Goal: Task Accomplishment & Management: Manage account settings

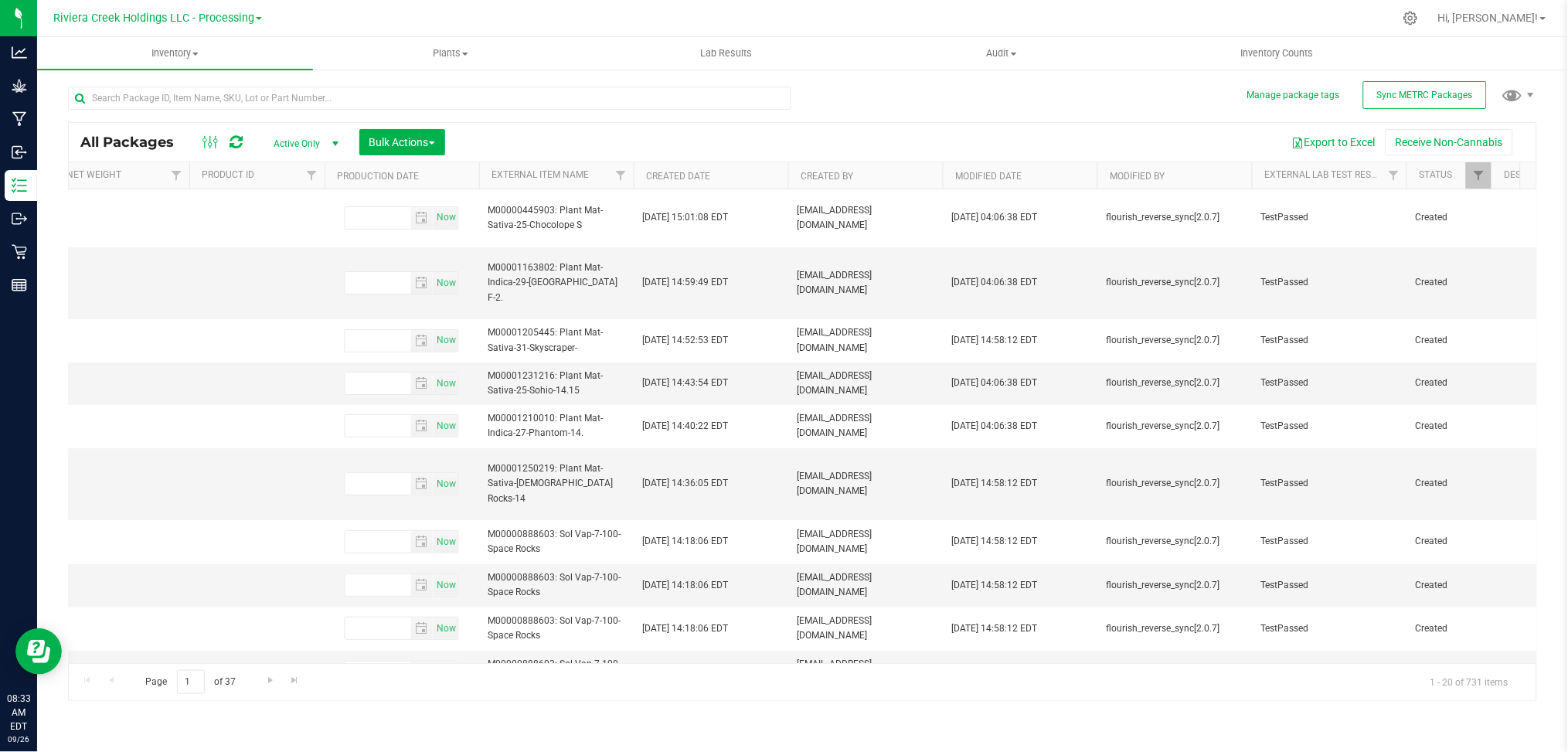
scroll to position [0, 2924]
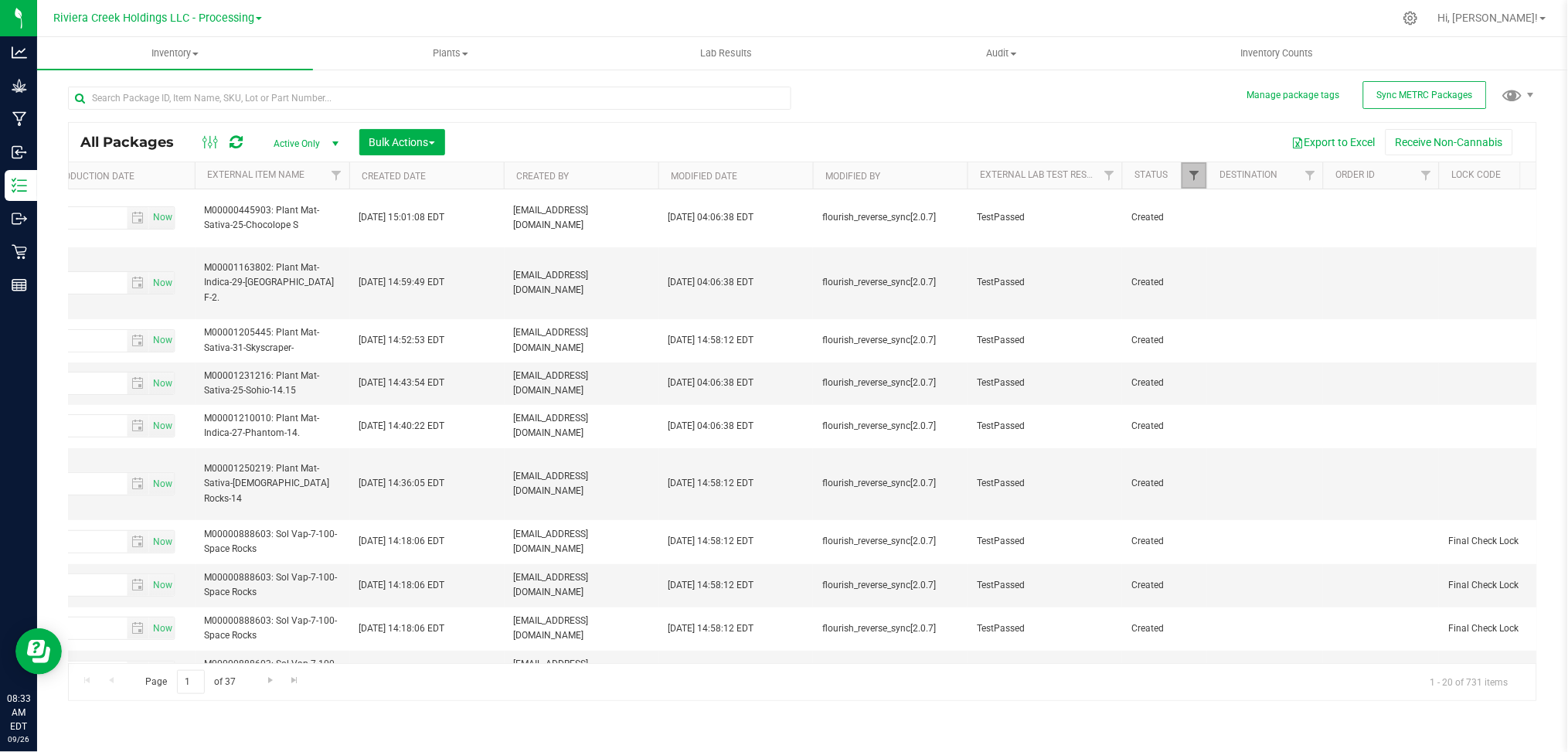
click at [1197, 173] on span "Filter" at bounding box center [1194, 175] width 13 height 13
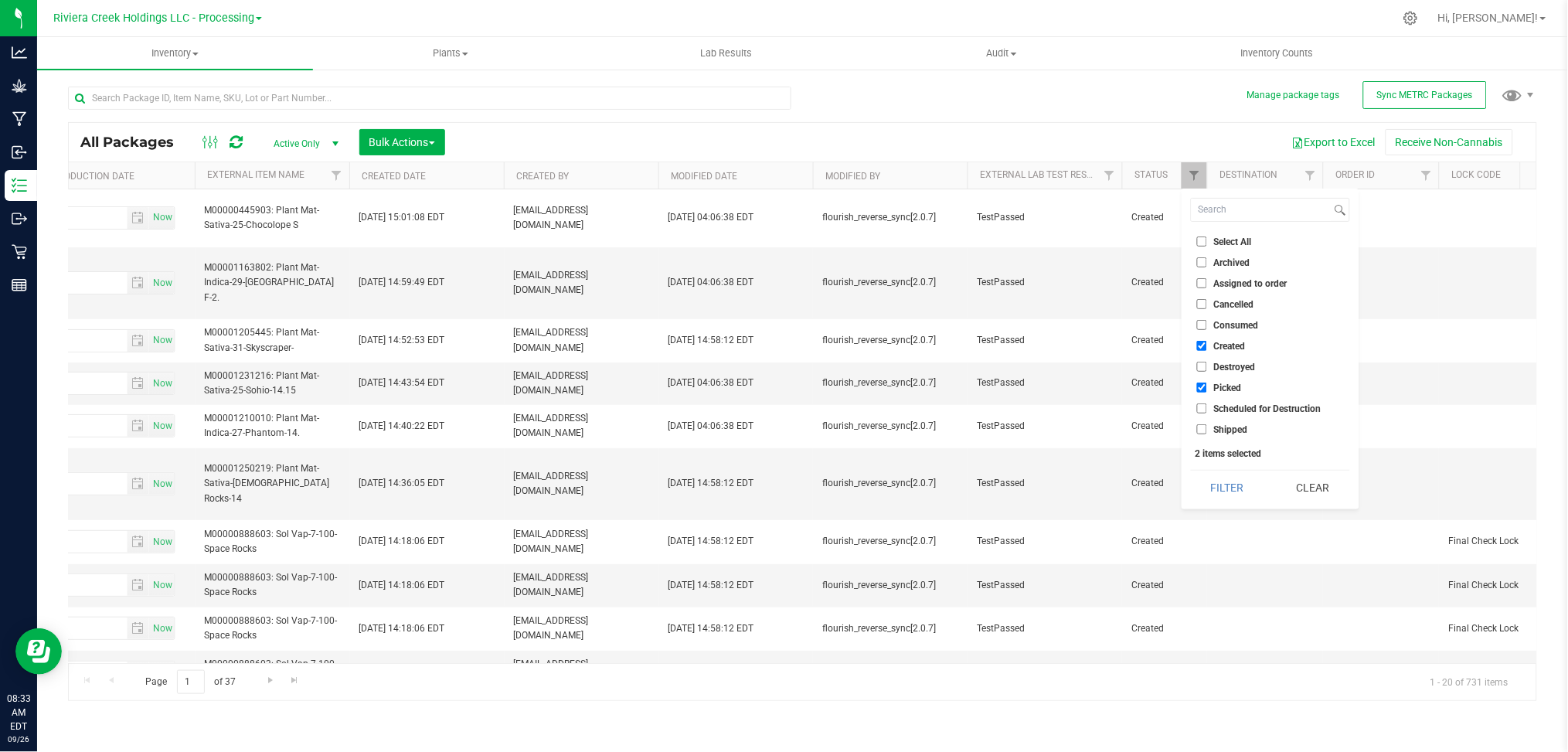
click at [1219, 428] on span "Shipped" at bounding box center [1231, 429] width 34 height 9
click at [1208, 428] on input "Shipped" at bounding box center [1202, 429] width 10 height 10
checkbox input "true"
click at [1218, 483] on button "Filter" at bounding box center [1229, 487] width 74 height 34
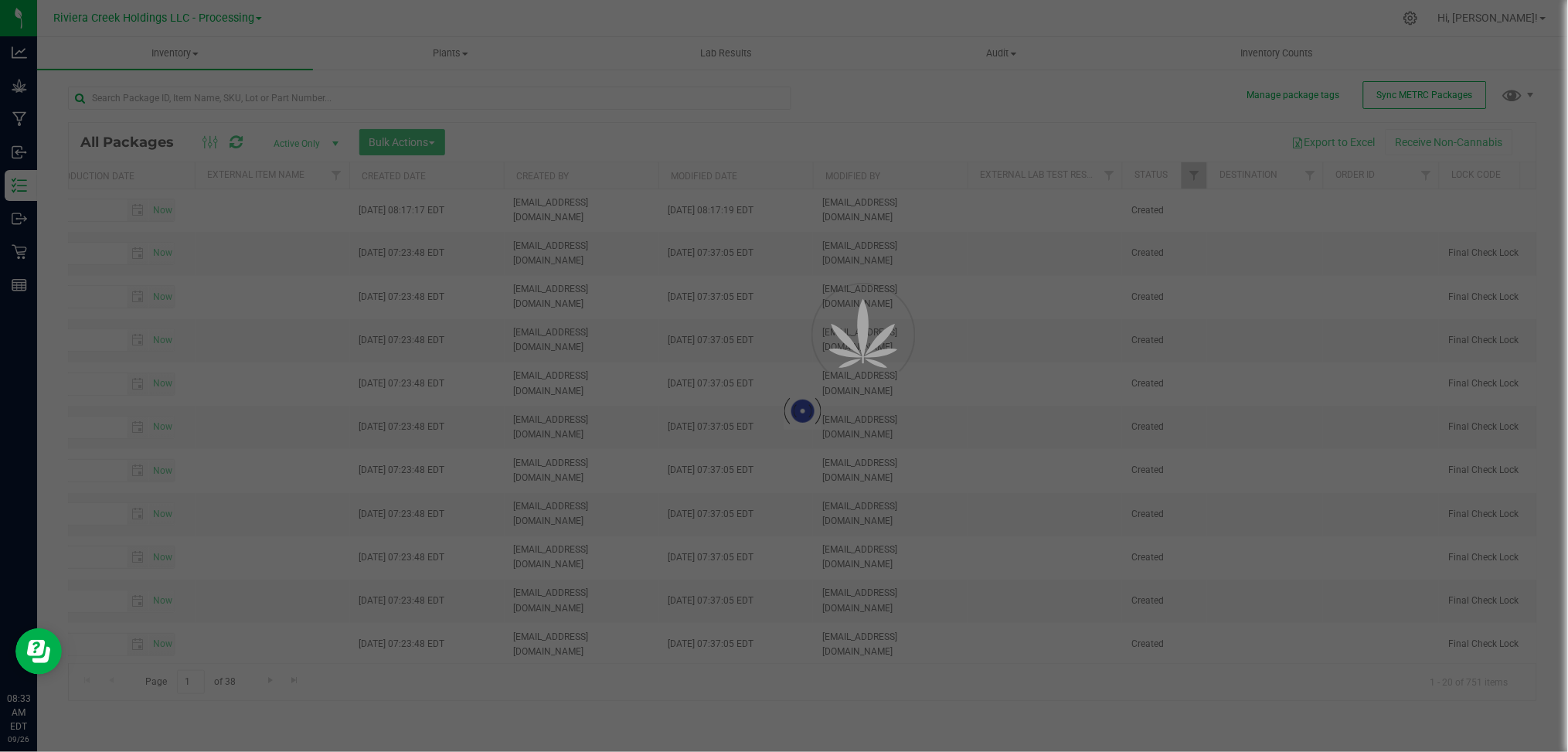
type input "2026-08-10"
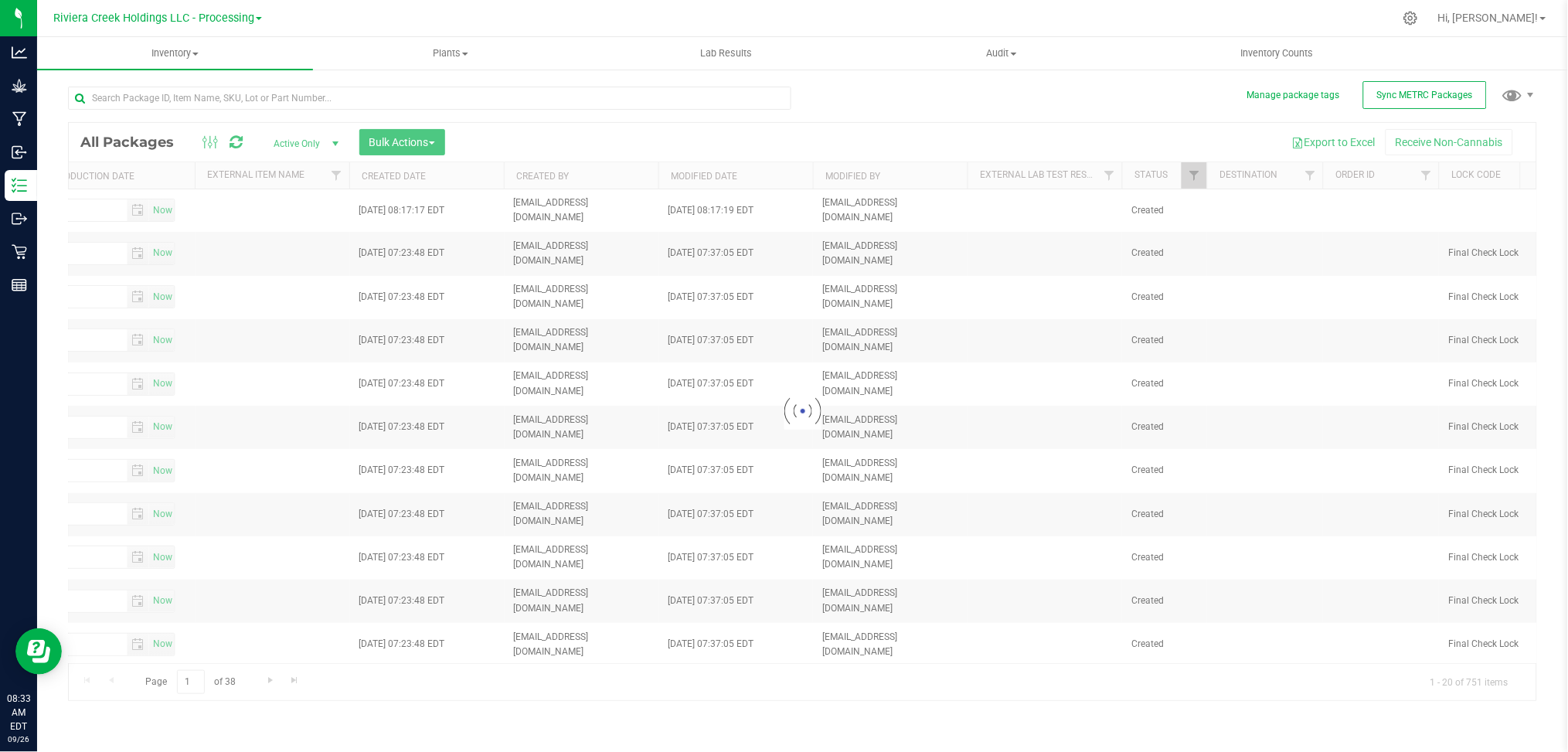
drag, startPoint x: 1003, startPoint y: 635, endPoint x: 683, endPoint y: 647, distance: 320.2
click at [683, 647] on div at bounding box center [802, 411] width 1468 height 577
click at [268, 98] on input "text" at bounding box center [429, 97] width 723 height 23
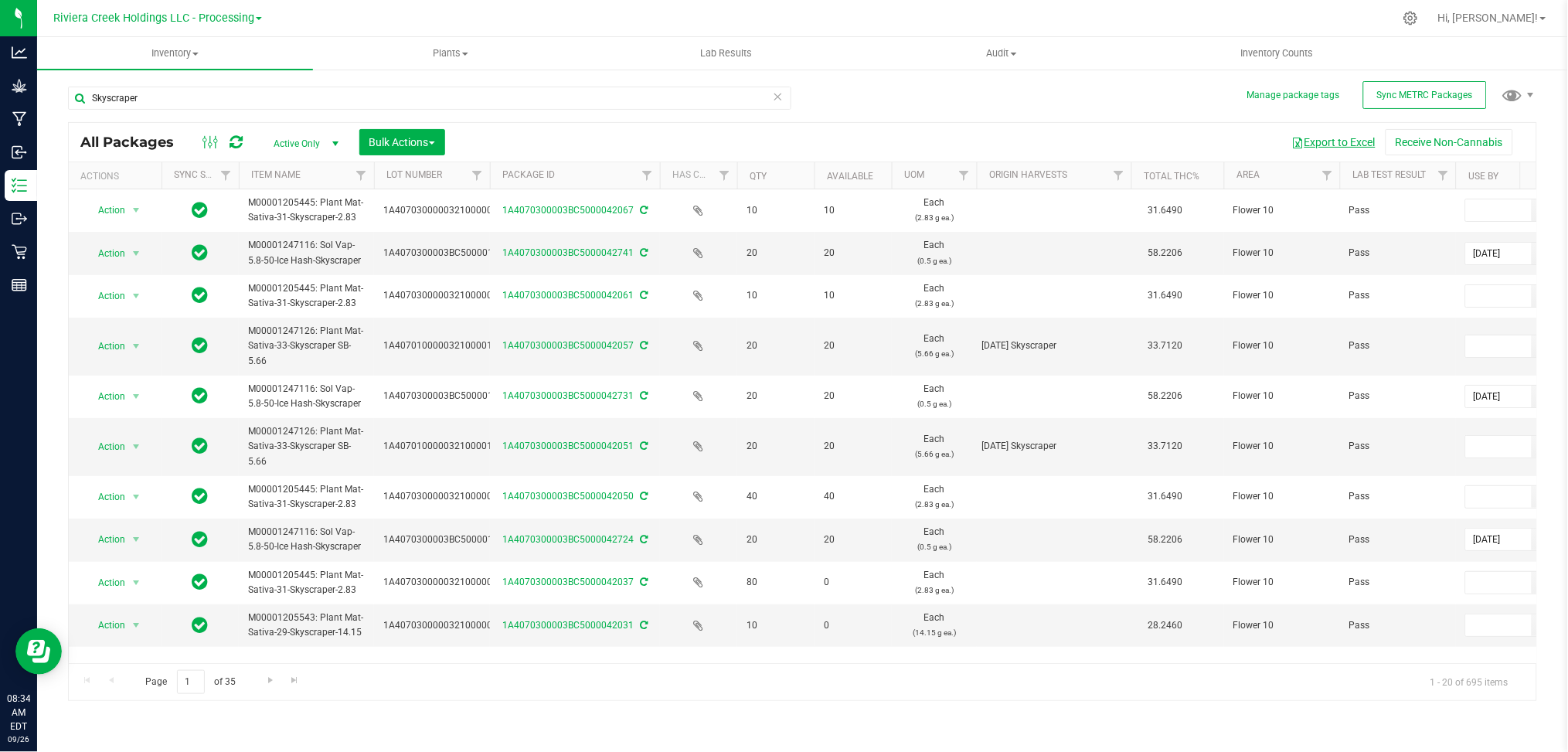
click at [1340, 139] on button "Export to Excel" at bounding box center [1334, 142] width 103 height 26
click at [150, 102] on input "Skyscraper" at bounding box center [429, 97] width 723 height 23
type input "S"
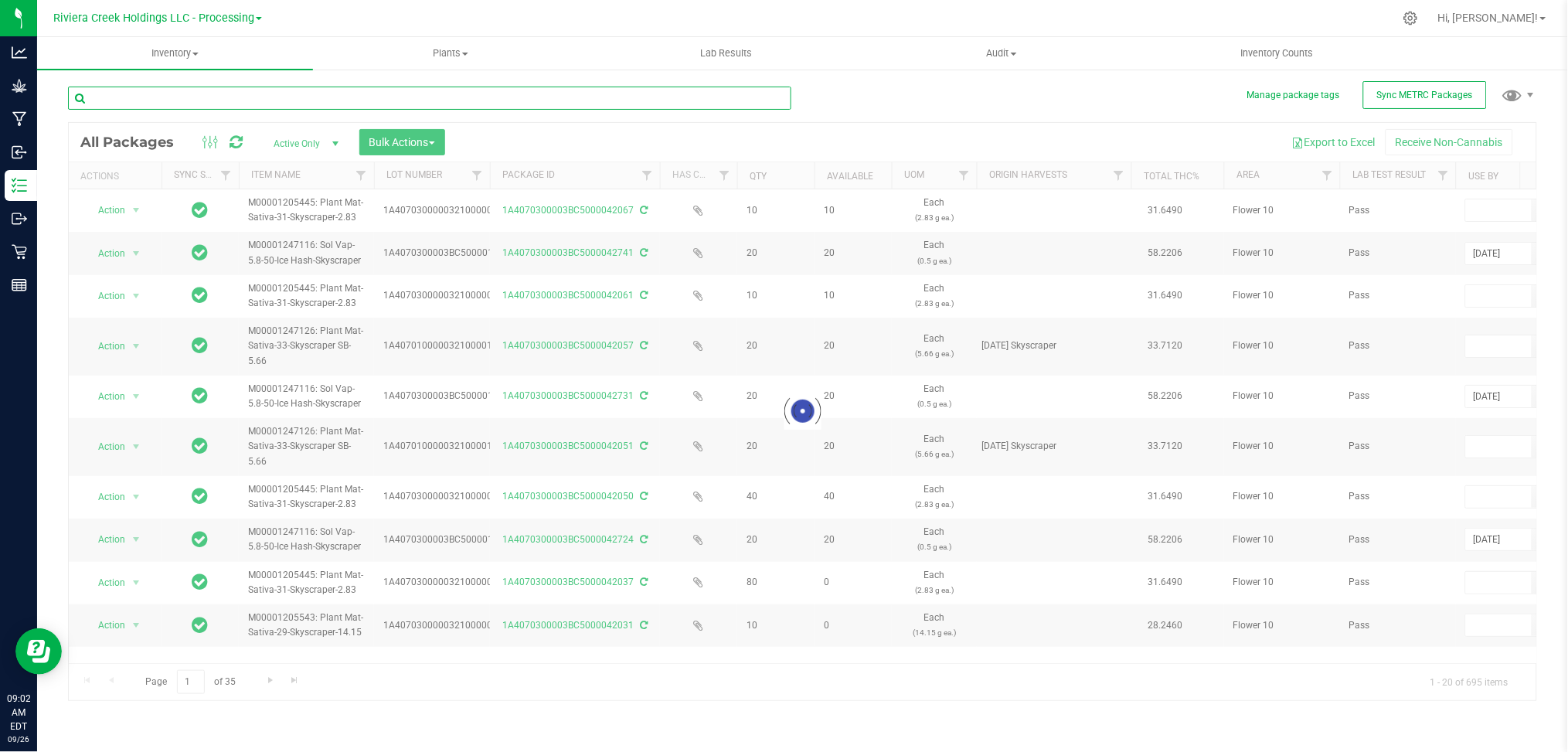
click at [140, 103] on input "text" at bounding box center [429, 97] width 723 height 23
type input "0001015"
drag, startPoint x: 477, startPoint y: 655, endPoint x: 771, endPoint y: 683, distance: 295.3
click at [771, 683] on div at bounding box center [802, 411] width 1468 height 577
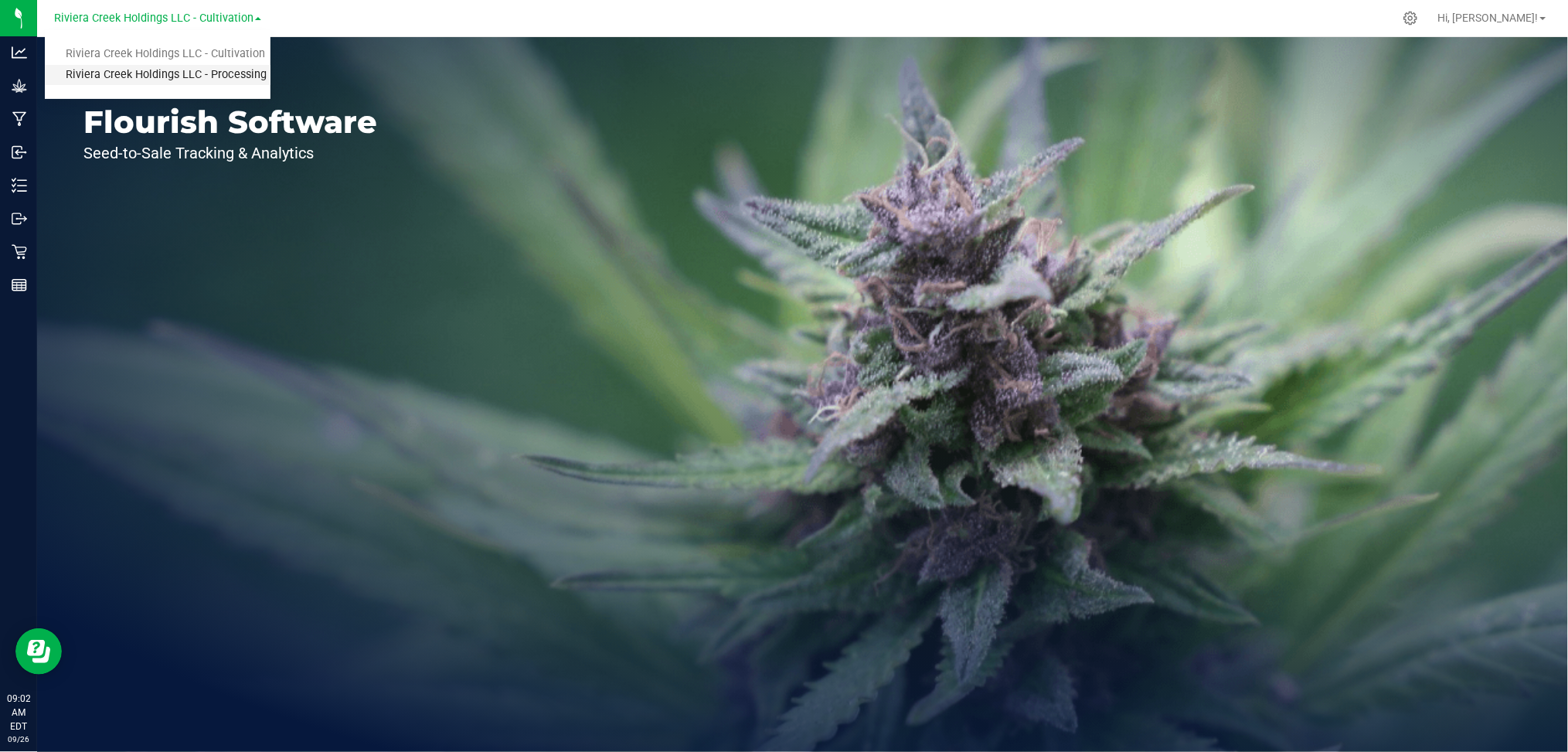
click at [201, 75] on link "Riviera Creek Holdings LLC - Processing" at bounding box center [157, 75] width 226 height 21
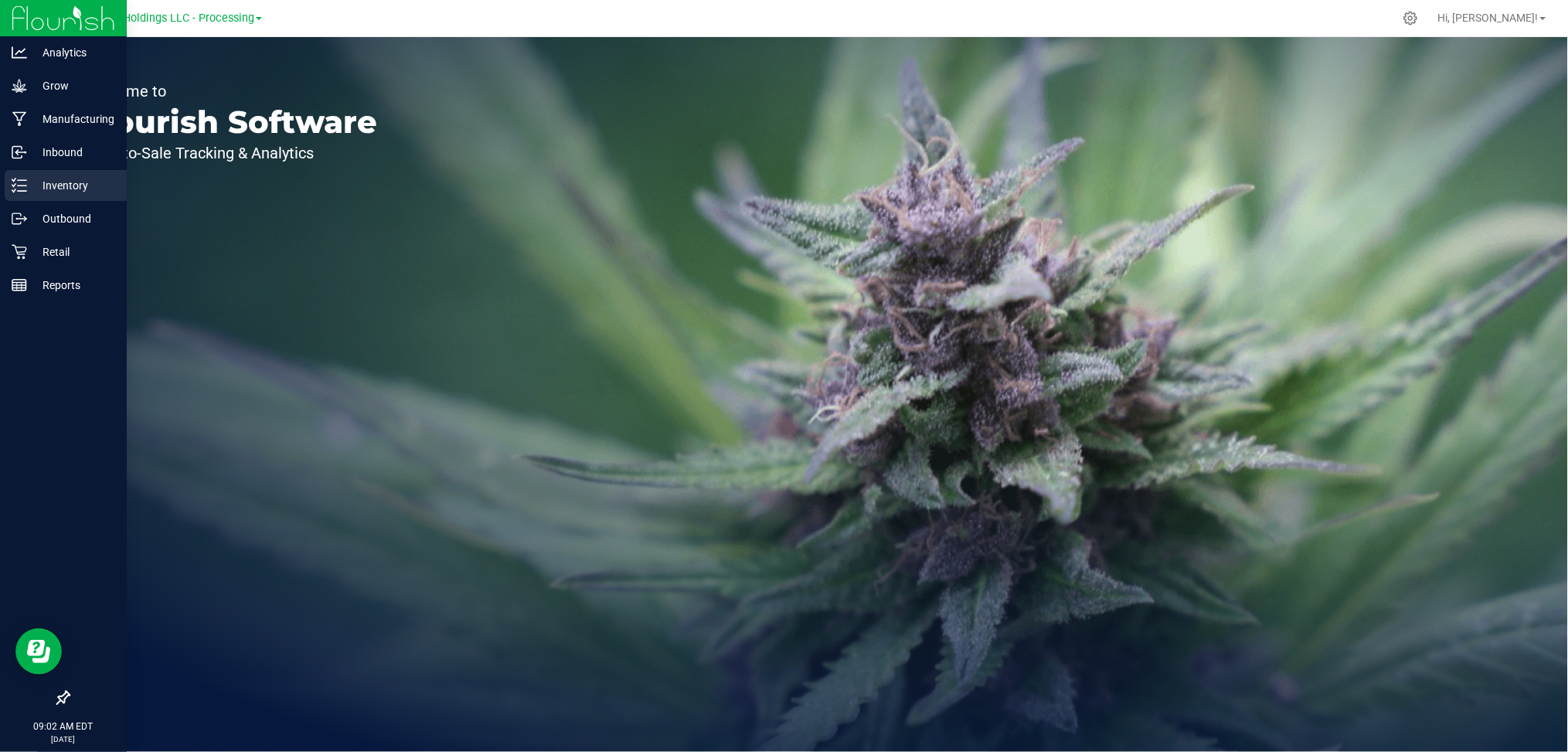
click at [71, 183] on p "Inventory" at bounding box center [74, 185] width 93 height 19
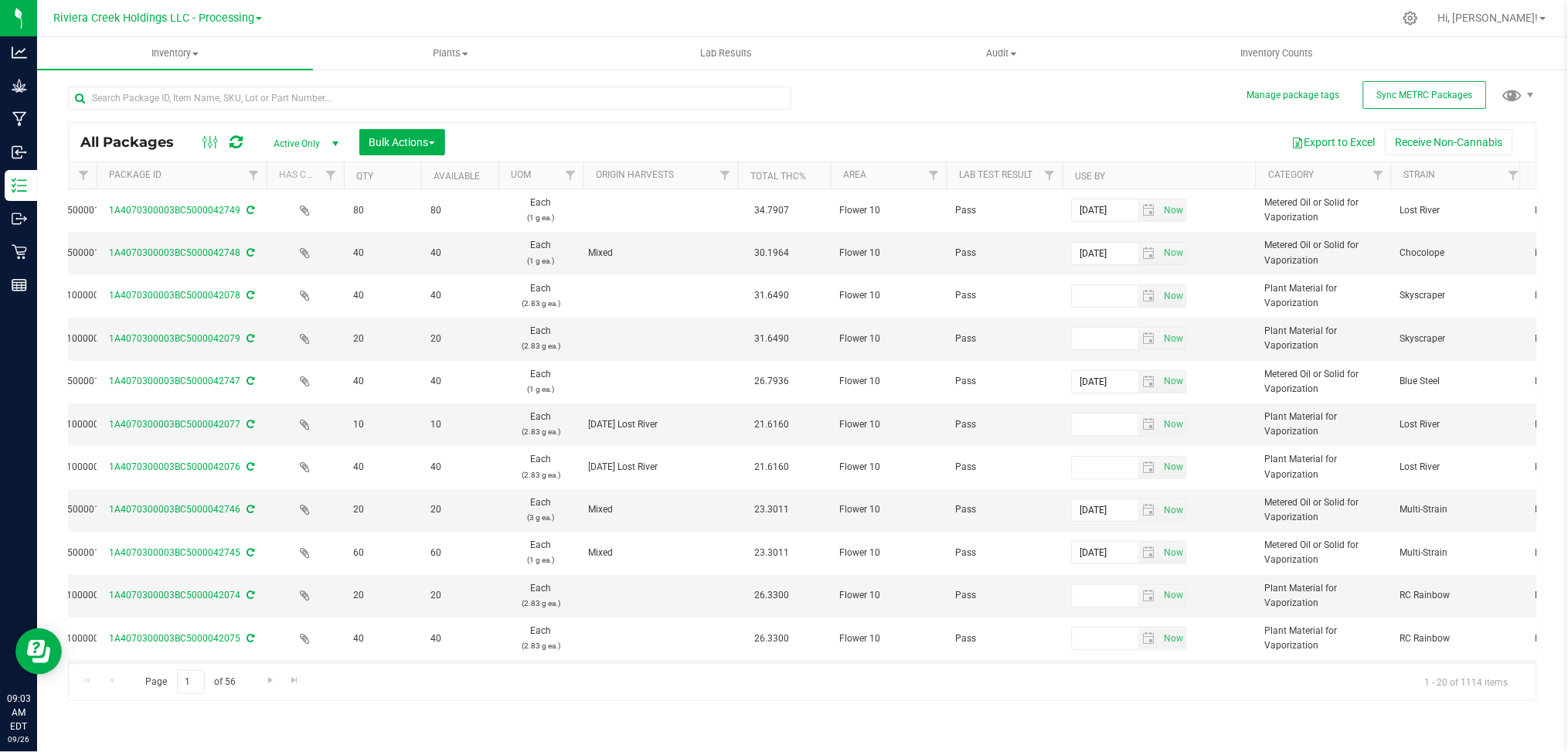
scroll to position [0, 525]
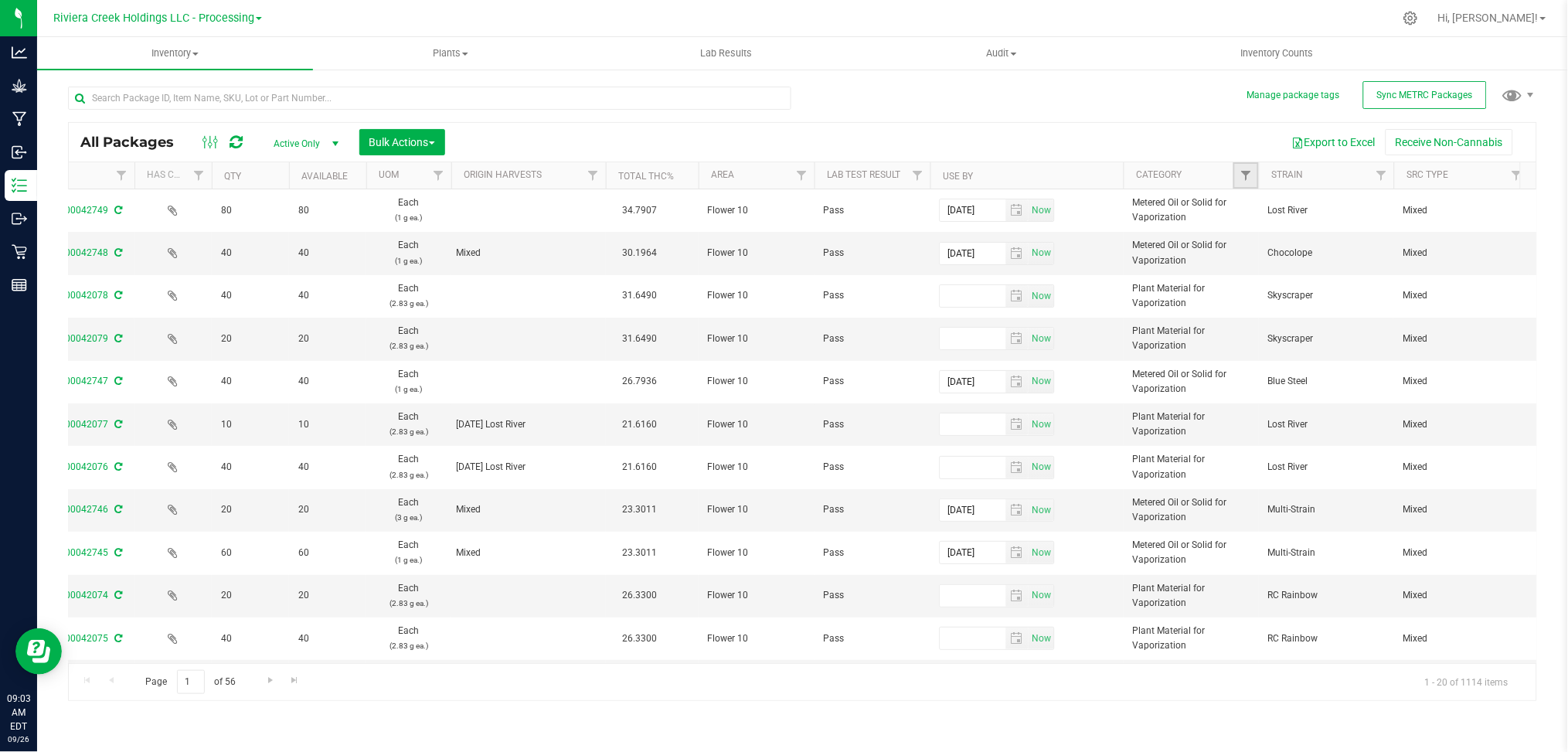
click at [1249, 184] on link "Filter" at bounding box center [1246, 175] width 25 height 26
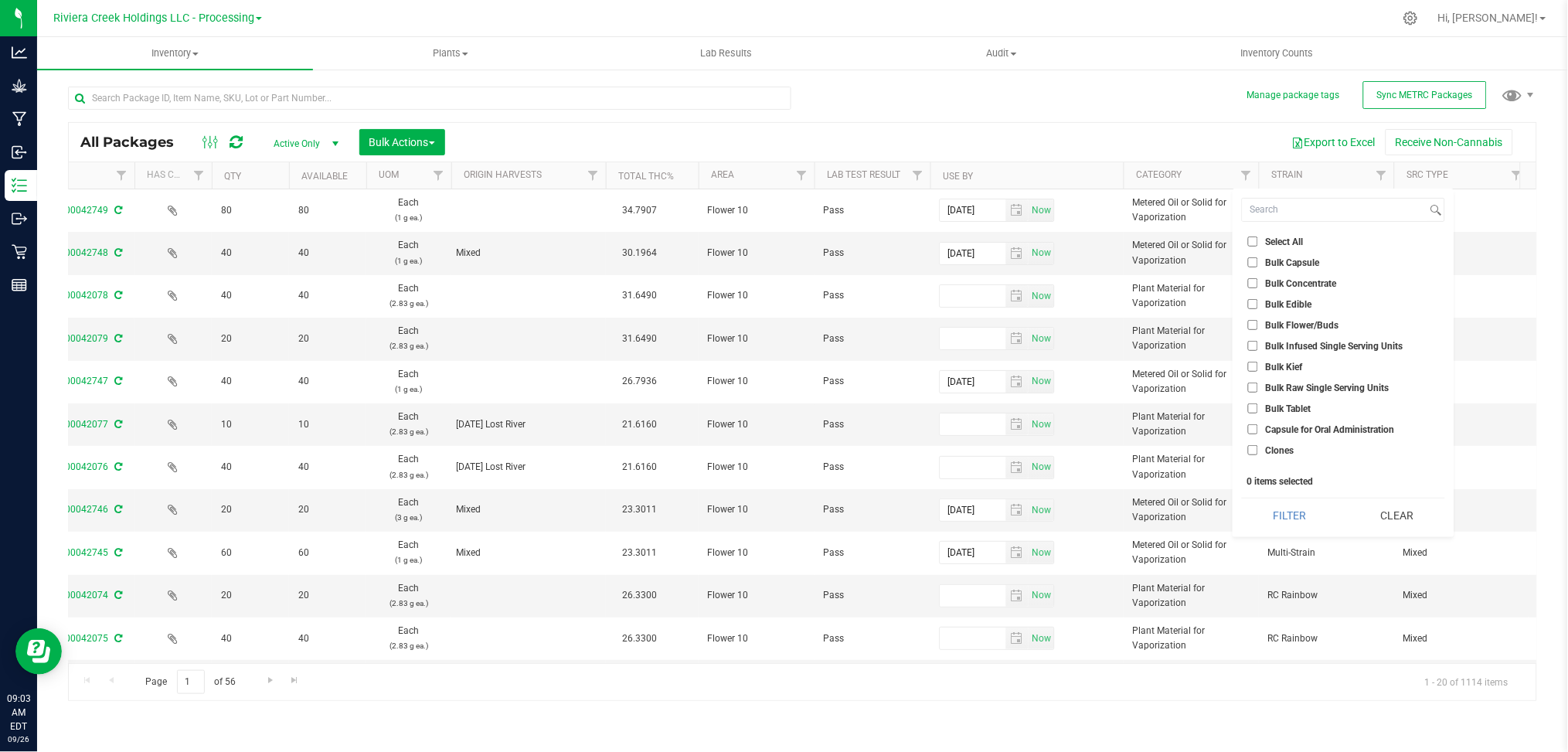
click at [1301, 321] on span "Bulk Flower/Buds" at bounding box center [1301, 325] width 74 height 9
click at [1258, 321] on input "Bulk Flower/Buds" at bounding box center [1253, 325] width 10 height 10
checkbox input "true"
click at [1275, 513] on button "Filter" at bounding box center [1290, 515] width 96 height 34
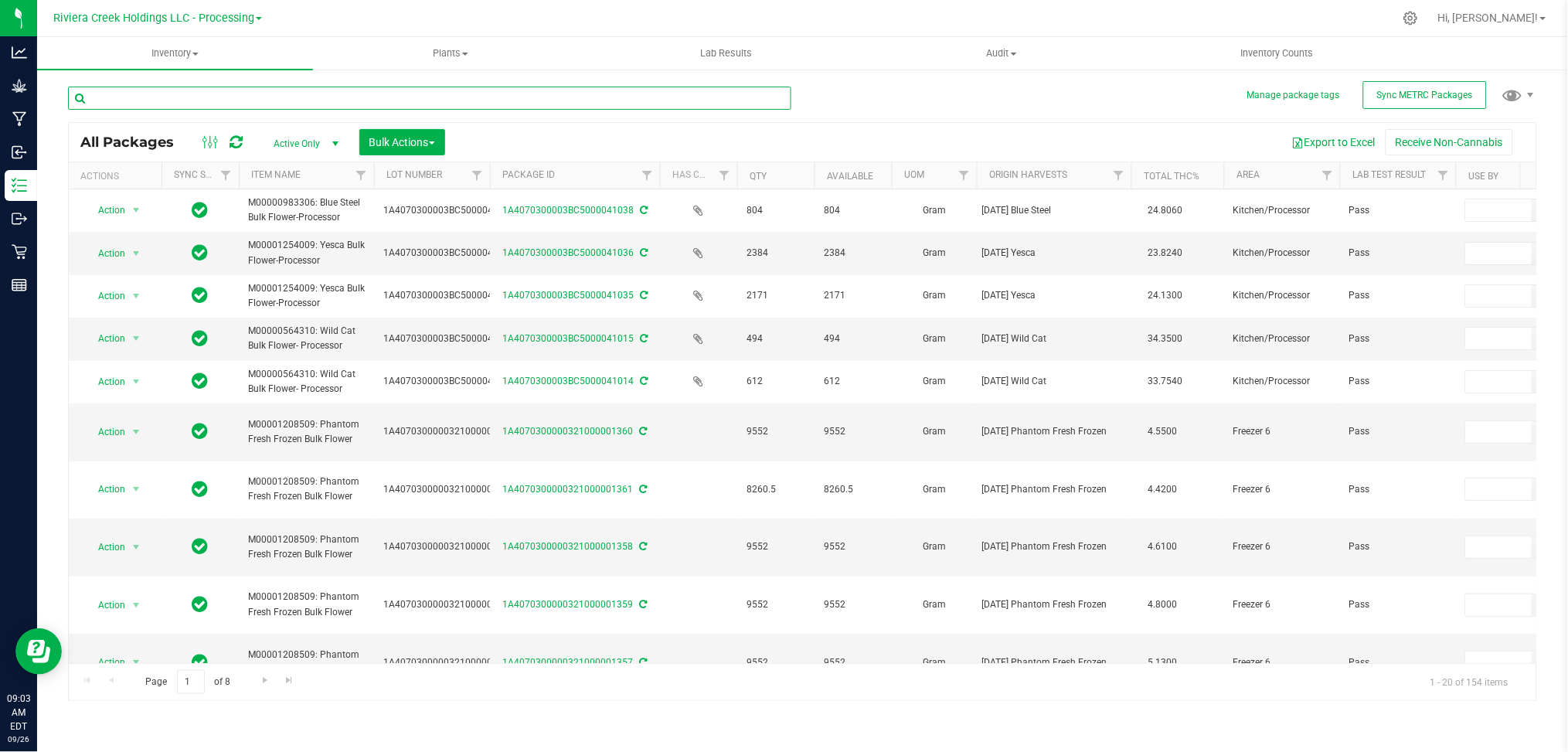
click at [156, 98] on input "text" at bounding box center [429, 97] width 723 height 23
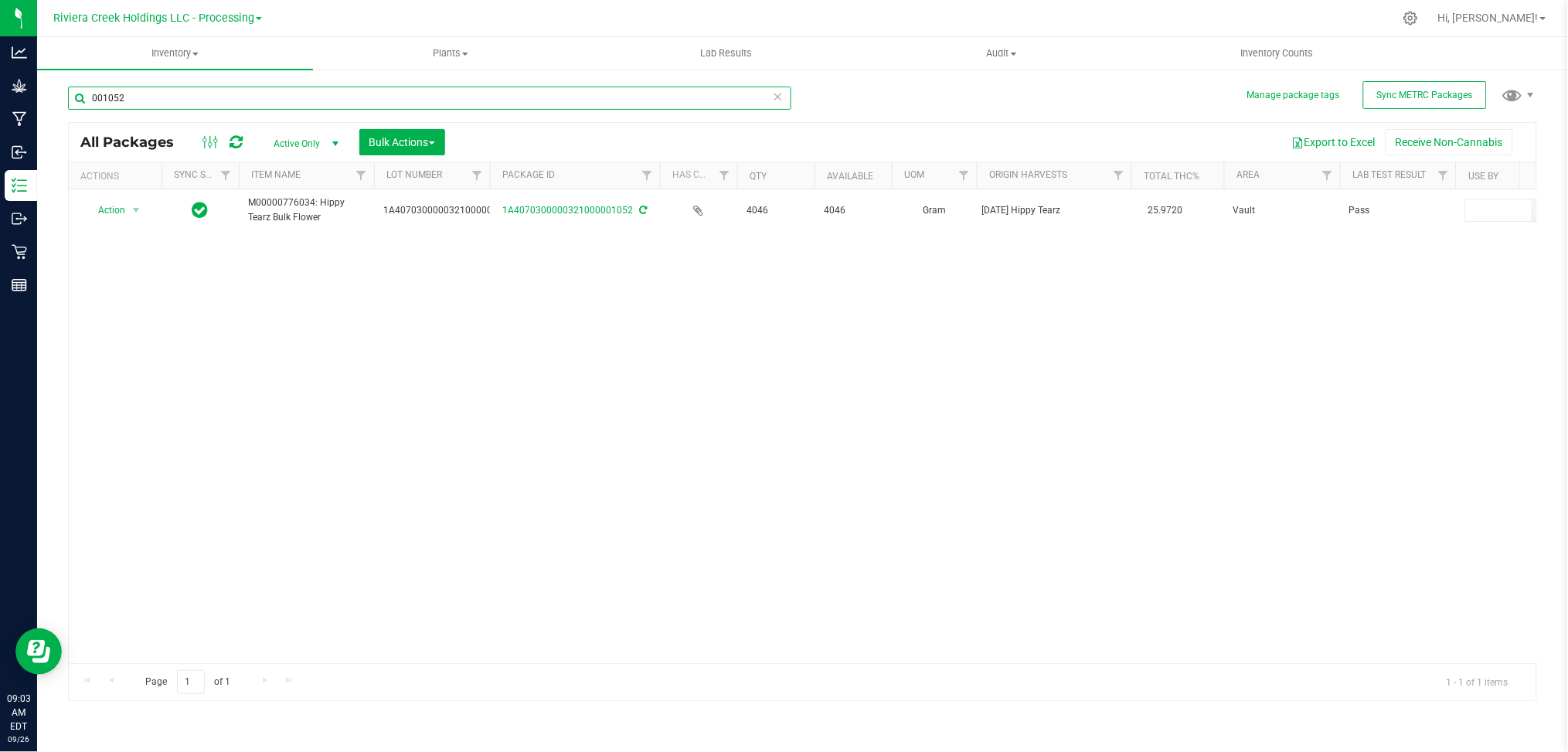
type input "001052"
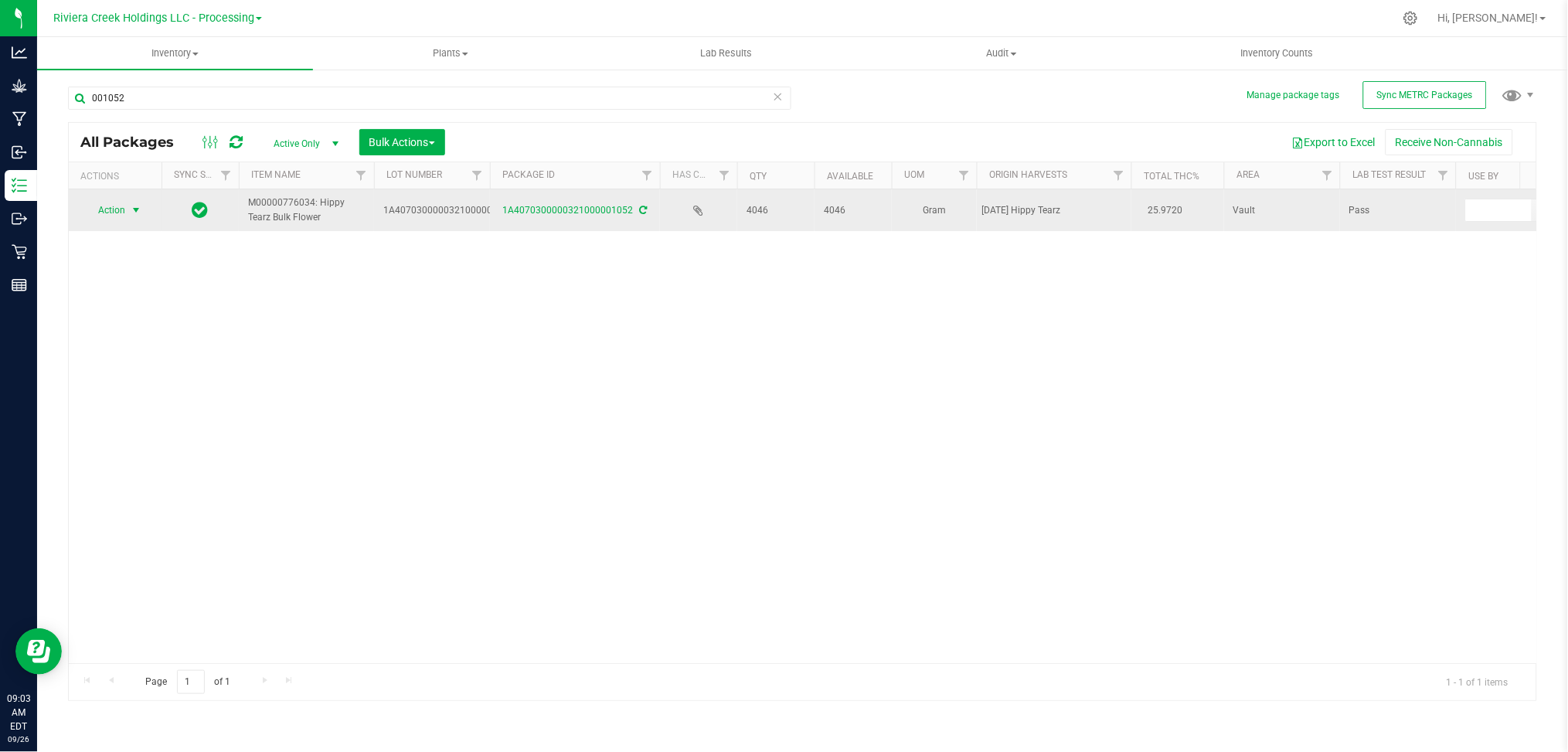
click at [138, 210] on span "select" at bounding box center [135, 210] width 13 height 13
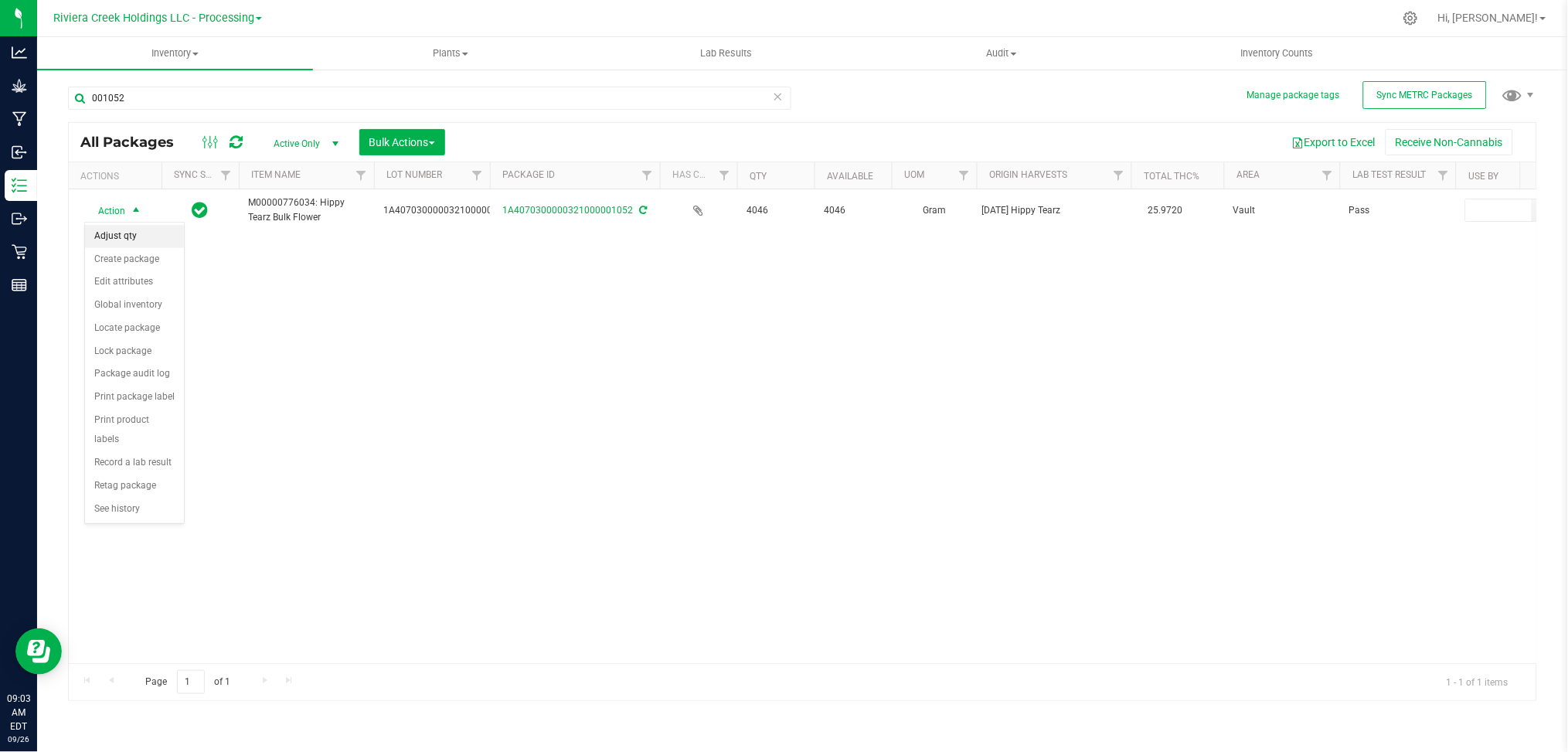
click at [118, 242] on li "Adjust qty" at bounding box center [134, 236] width 99 height 23
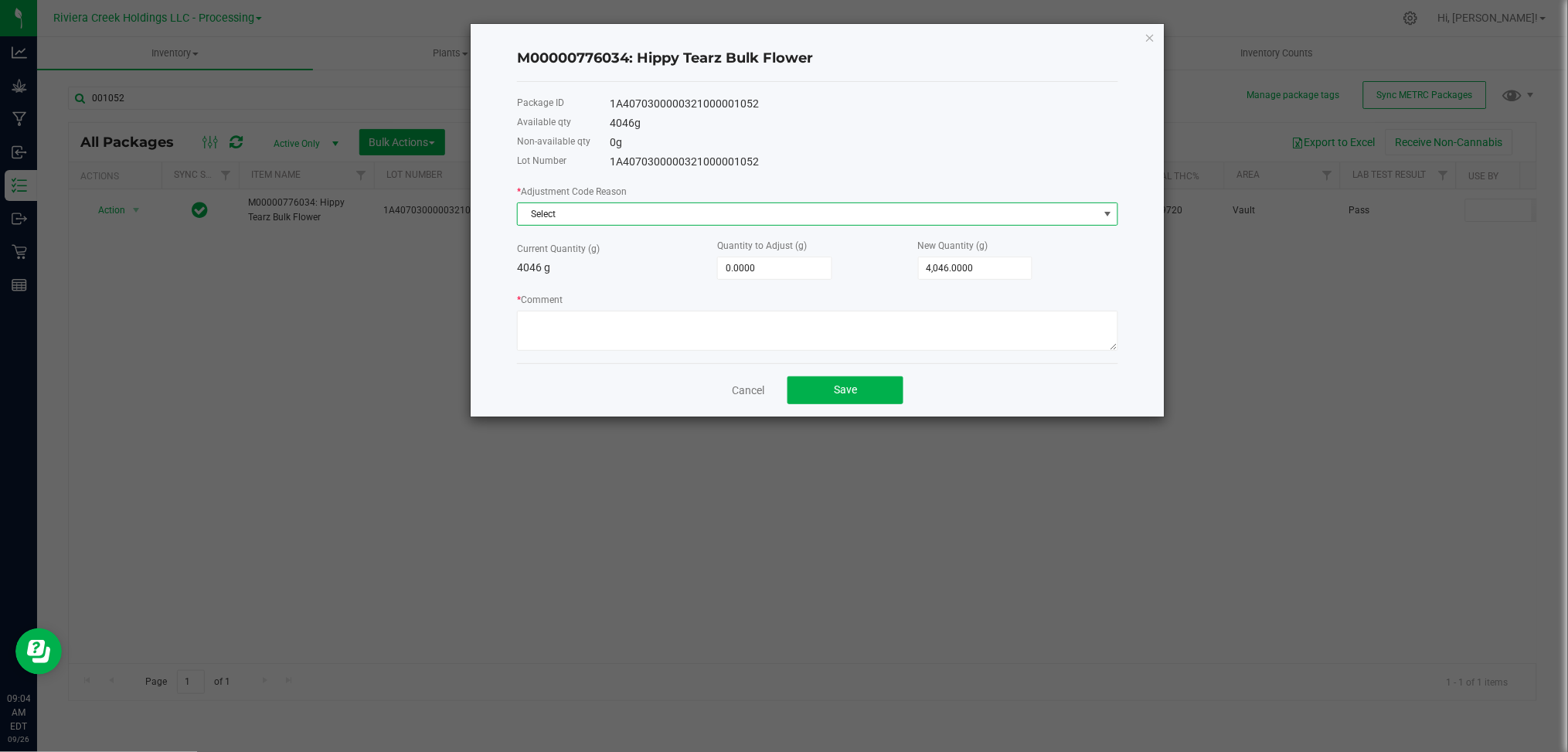
click at [1113, 214] on span at bounding box center [1108, 214] width 13 height 13
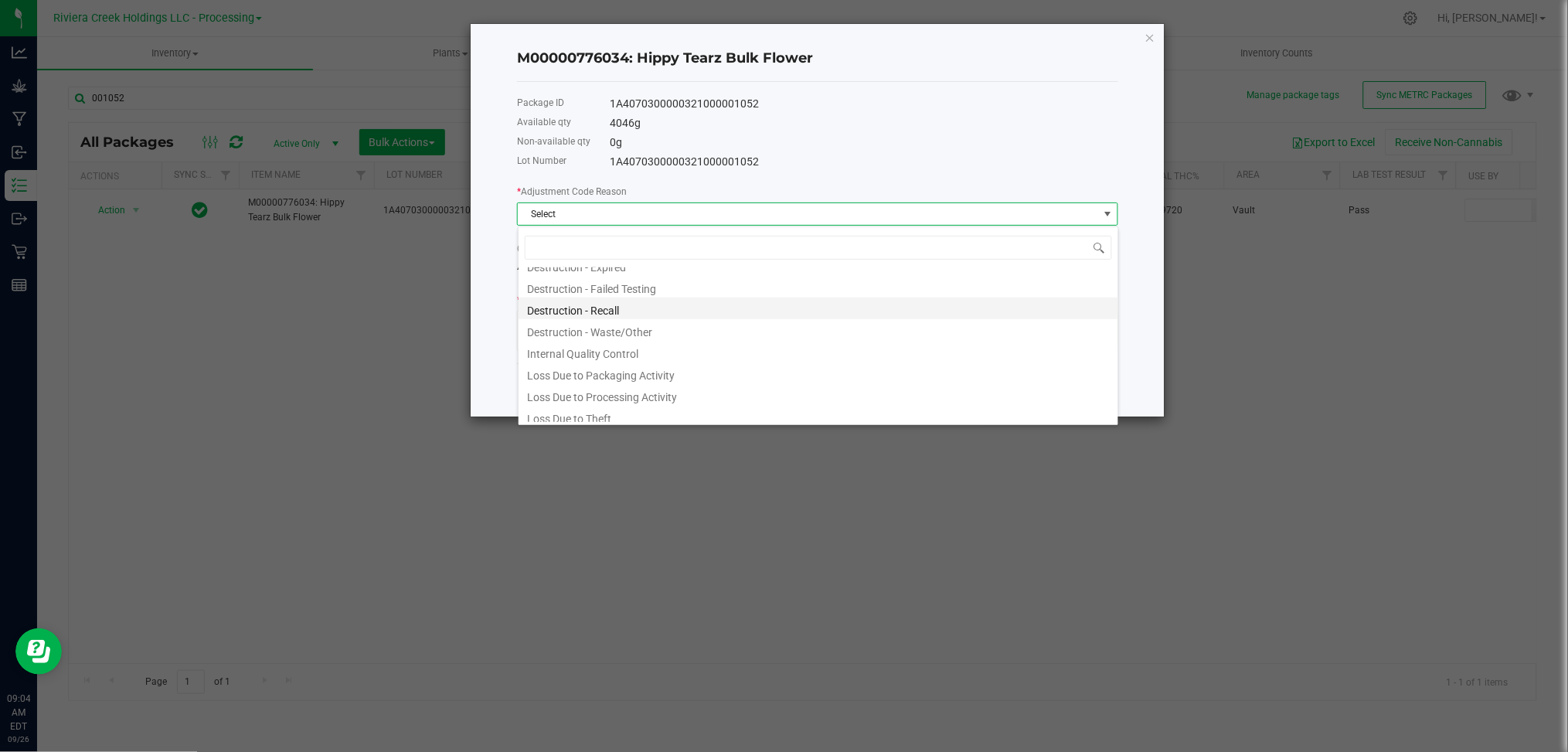
scroll to position [83, 0]
click at [677, 411] on li "Plant Material - Moisture Gain/Loss" at bounding box center [818, 412] width 600 height 22
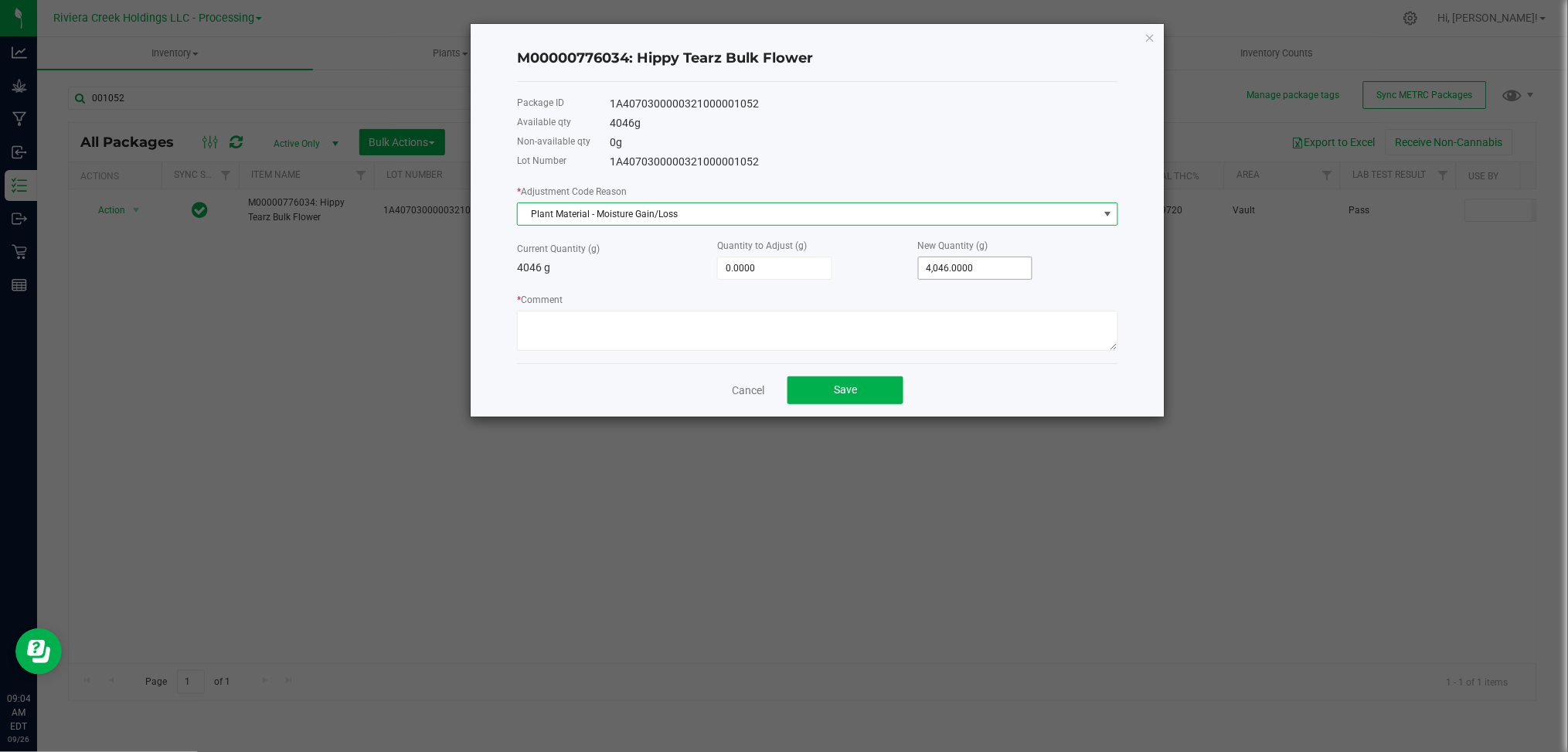
type input "4046"
type input "-4,042.0000"
type input "4"
type input "-4,046.0000"
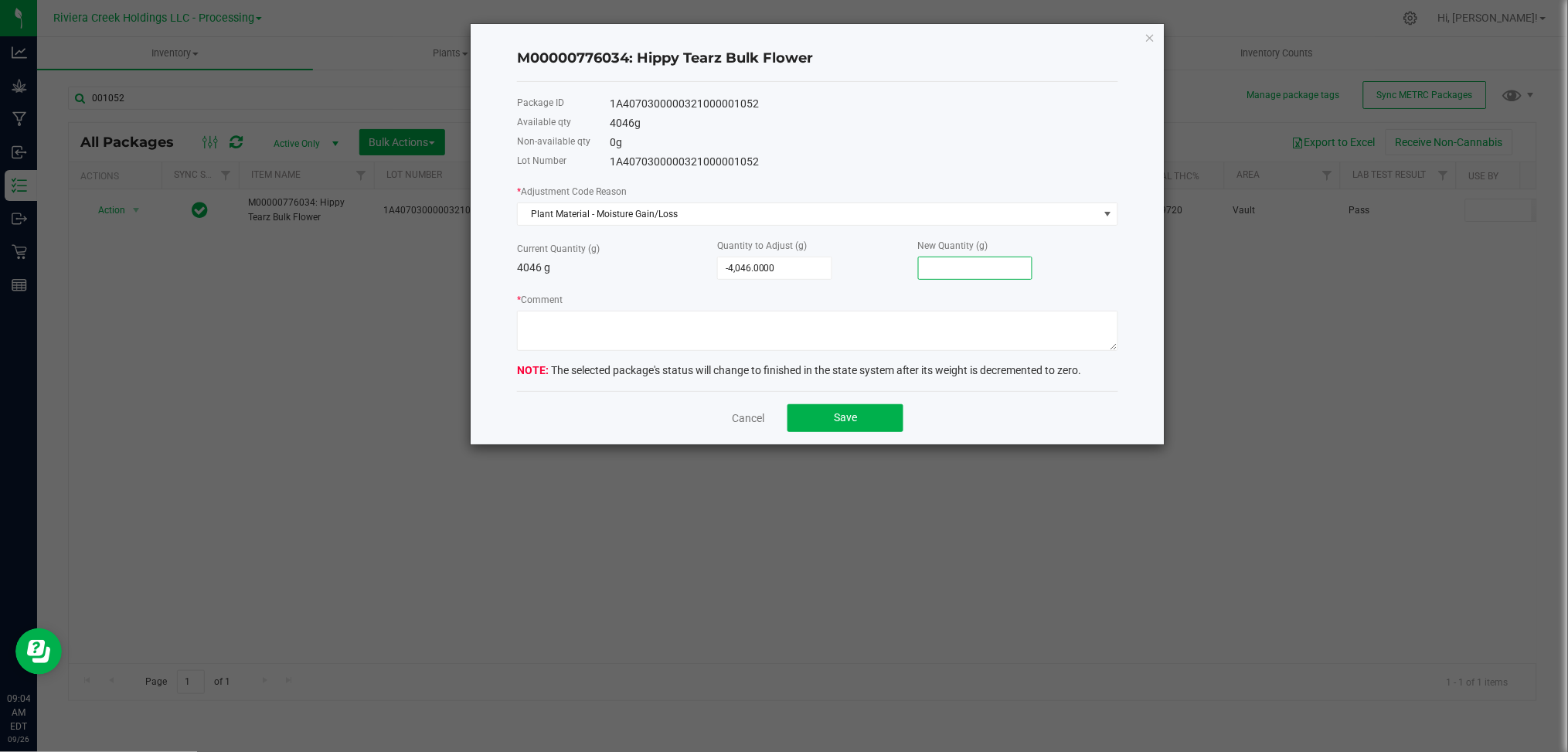
type input "-4,043.0000"
type input "3"
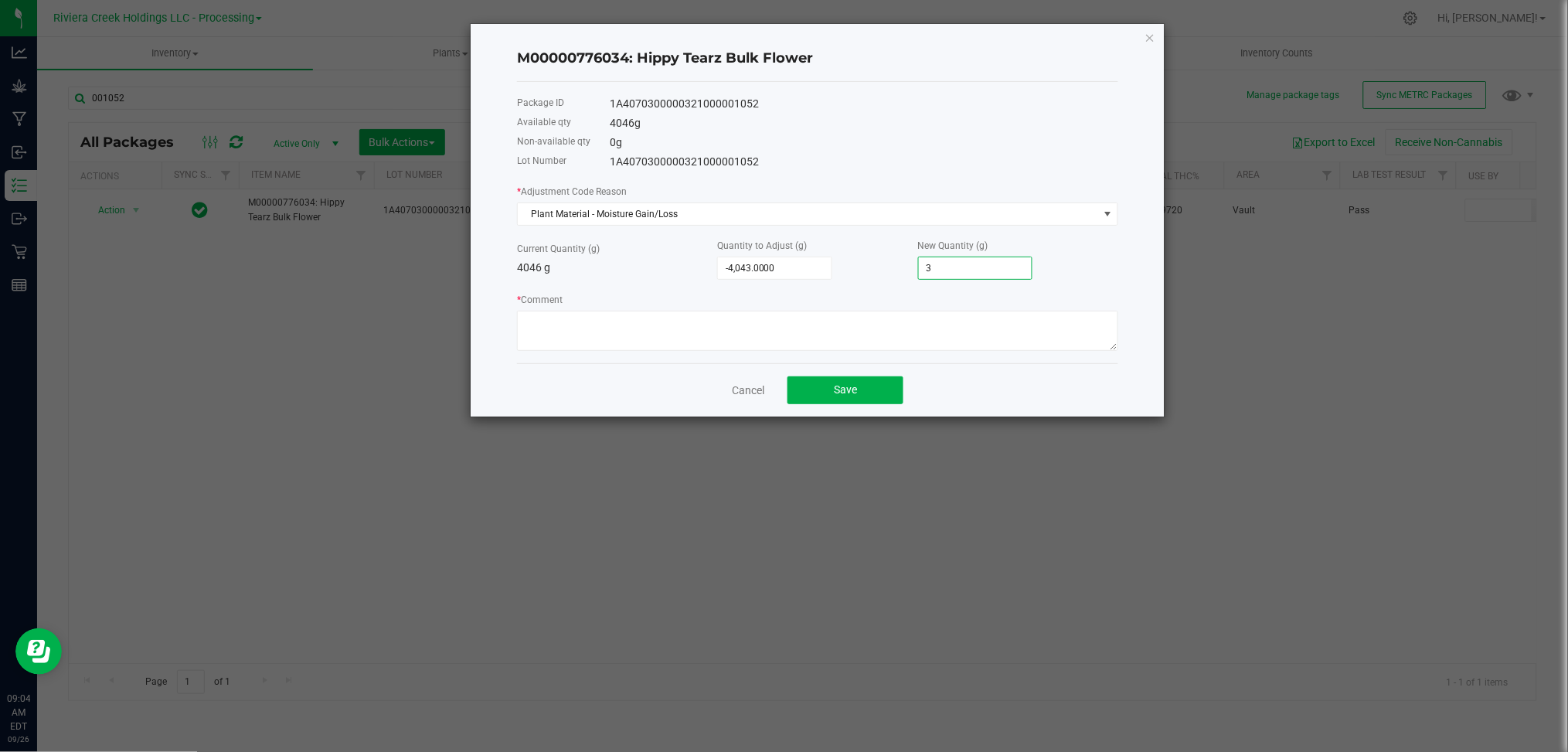
type input "-4,008.0000"
type input "38"
type input "-3,657.0000"
type input "389"
type input "-149.0000"
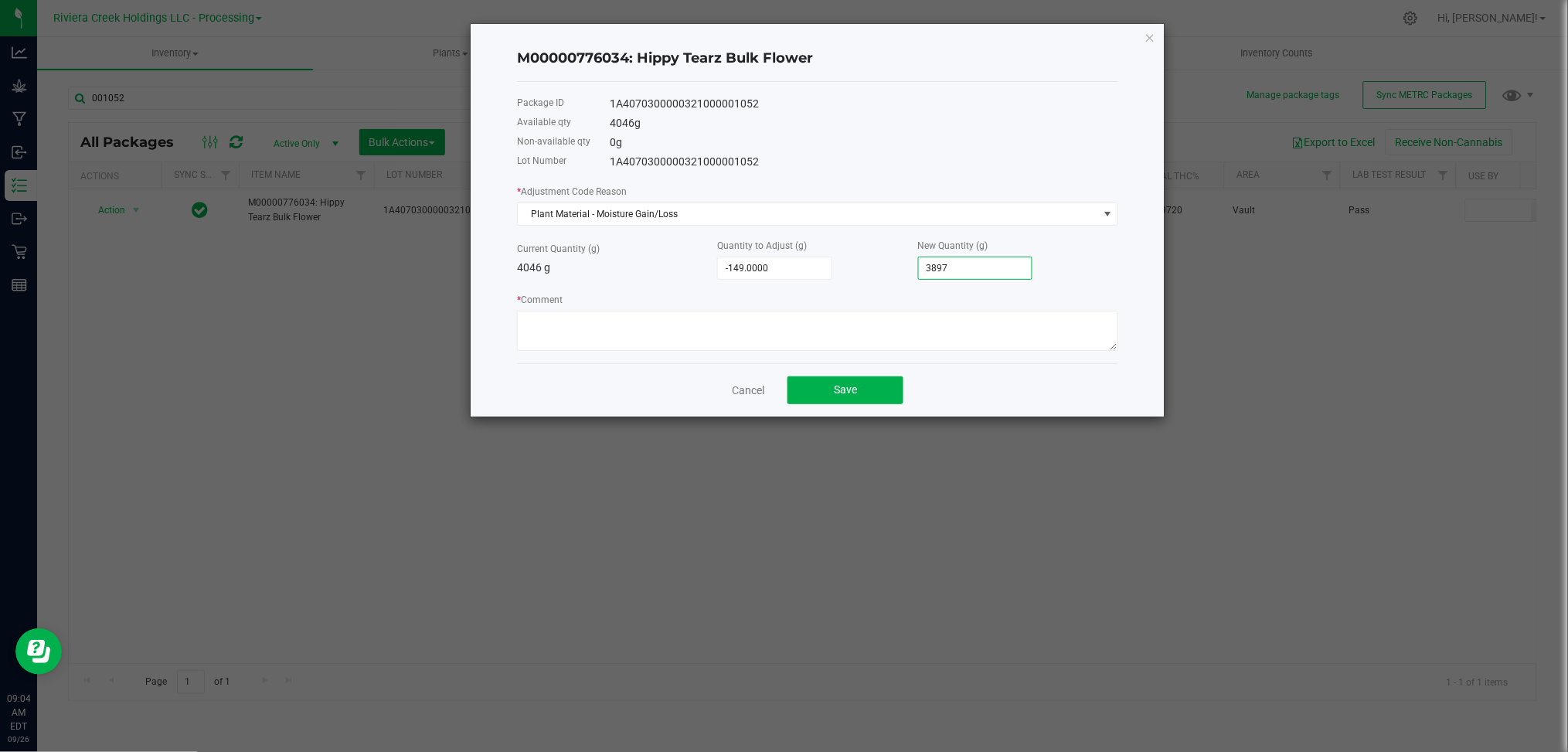
type input "3,897.0000"
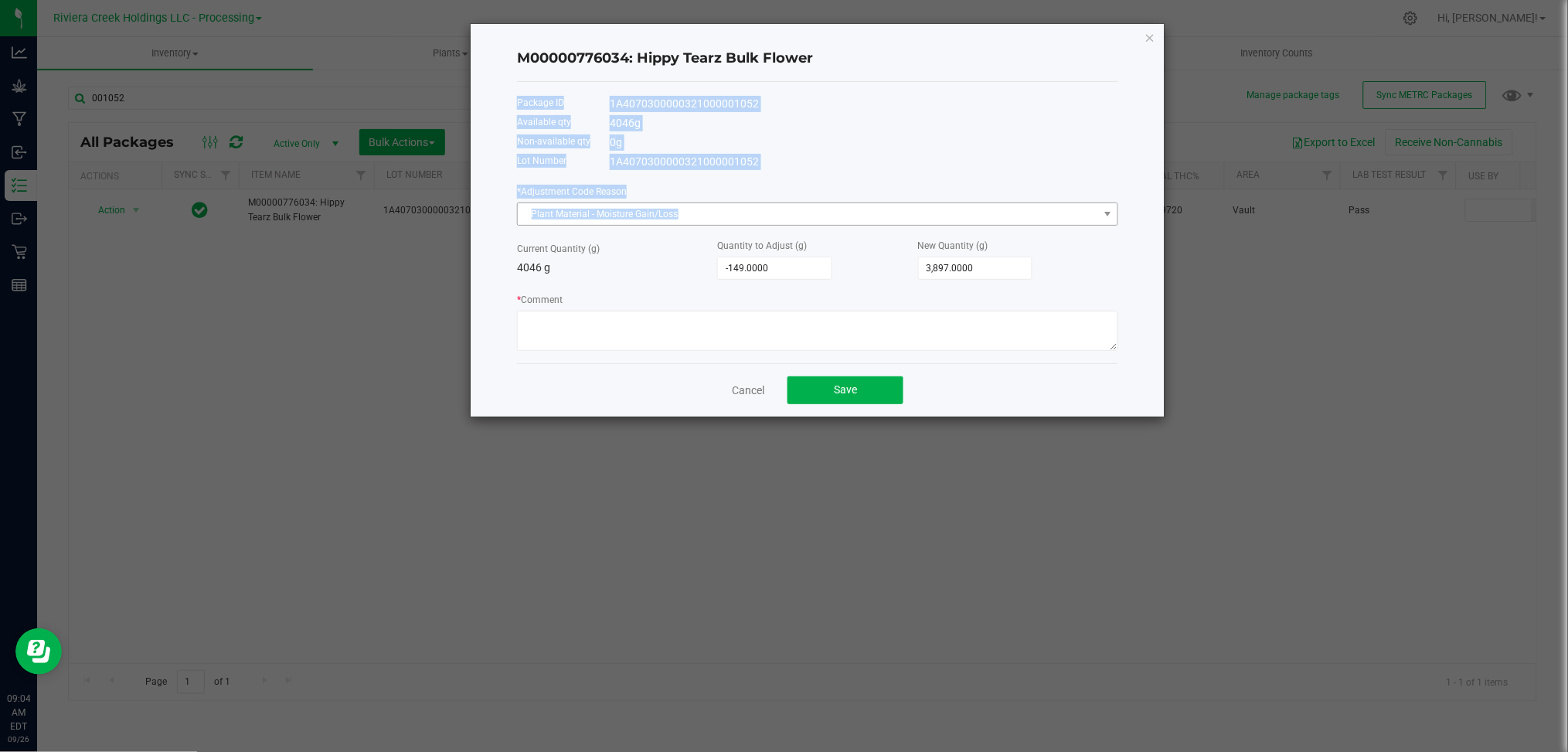
drag, startPoint x: 879, startPoint y: 82, endPoint x: 844, endPoint y: 211, distance: 133.7
click at [844, 211] on div "M00000776034: Hippy Tearz Bulk Flower Package ID 1A4070300000321000001052 Avail…" at bounding box center [817, 220] width 694 height 392
click at [892, 103] on div "1A4070300000321000001052" at bounding box center [864, 103] width 509 height 16
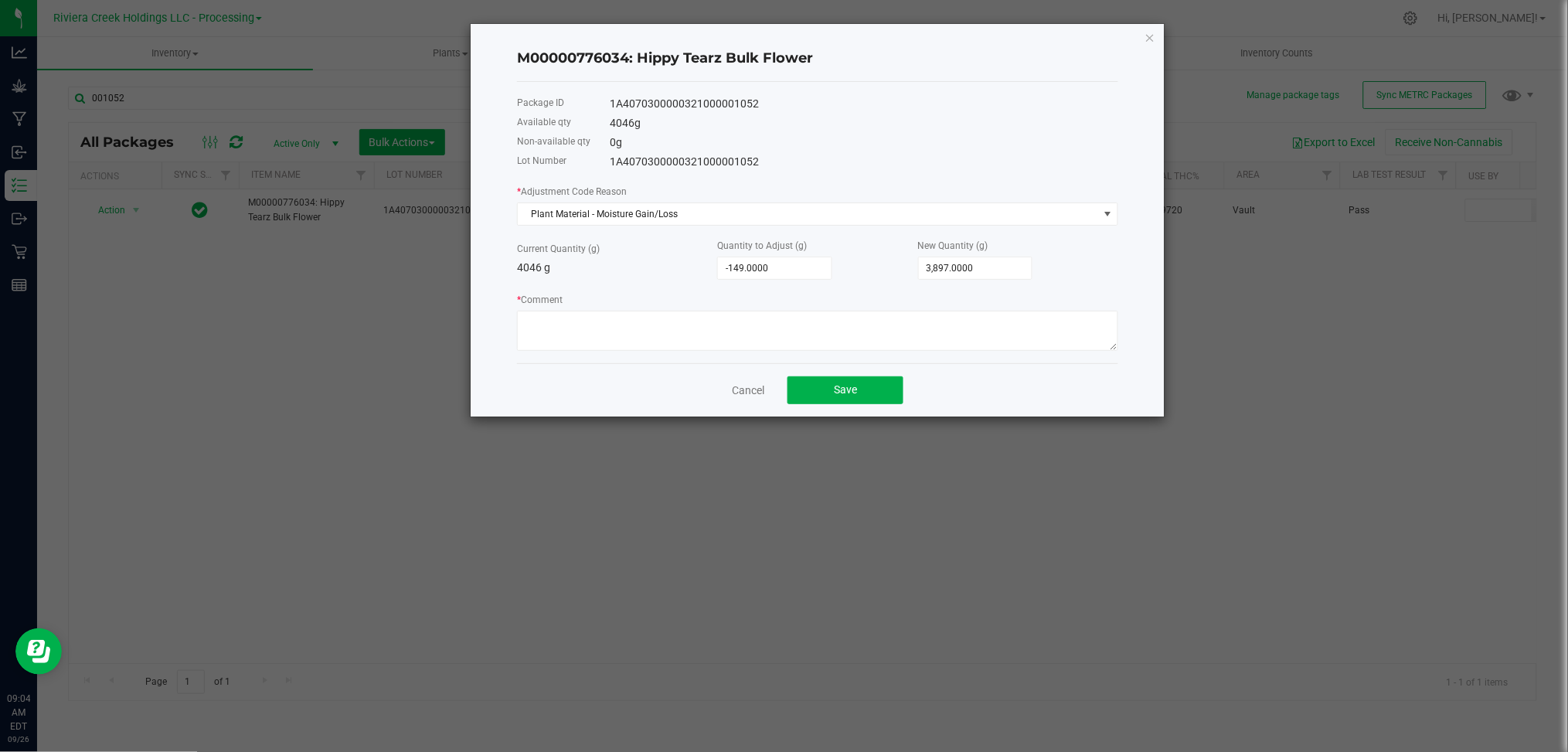
drag, startPoint x: 954, startPoint y: 42, endPoint x: 972, endPoint y: 41, distance: 18.0
click at [972, 41] on div "M00000776034: Hippy Tearz Bulk Flower" at bounding box center [817, 59] width 602 height 46
click at [1156, 36] on div "M00000776034: Hippy Tearz Bulk Flower Package ID 1A4070300000321000001052 Avail…" at bounding box center [817, 220] width 694 height 392
click at [1152, 37] on icon "button" at bounding box center [1150, 37] width 11 height 19
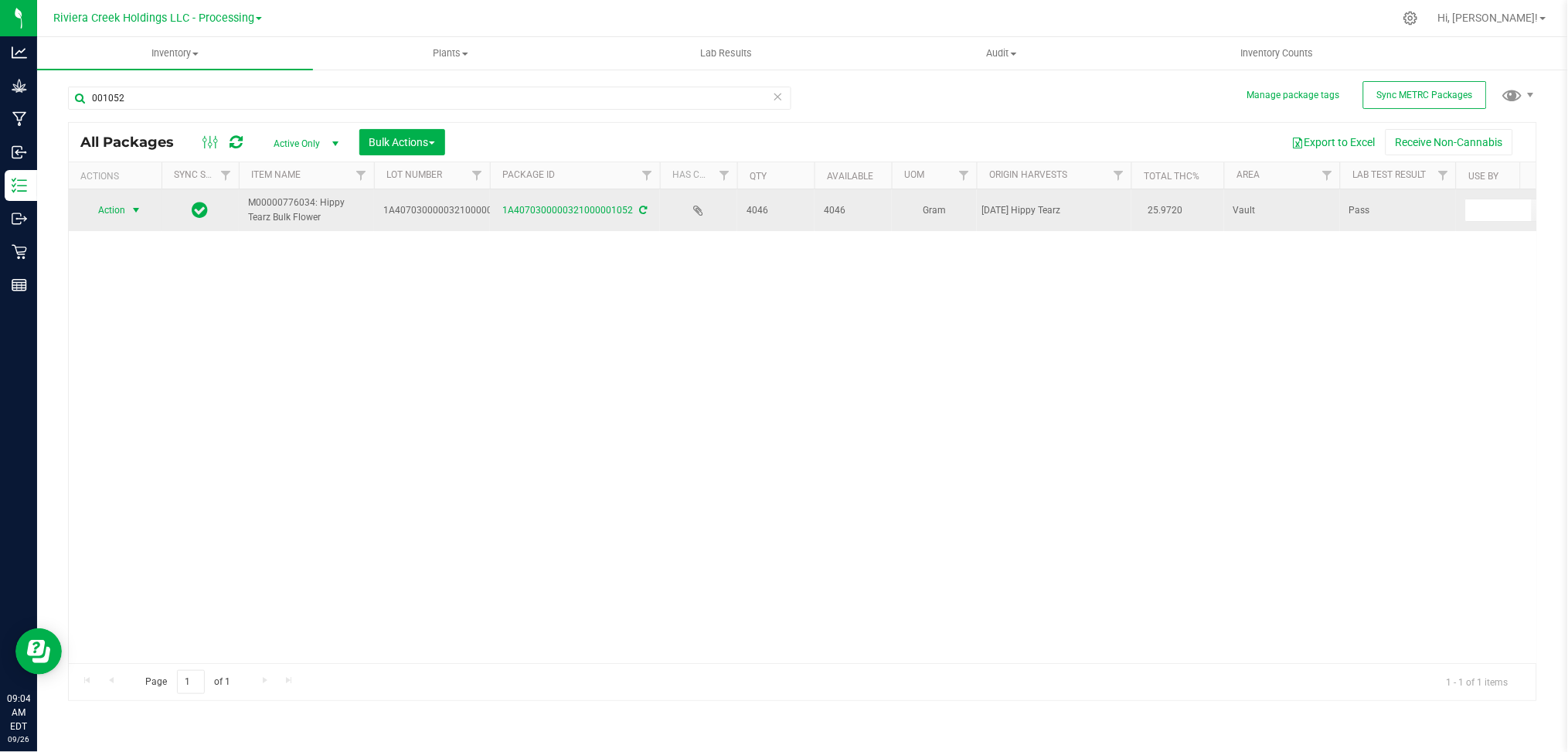
click at [131, 209] on span "select" at bounding box center [135, 210] width 13 height 13
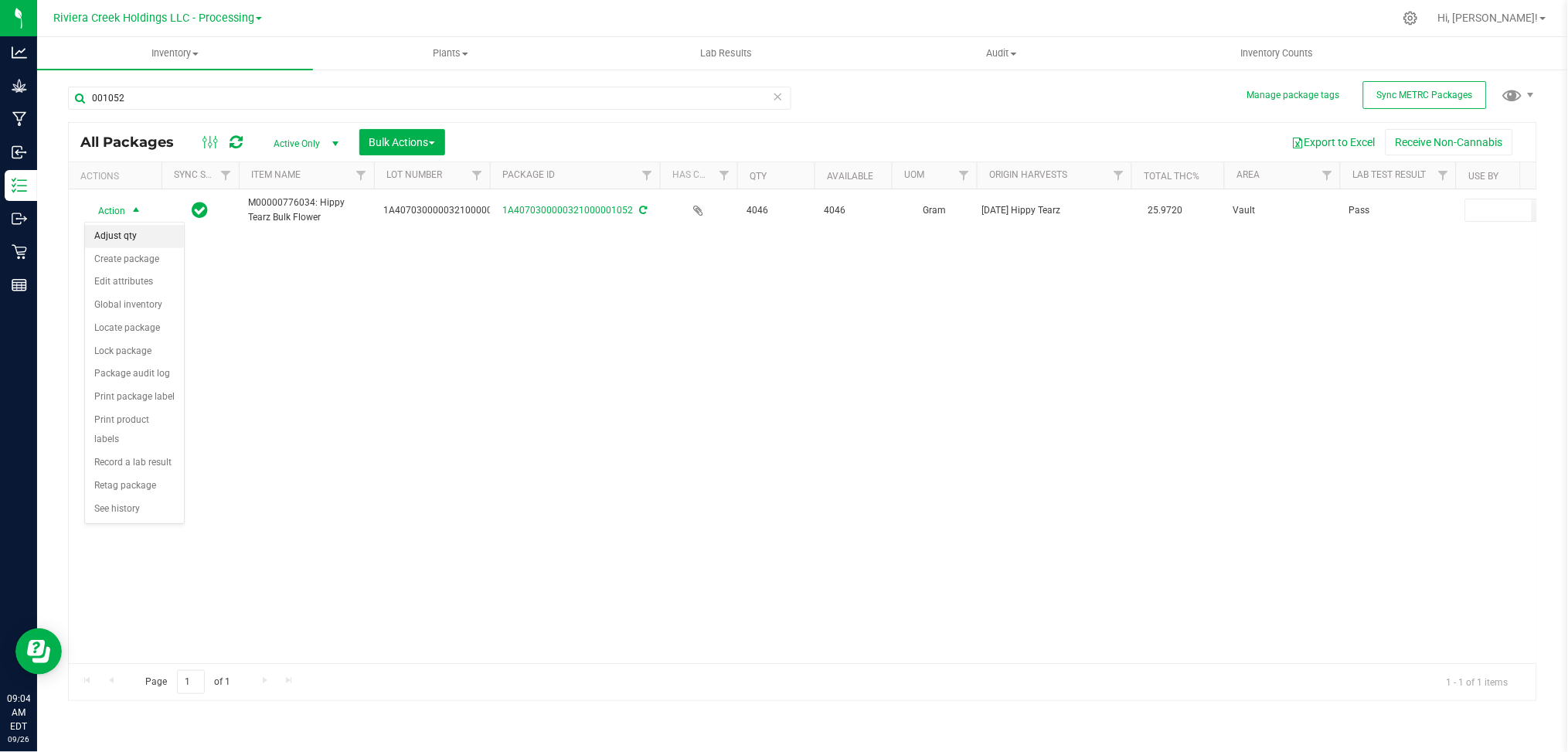
click at [129, 235] on li "Adjust qty" at bounding box center [134, 236] width 99 height 23
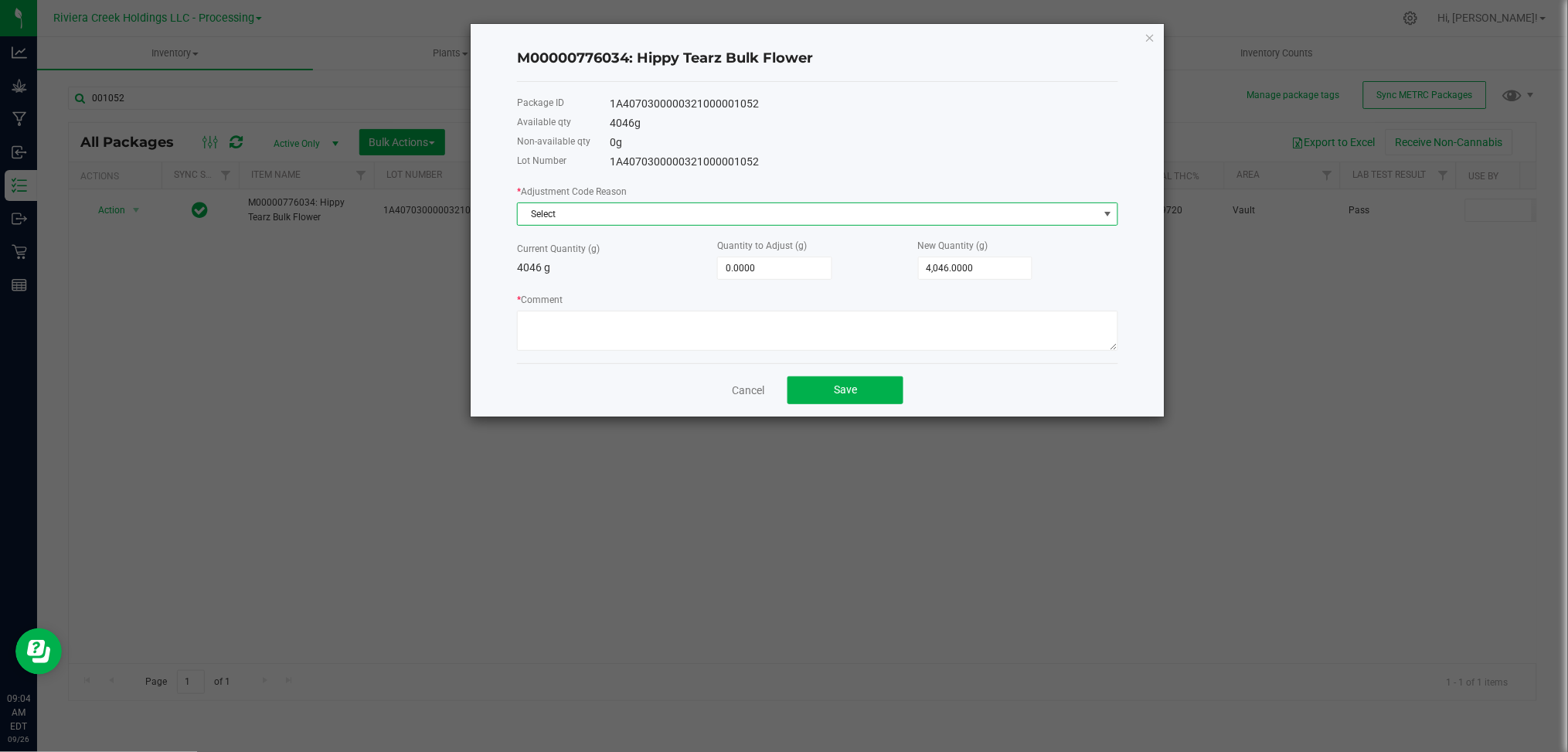
click at [1103, 214] on span at bounding box center [1108, 214] width 13 height 13
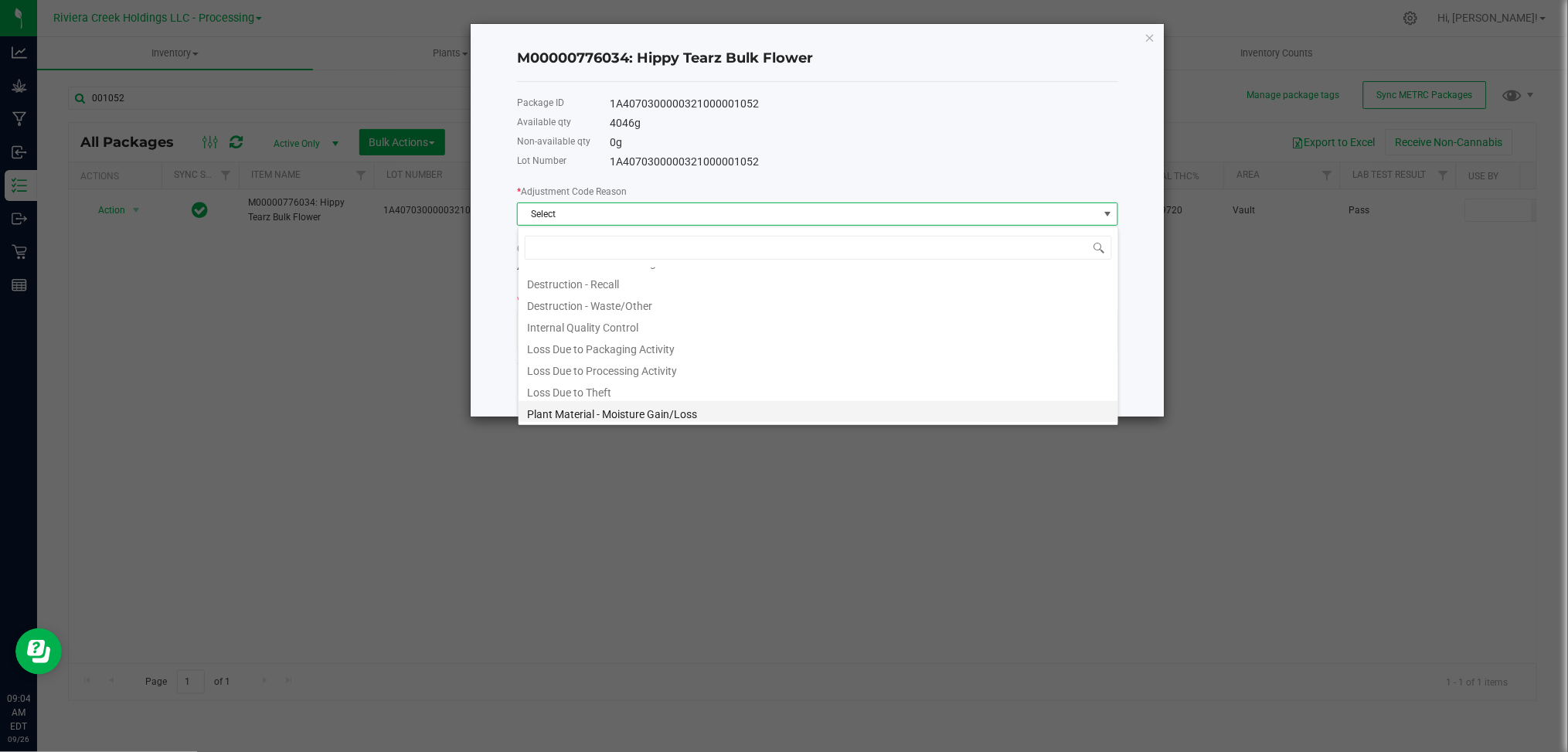
click at [646, 403] on li "Plant Material - Moisture Gain/Loss" at bounding box center [818, 412] width 600 height 22
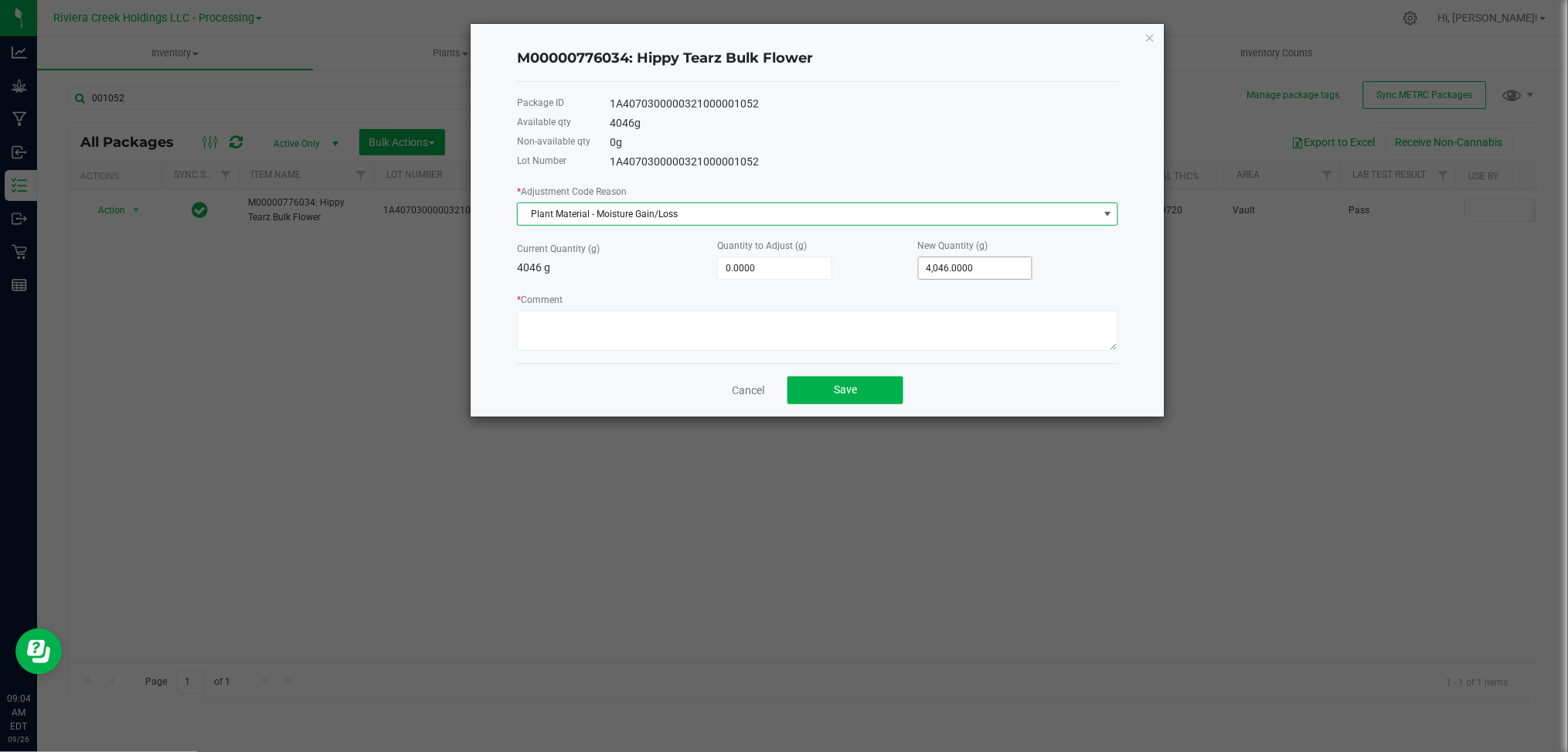
type input "4046"
click at [982, 273] on input "4046" at bounding box center [976, 268] width 113 height 22
type input "-4,043.0000"
type input "3"
type input "-4,007.0000"
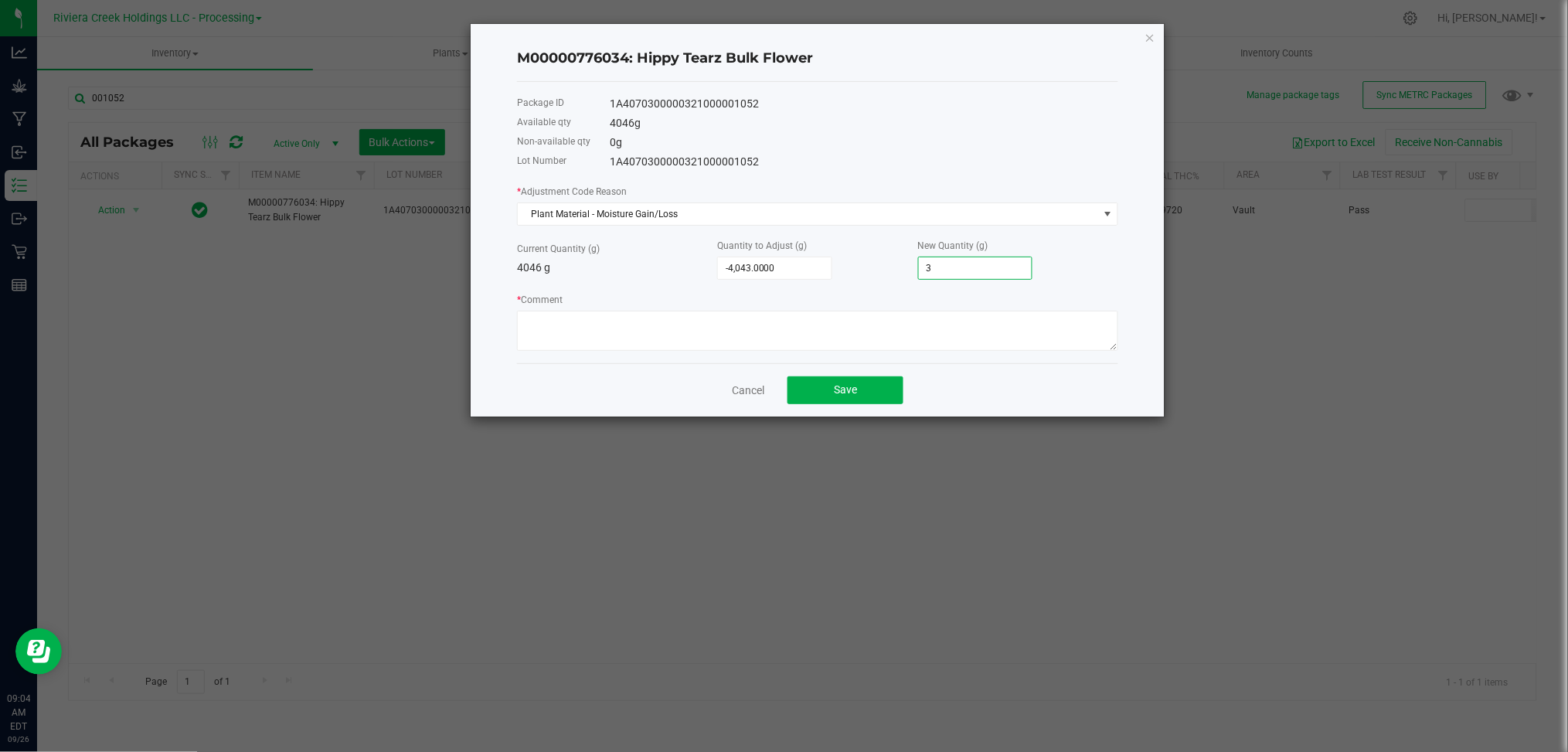
type input "39"
type input "-3,648.0000"
type input "398"
type input "-59.0000"
type input "3,987.0000"
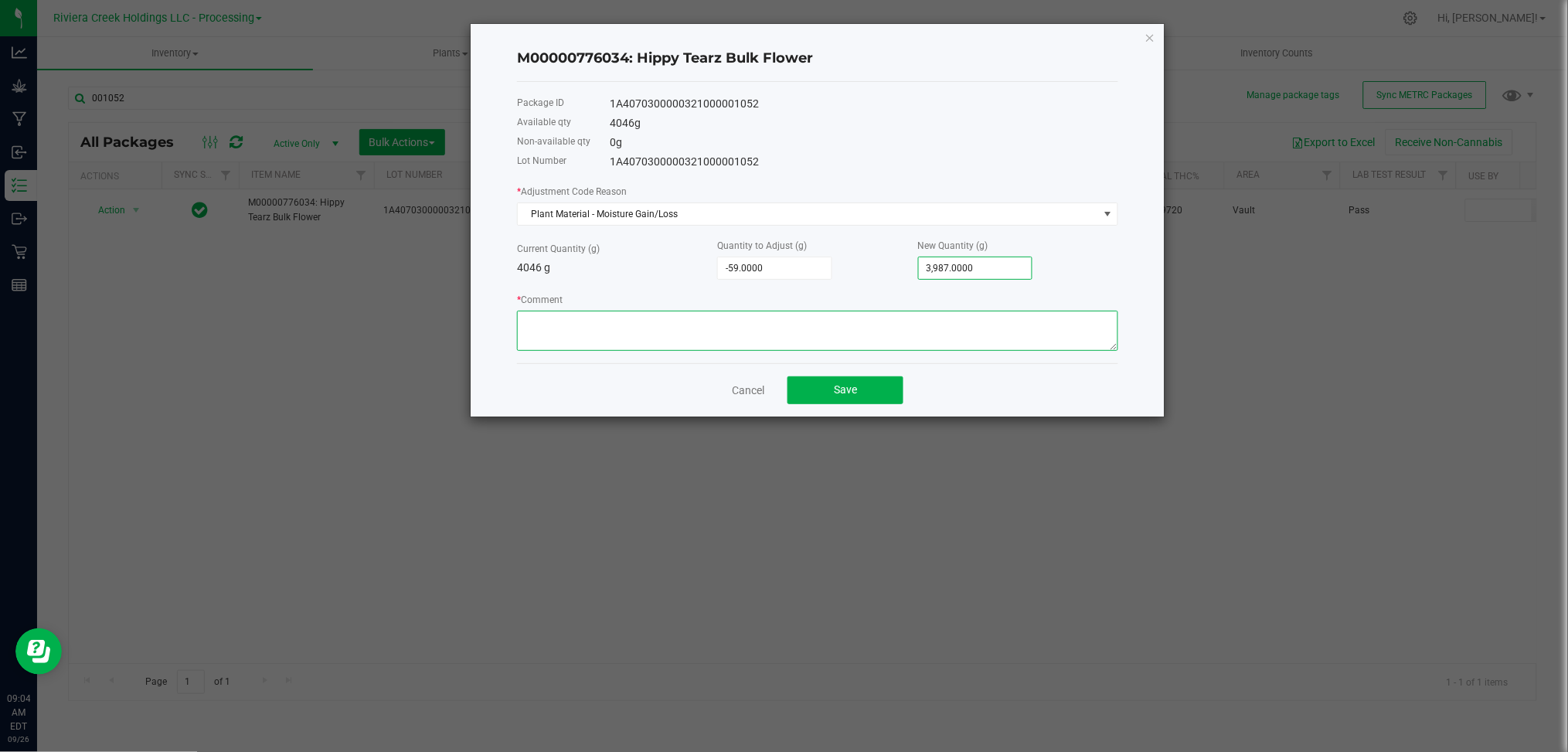
click at [558, 325] on textarea "* Comment" at bounding box center [817, 330] width 602 height 40
drag, startPoint x: 617, startPoint y: 331, endPoint x: 509, endPoint y: 329, distance: 108.0
click at [509, 329] on div "M00000776034: Hippy Tearz Bulk Flower Package ID 1A4070300000321000001052 Avail…" at bounding box center [817, 220] width 694 height 392
click at [553, 318] on textarea "* Comment" at bounding box center [817, 330] width 602 height 40
click at [570, 337] on textarea "* Comment" at bounding box center [817, 330] width 602 height 40
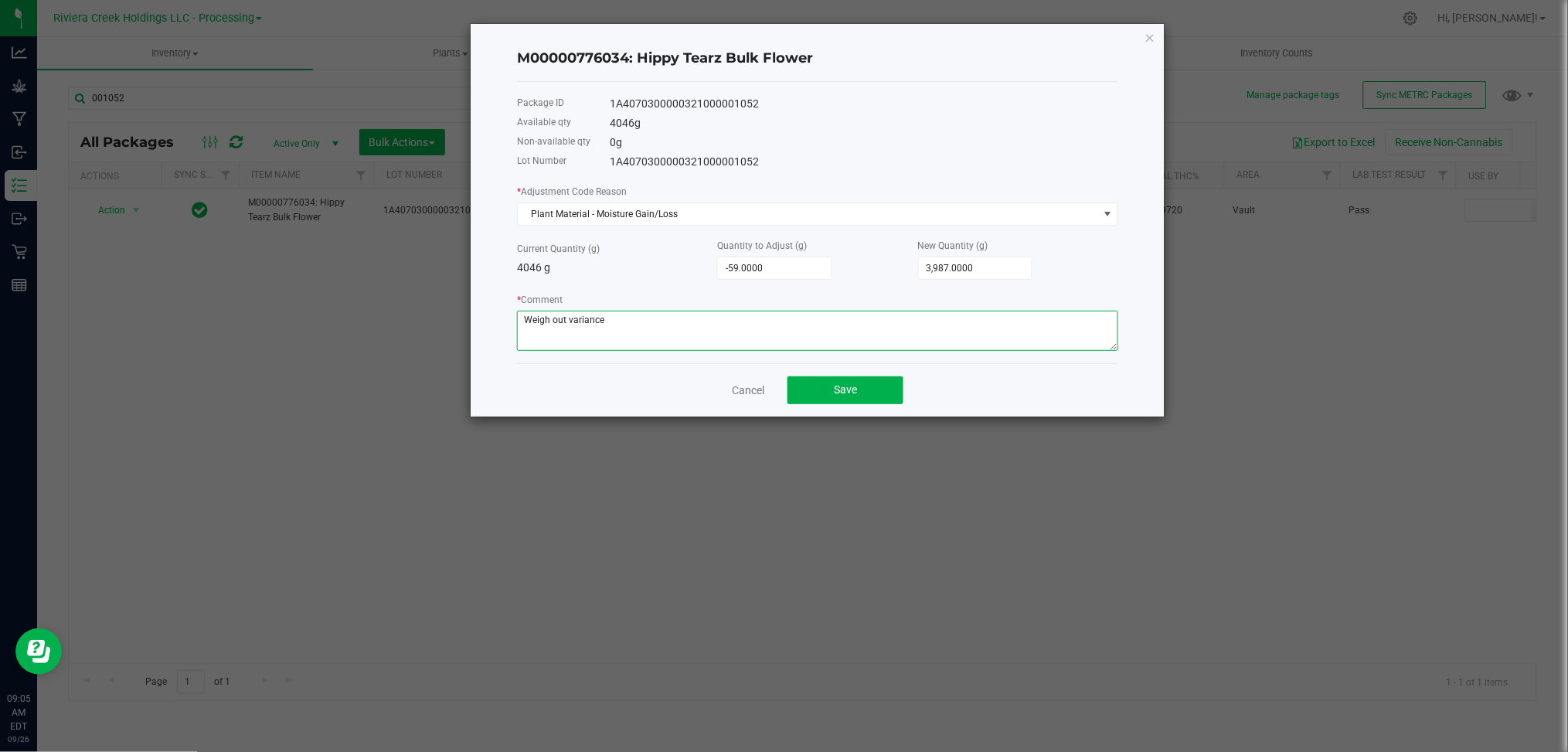
click at [553, 321] on textarea "* Comment" at bounding box center [817, 330] width 602 height 40
click at [690, 321] on textarea "* Comment" at bounding box center [817, 330] width 602 height 40
click at [548, 322] on textarea "* Comment" at bounding box center [817, 330] width 602 height 40
drag, startPoint x: 619, startPoint y: 321, endPoint x: 503, endPoint y: 327, distance: 116.2
click at [503, 327] on div "M00000776034: Hippy Tearz Bulk Flower Package ID 1A4070300000321000001052 Avail…" at bounding box center [817, 220] width 694 height 392
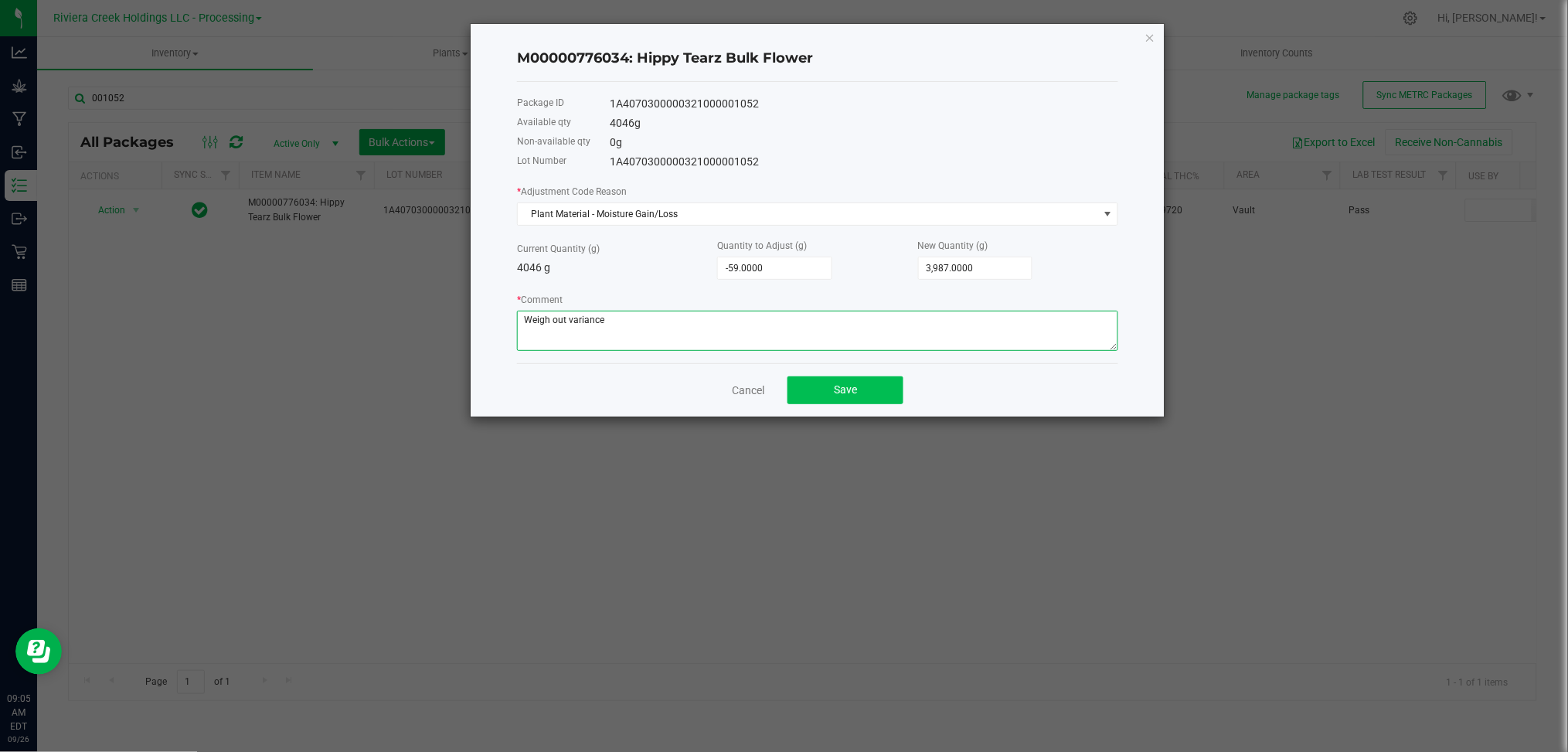
type textarea "Weigh out variance"
click at [811, 393] on button "Save" at bounding box center [845, 390] width 116 height 28
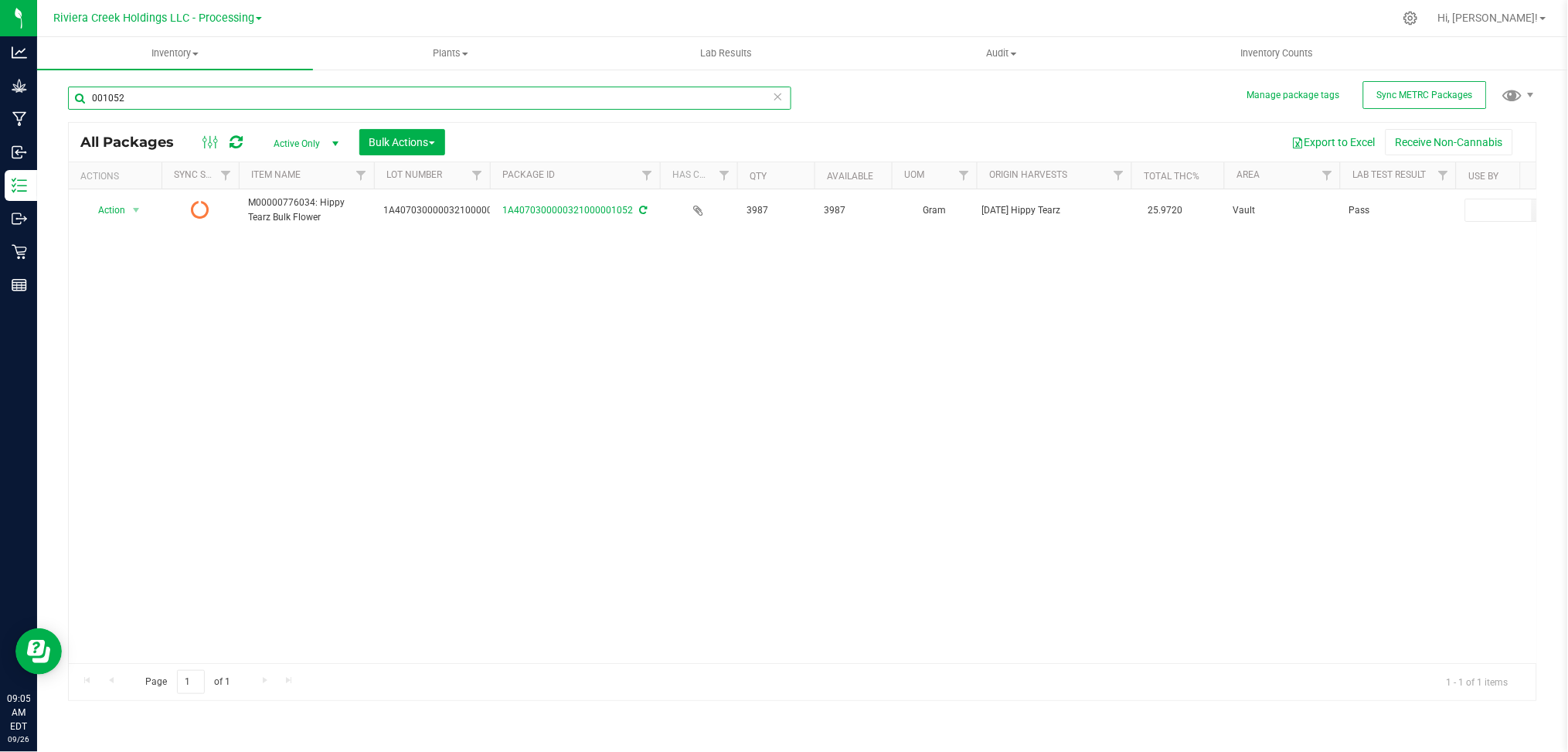
click at [195, 107] on input "001052" at bounding box center [429, 97] width 723 height 23
click at [140, 100] on input "001273" at bounding box center [429, 97] width 723 height 23
type input "0"
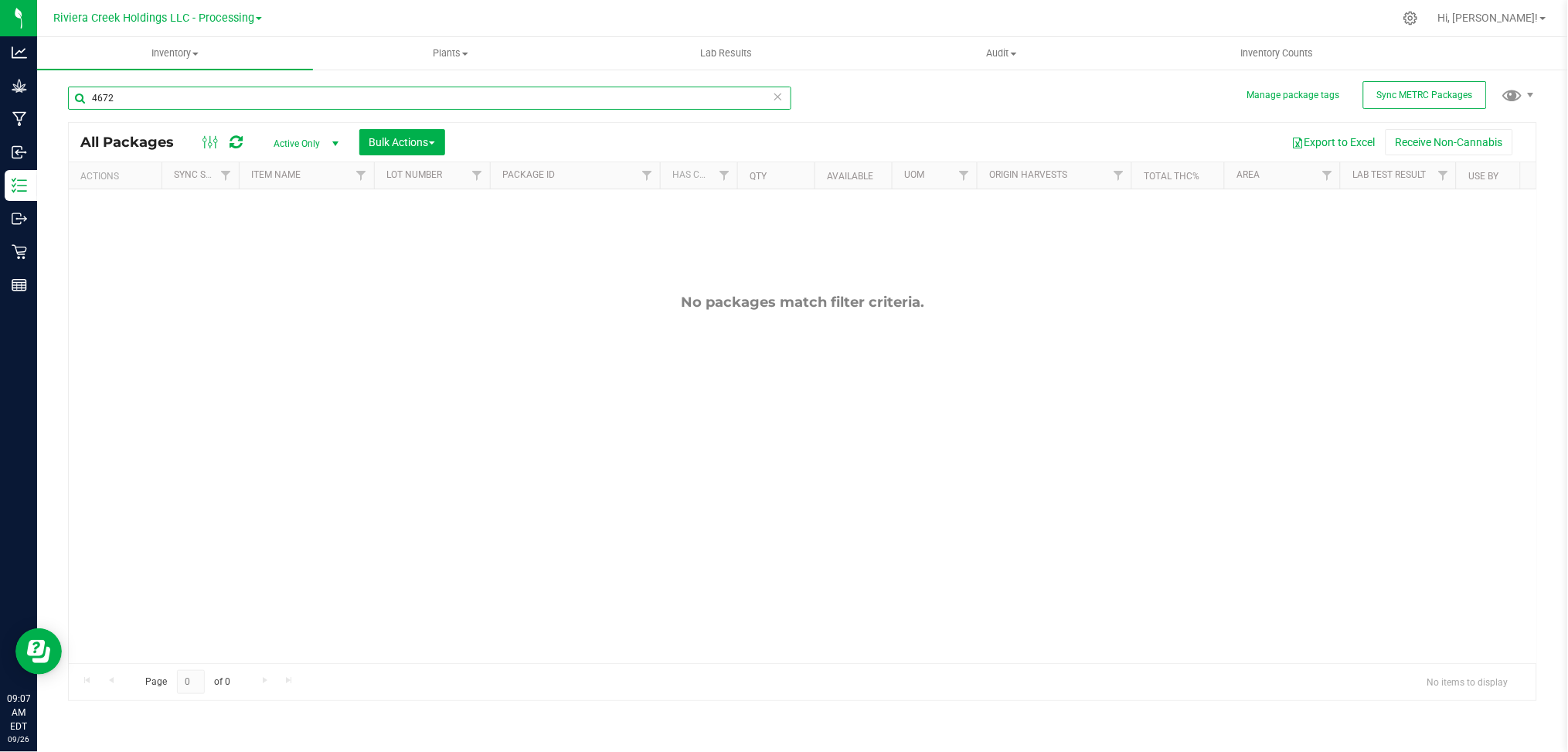
click at [152, 96] on input "4672" at bounding box center [429, 97] width 723 height 23
type input "4"
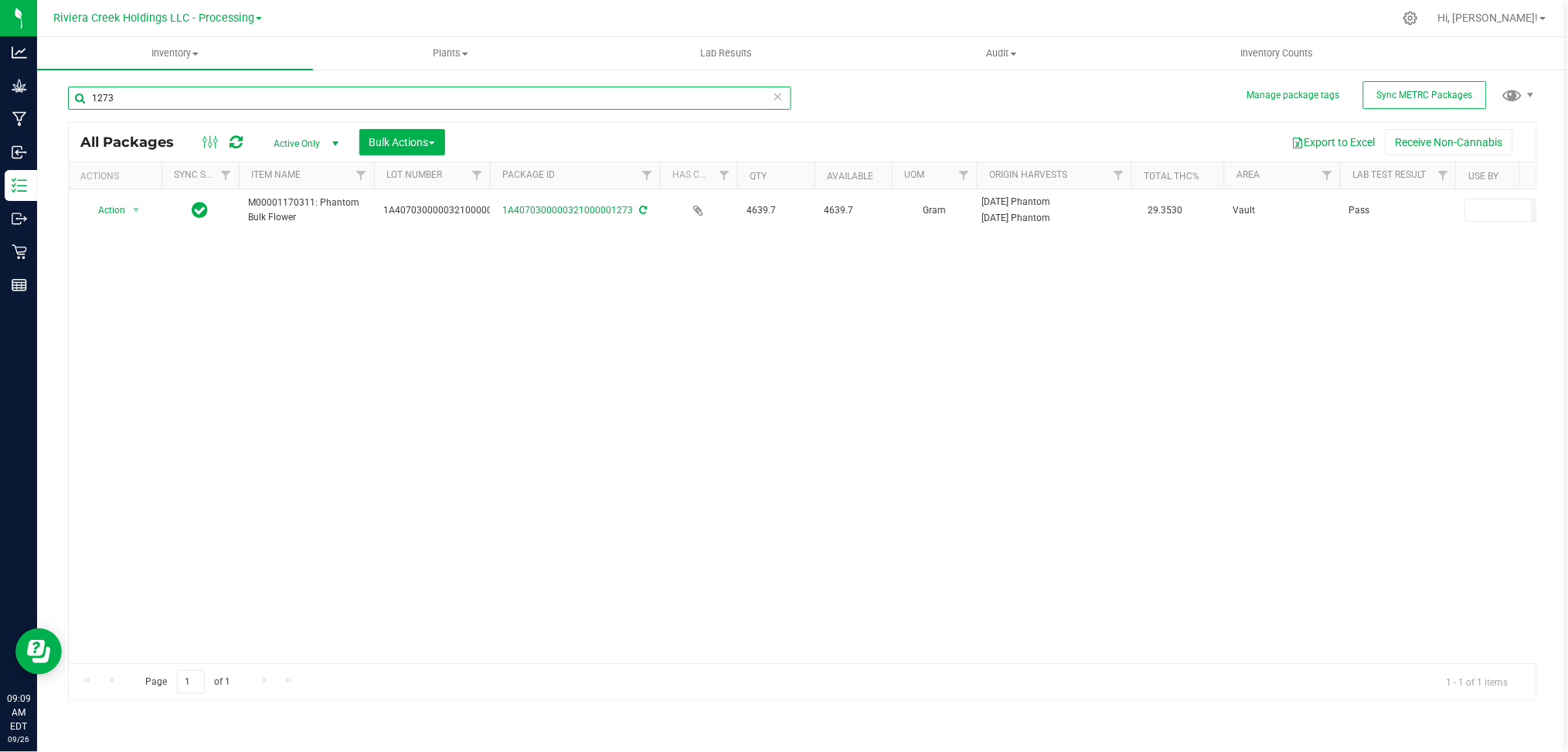
click at [130, 99] on input "1273" at bounding box center [429, 97] width 723 height 23
type input "1"
type input "0355"
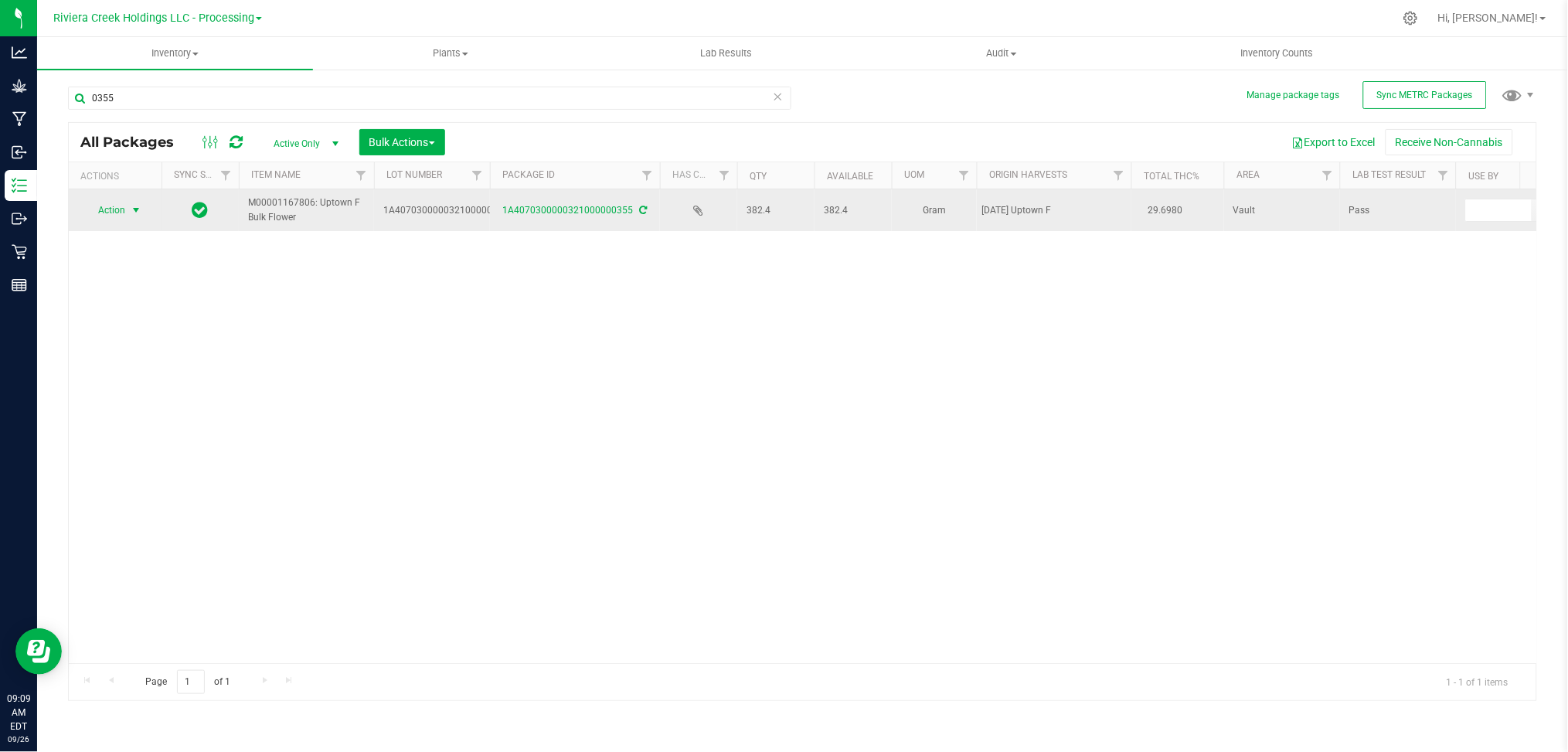
click at [130, 207] on span "select" at bounding box center [135, 210] width 13 height 13
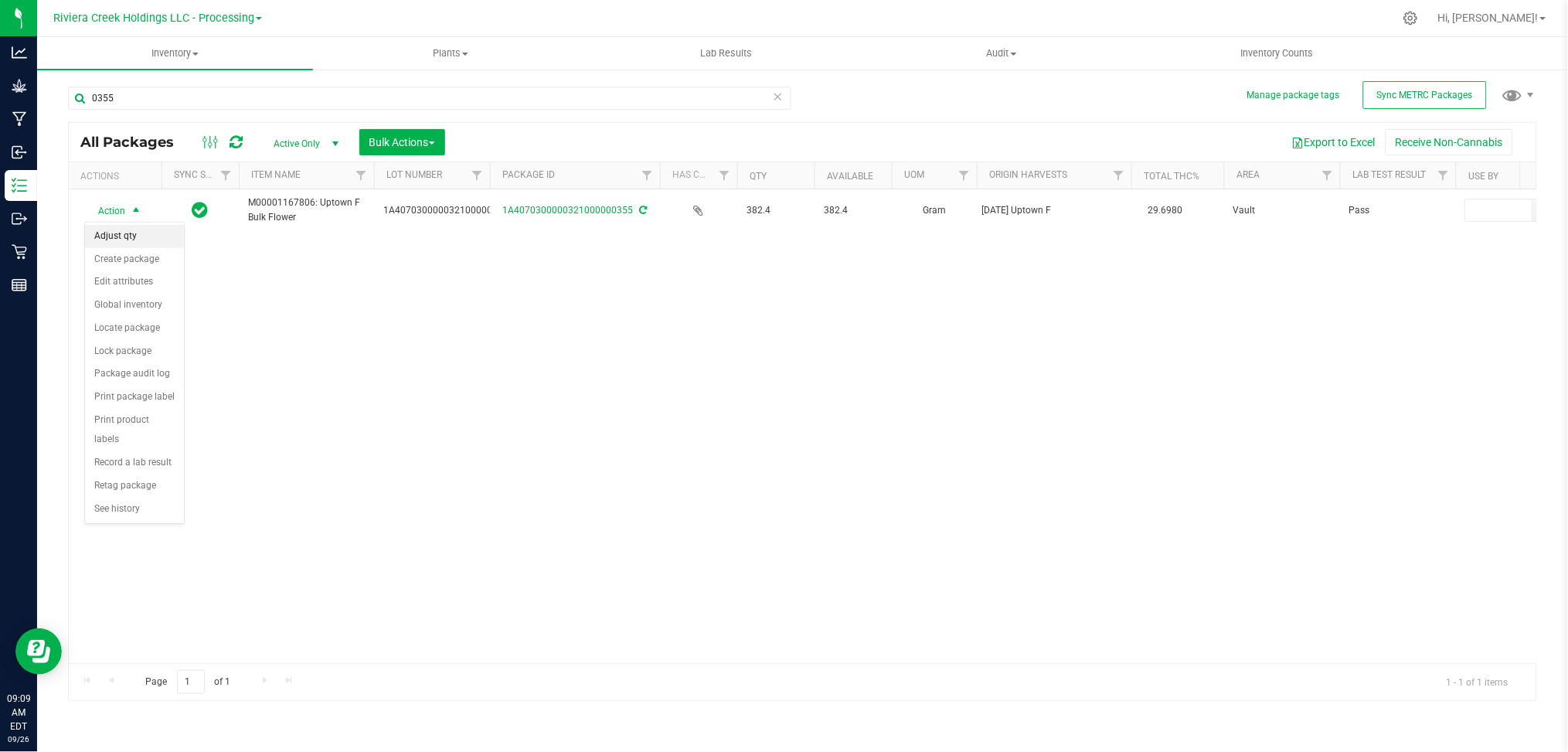
click at [129, 235] on li "Adjust qty" at bounding box center [134, 236] width 99 height 23
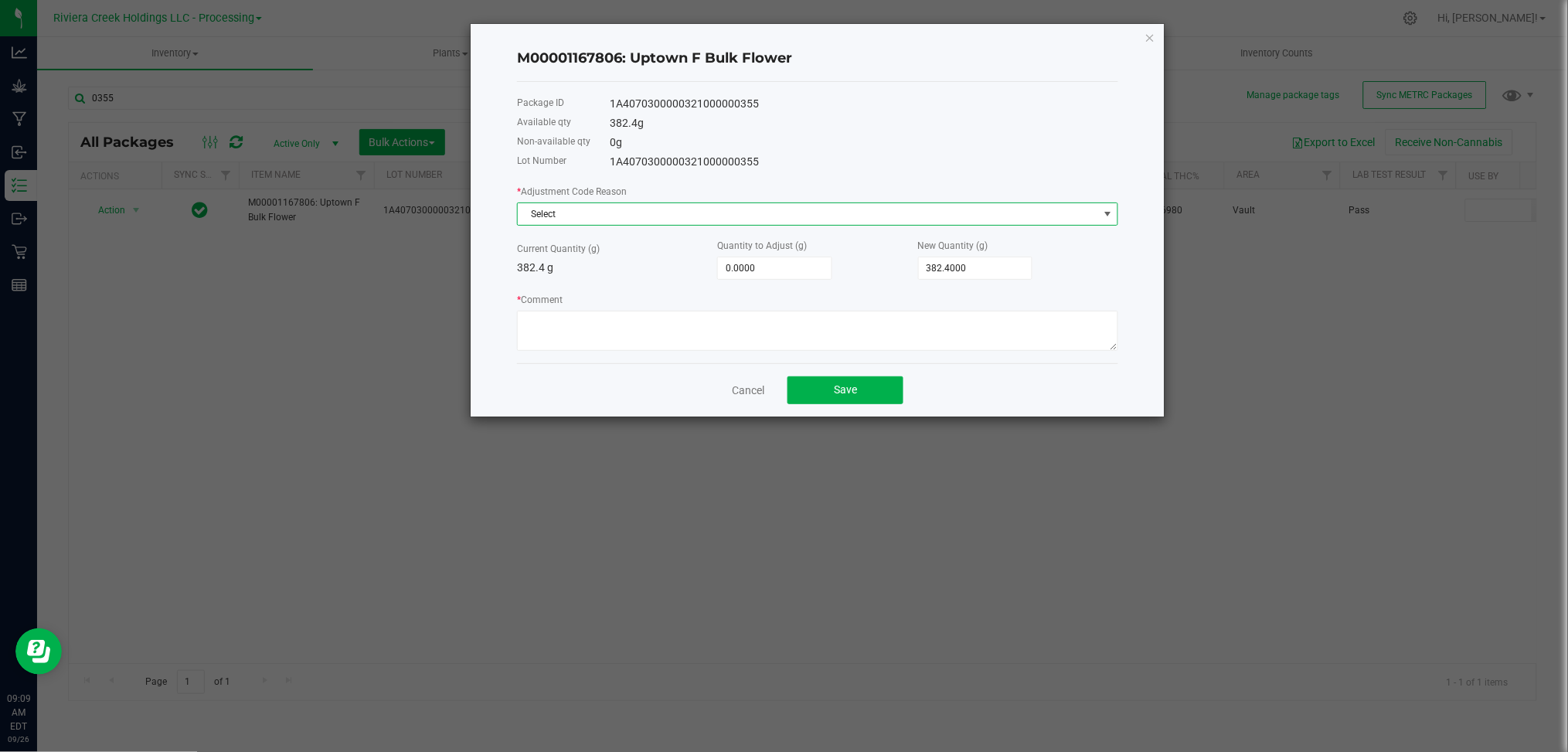
click at [1103, 215] on span at bounding box center [1108, 214] width 13 height 13
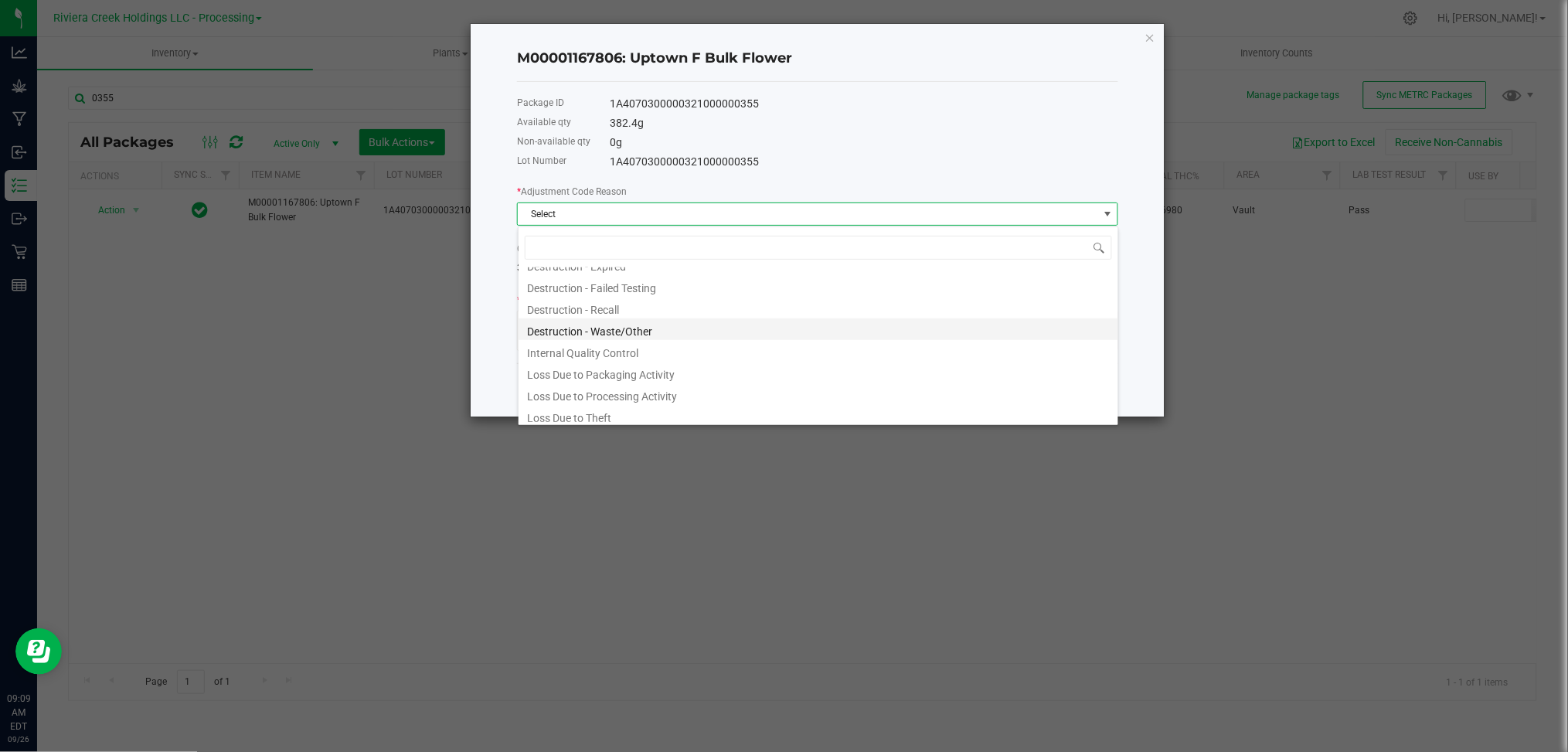
scroll to position [83, 0]
click at [652, 353] on li "Loss Due to Packaging Activity" at bounding box center [818, 347] width 600 height 22
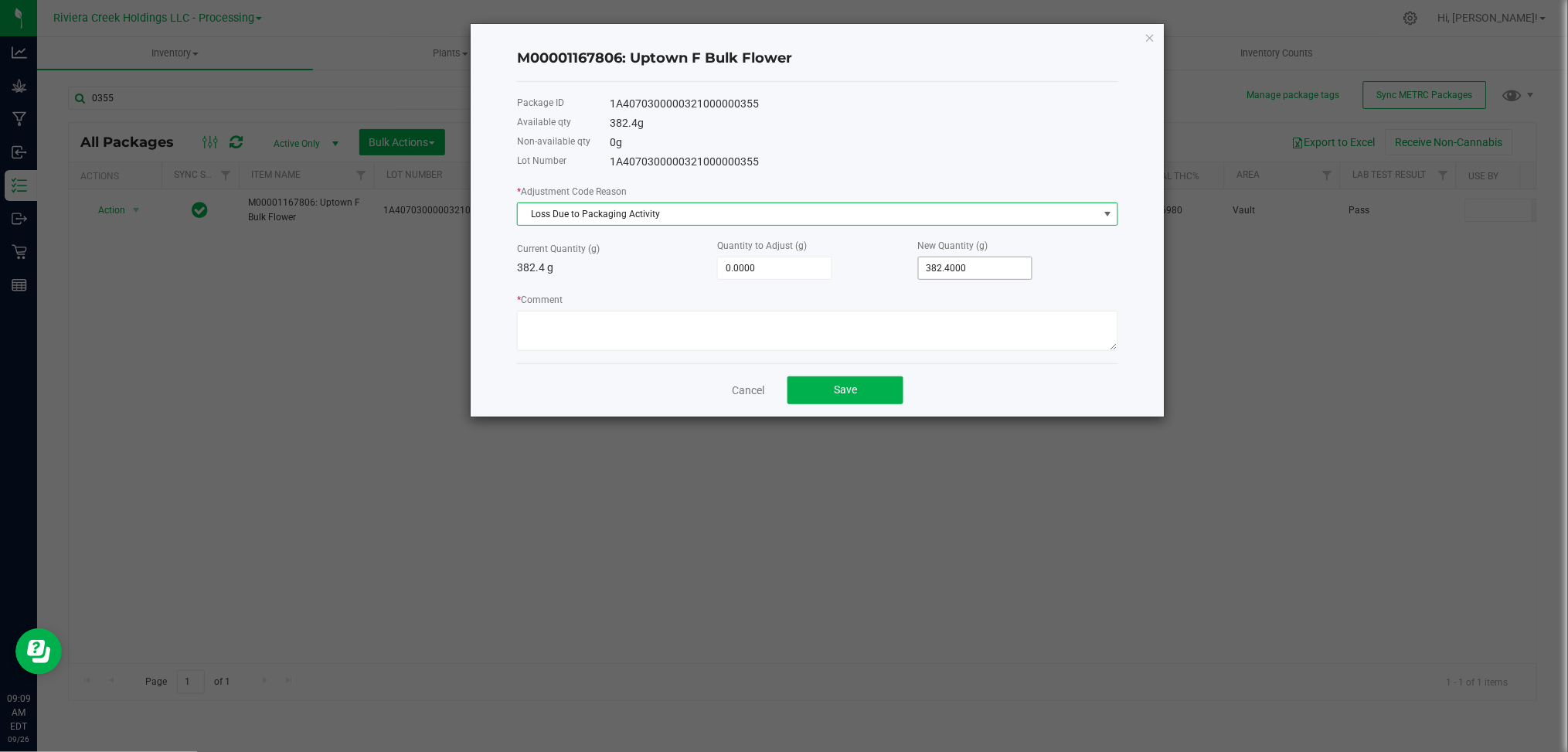
type input "382.4"
type input "-380.4000"
type input "2"
type input "-354.4000"
type input "28"
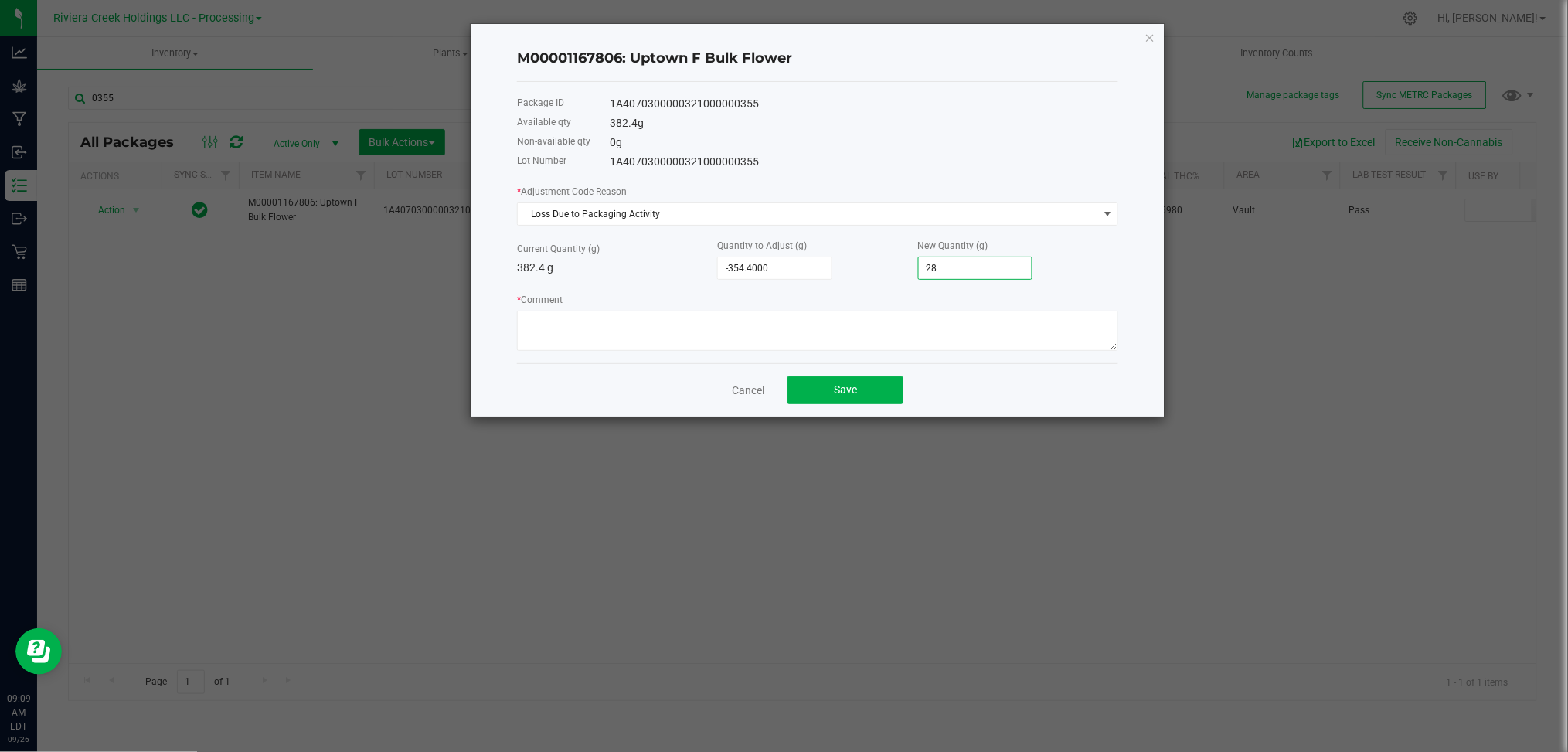
type input "-96.4000"
type input "286.0000"
drag, startPoint x: 689, startPoint y: 205, endPoint x: 492, endPoint y: 217, distance: 197.4
click at [492, 217] on div "M00001167806: Uptown F Bulk Flower Package ID 1A4070300000321000000355 Availabl…" at bounding box center [817, 220] width 694 height 392
copy span "Loss Due to Packaging Activity"
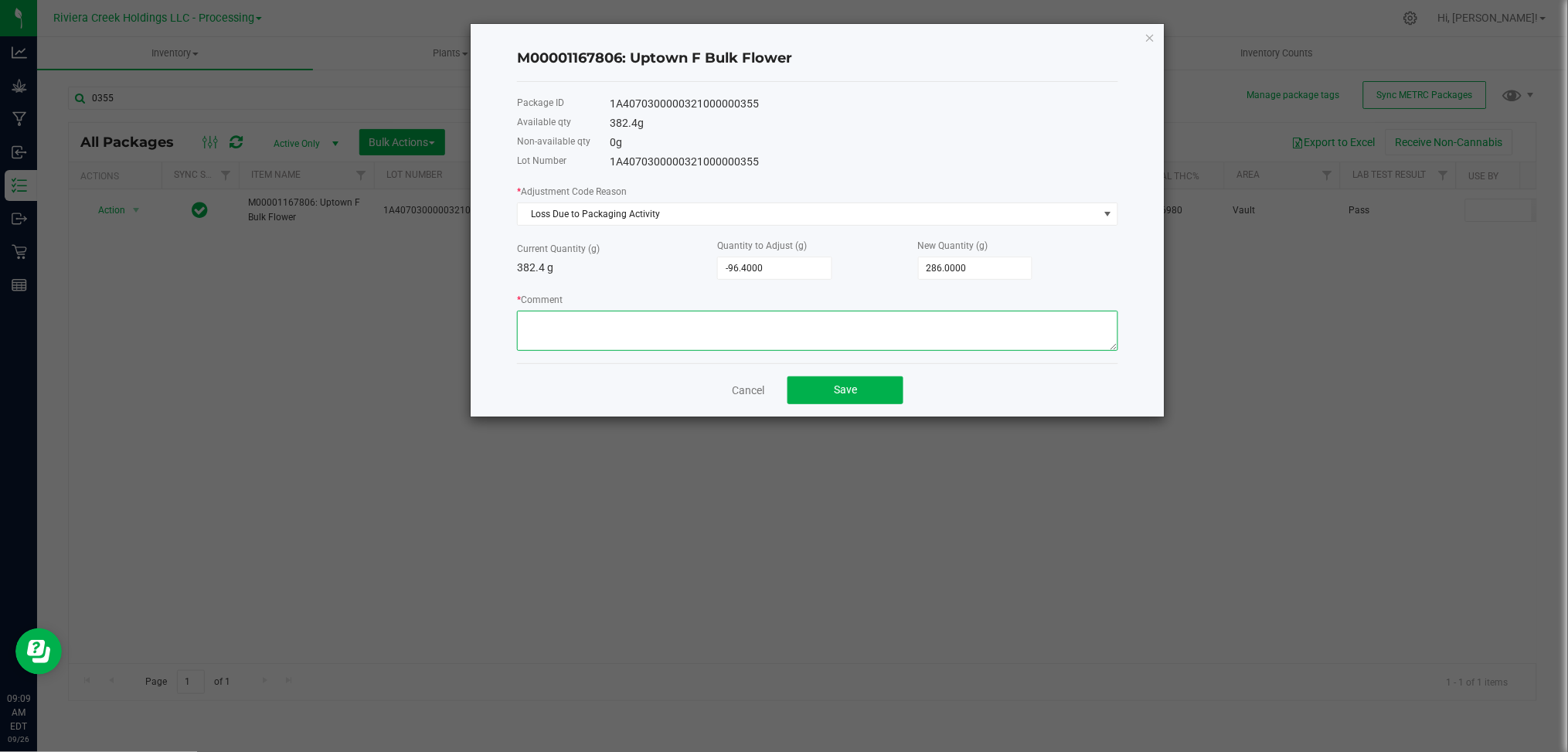
click at [544, 327] on textarea "* Comment" at bounding box center [817, 330] width 602 height 40
paste textarea "Loss Due to Packaging Activity"
type textarea "Loss Due to Packaging Activity"
click at [848, 399] on button "Save" at bounding box center [845, 390] width 116 height 28
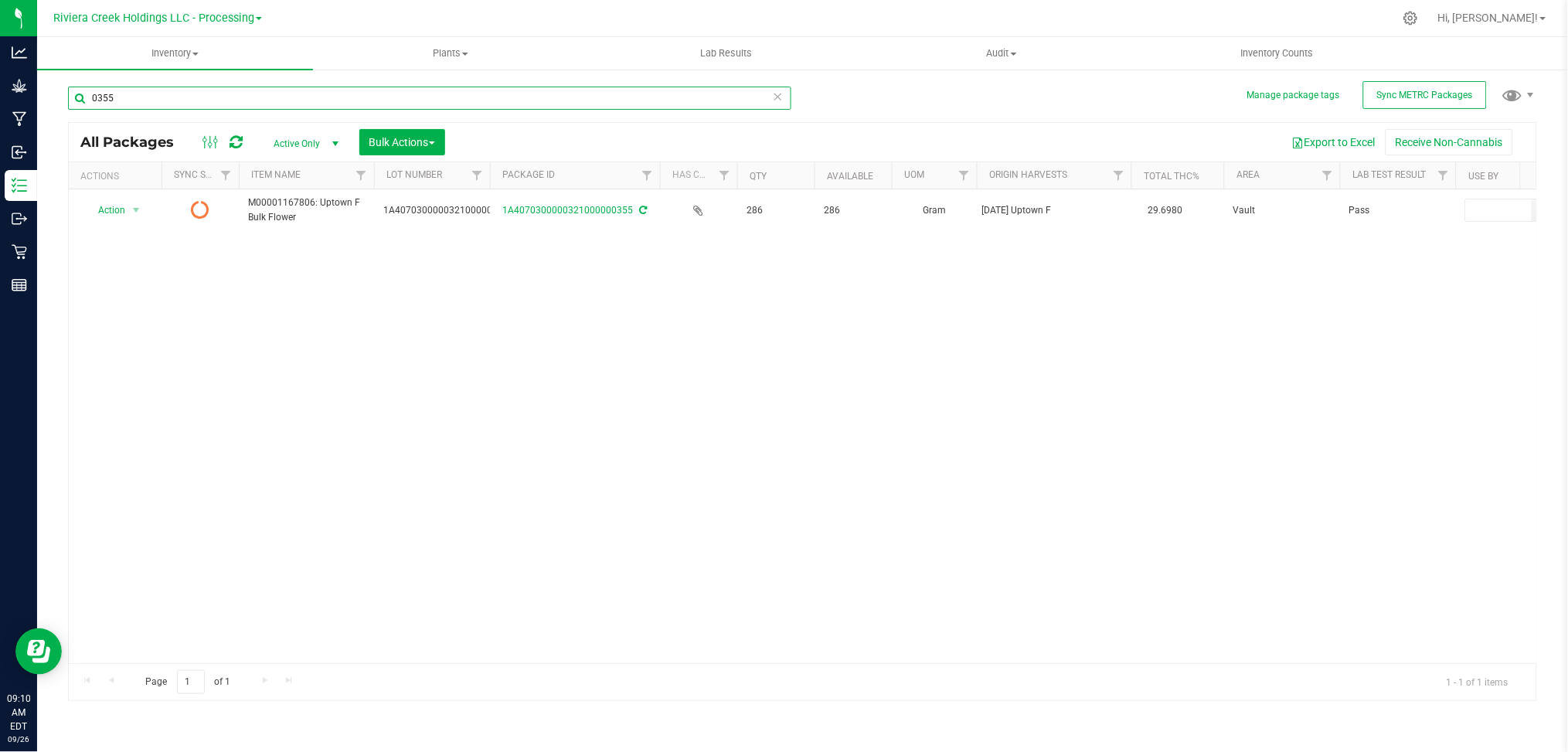
click at [120, 100] on input "0355" at bounding box center [429, 97] width 723 height 23
click at [129, 94] on input "01047" at bounding box center [429, 97] width 723 height 23
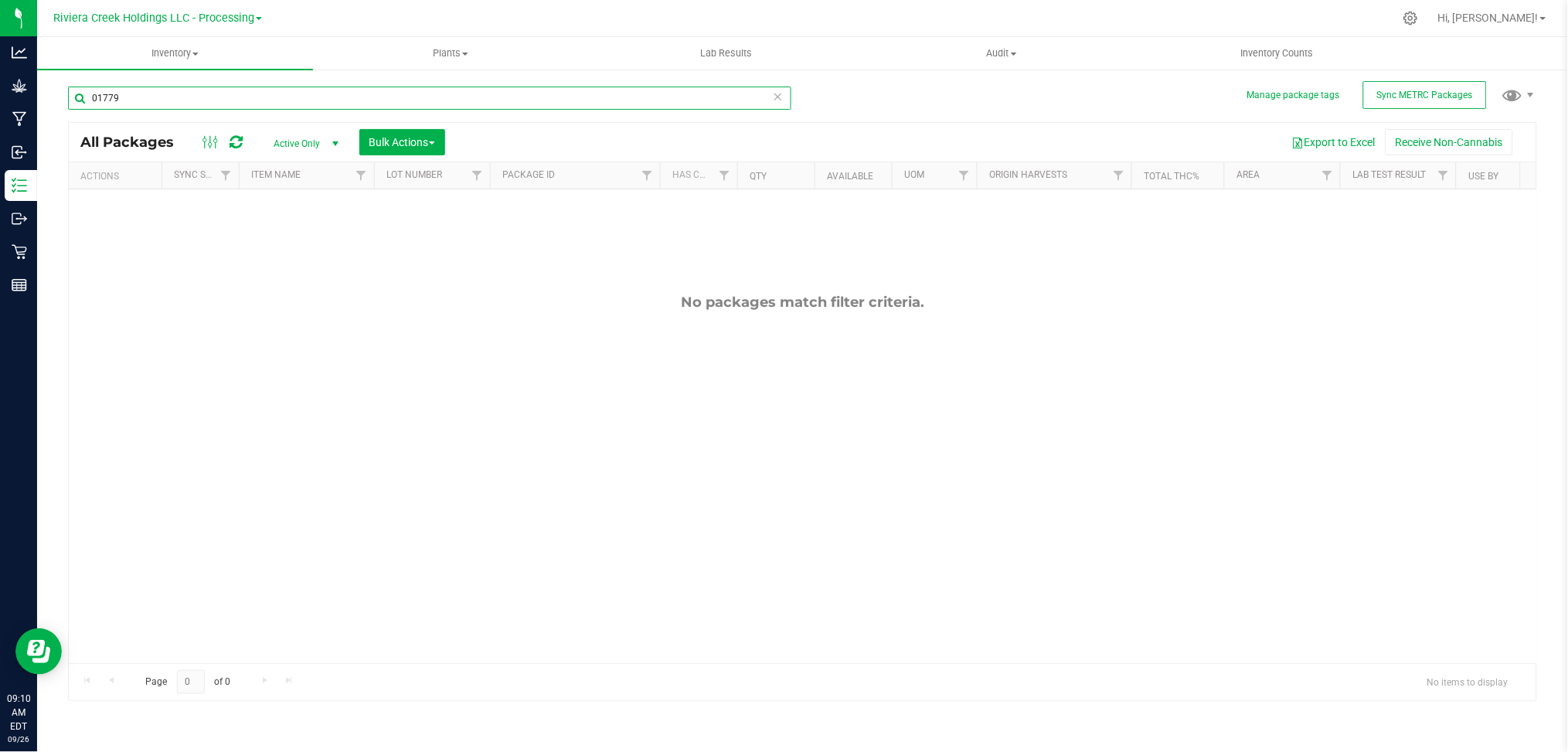
click at [104, 96] on input "01779" at bounding box center [429, 97] width 723 height 23
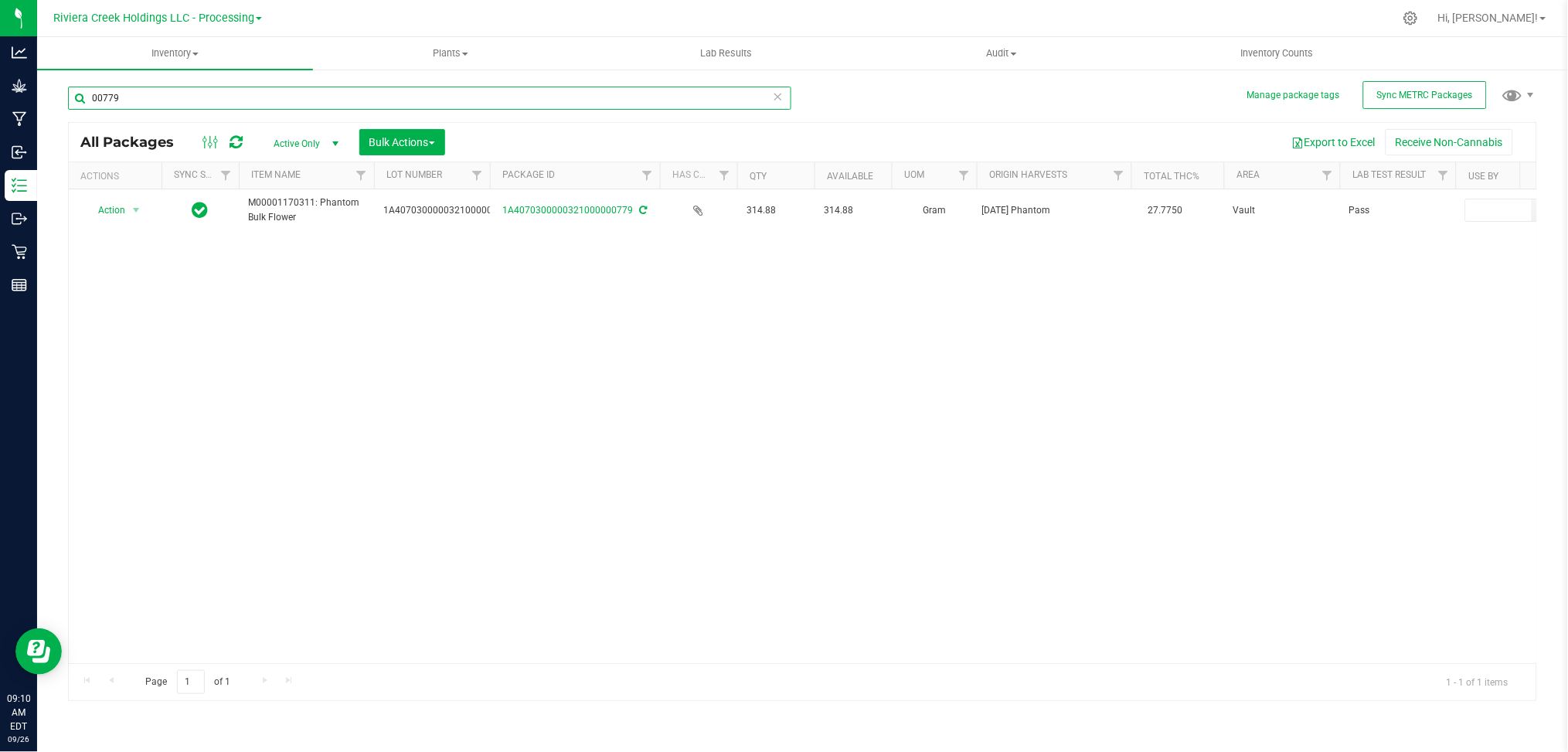
click at [157, 100] on input "00779" at bounding box center [429, 97] width 723 height 23
click at [139, 102] on input "0870" at bounding box center [429, 97] width 723 height 23
type input "0"
click at [155, 107] on input "962" at bounding box center [429, 97] width 723 height 23
type input "9"
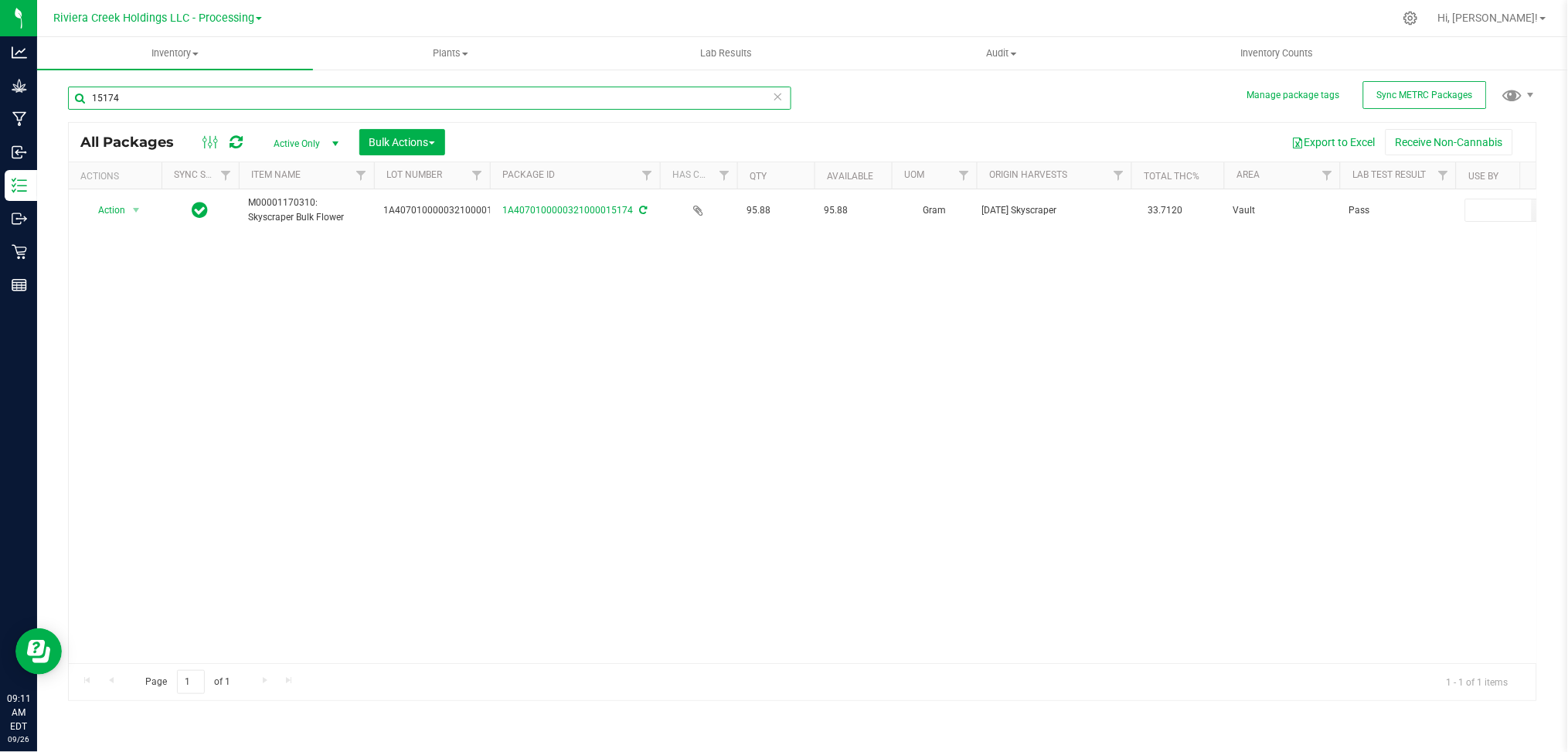
click at [139, 102] on input "15174" at bounding box center [429, 97] width 723 height 23
click at [146, 104] on input "15176" at bounding box center [429, 97] width 723 height 23
type input "1"
click at [147, 100] on input "00359" at bounding box center [429, 97] width 723 height 23
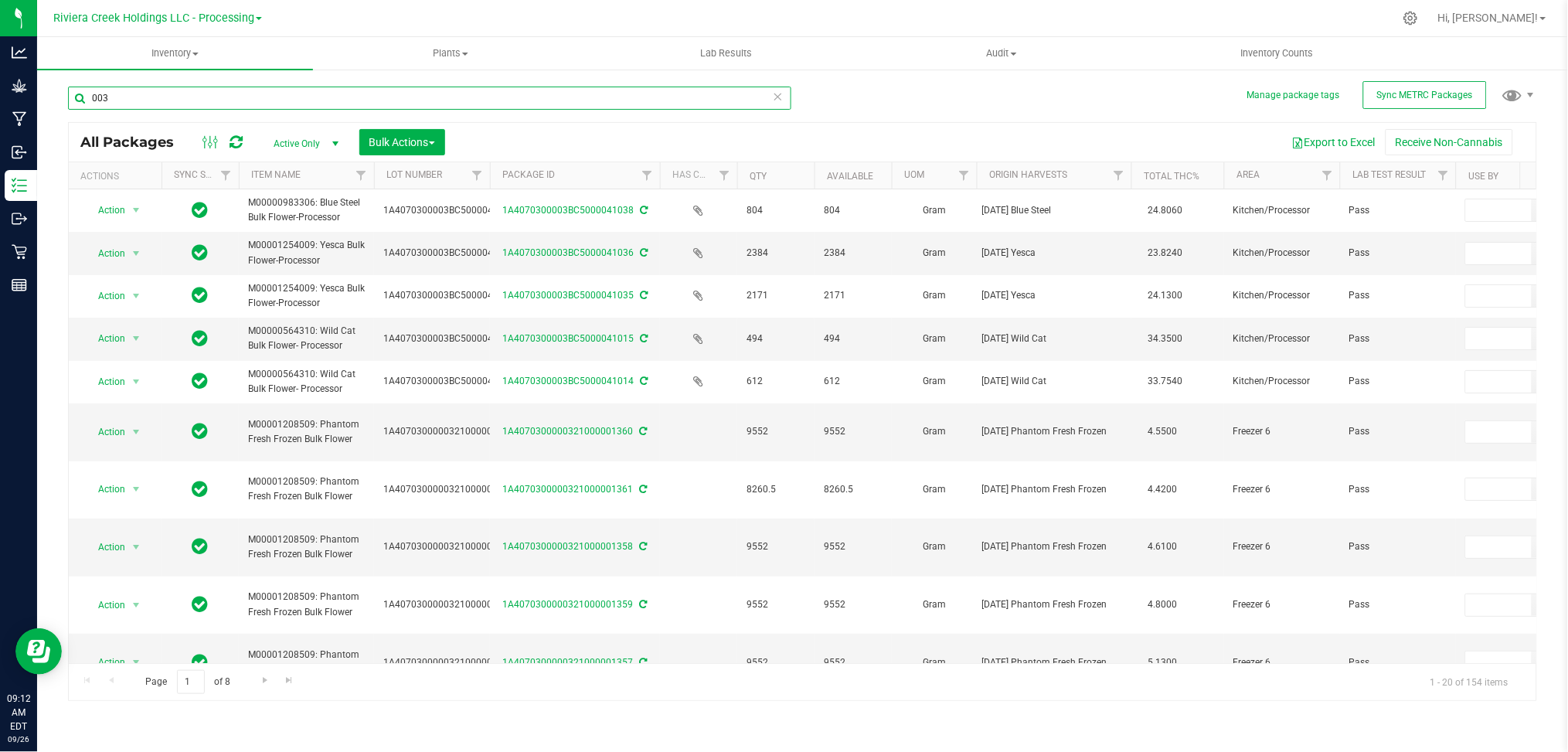
click at [137, 93] on input "003" at bounding box center [429, 97] width 723 height 23
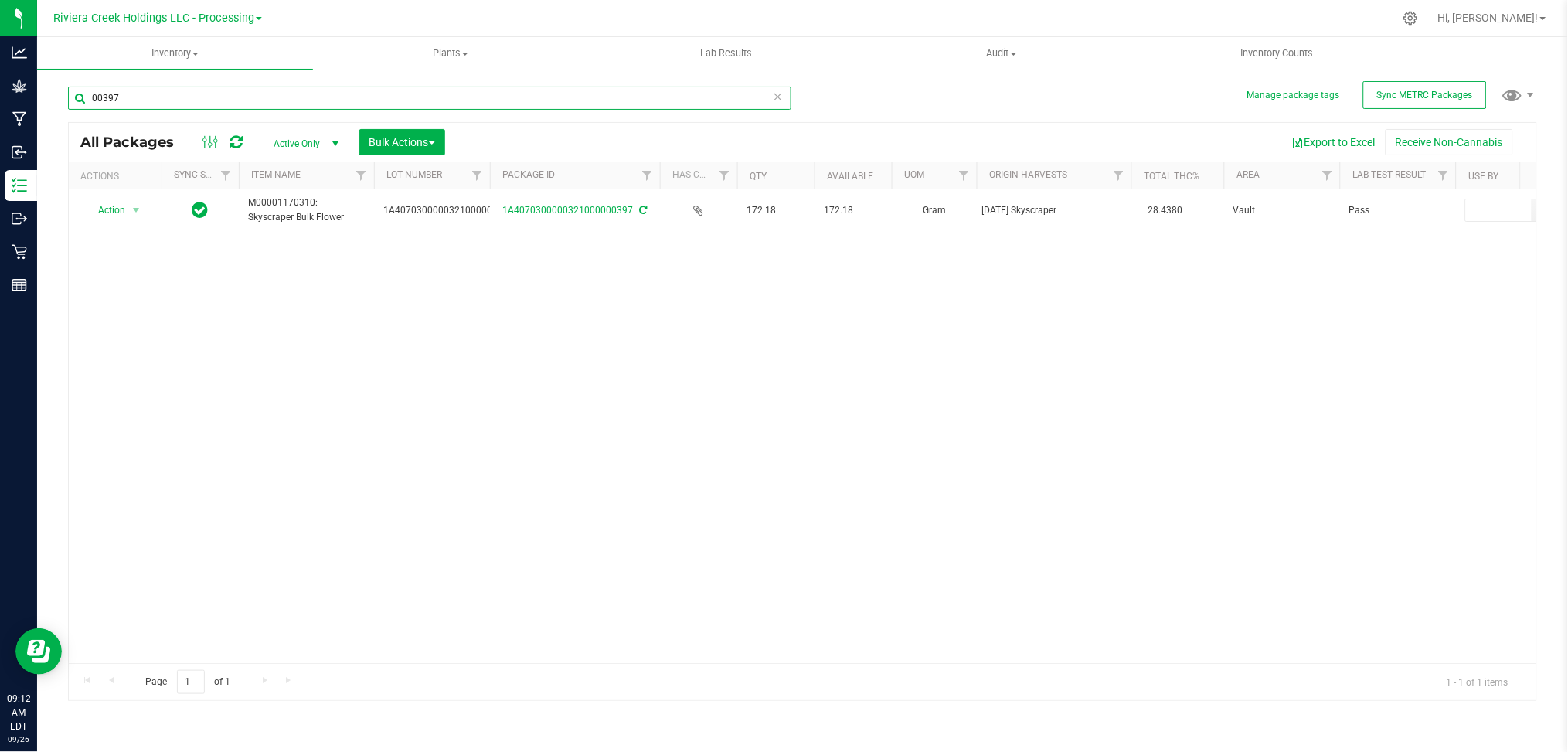
click at [187, 103] on input "00397" at bounding box center [429, 97] width 723 height 23
click at [154, 99] on input "00568" at bounding box center [429, 97] width 723 height 23
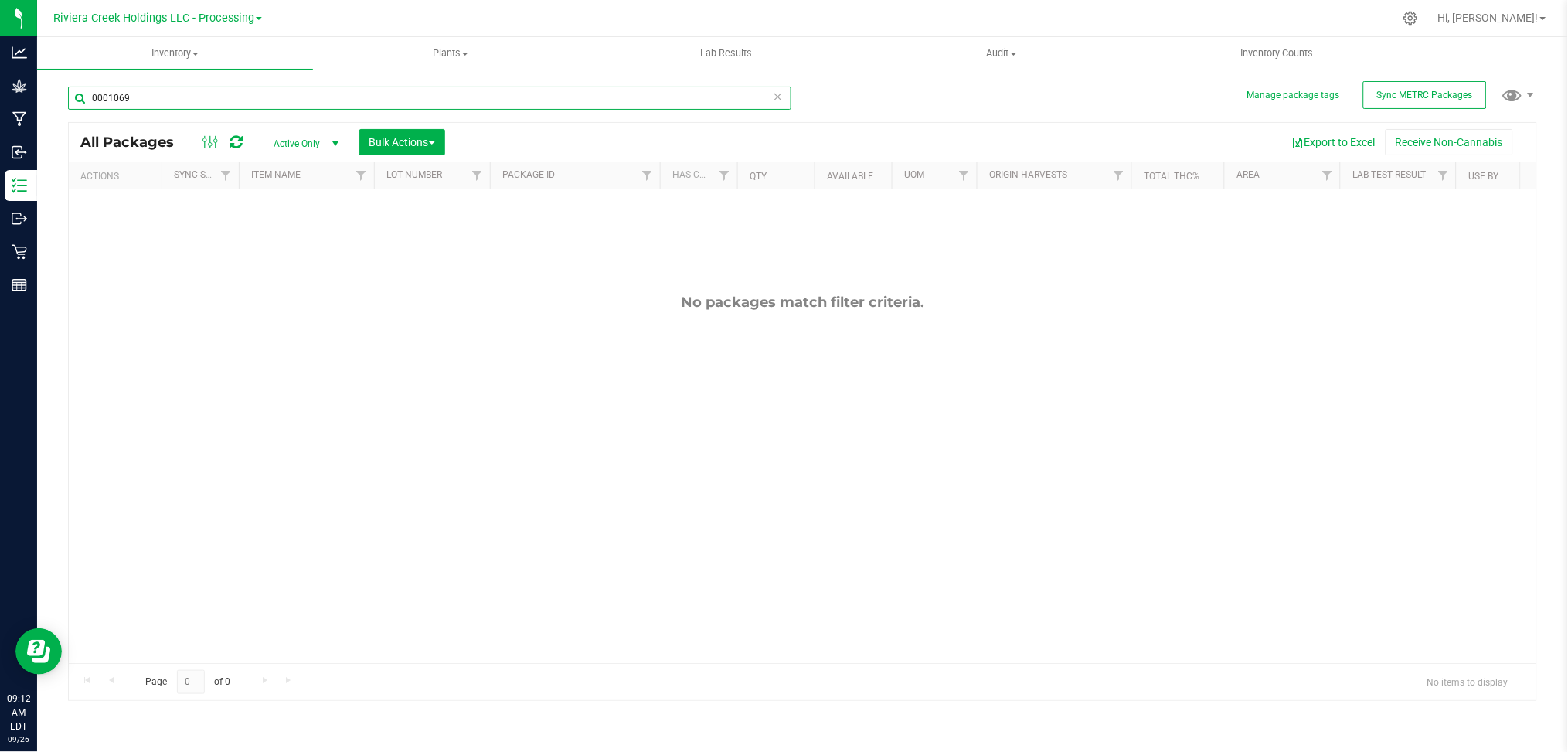
click at [156, 102] on input "0001069" at bounding box center [429, 97] width 723 height 23
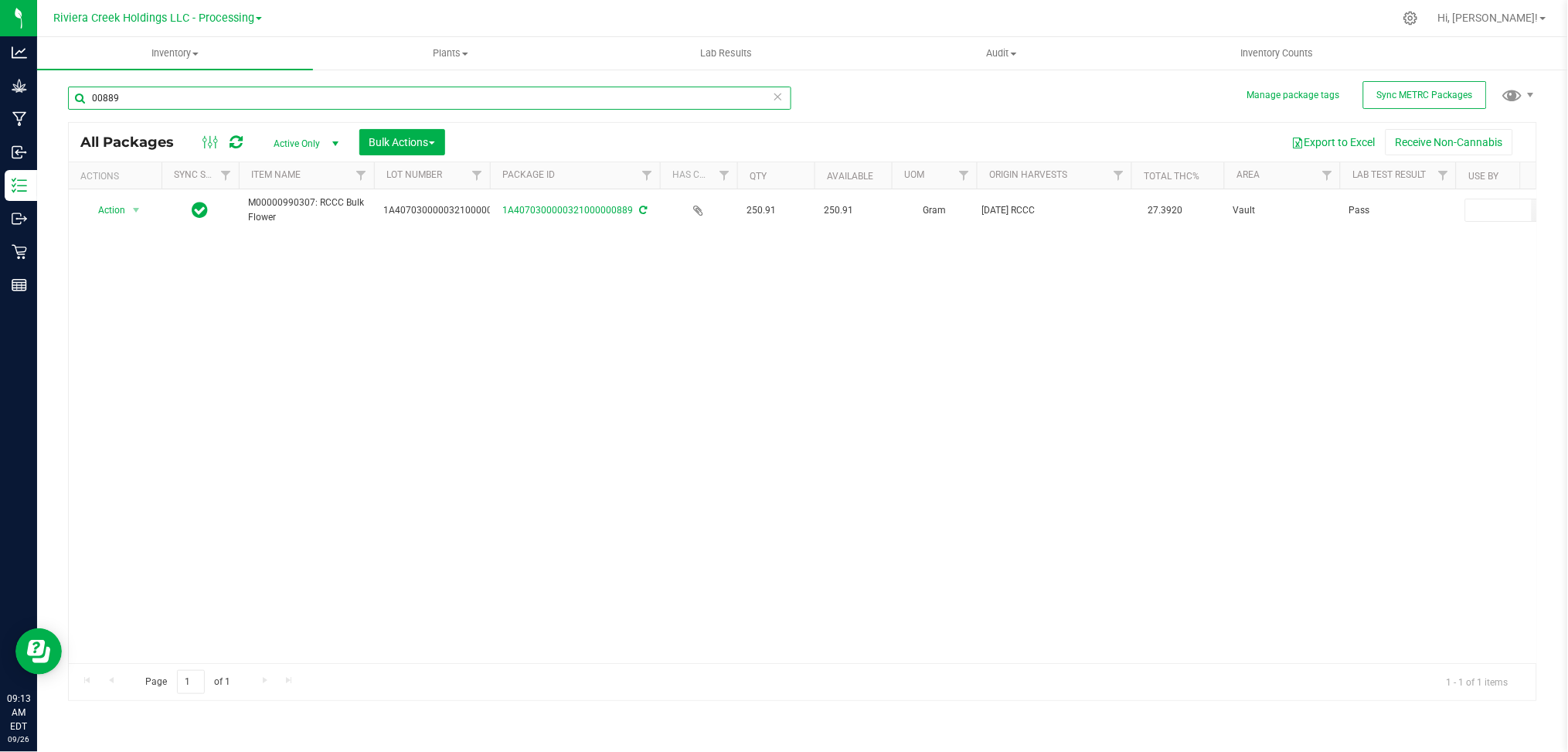
click at [146, 98] on input "00889" at bounding box center [429, 97] width 723 height 23
click at [140, 104] on input "01253" at bounding box center [429, 97] width 723 height 23
type input "01252"
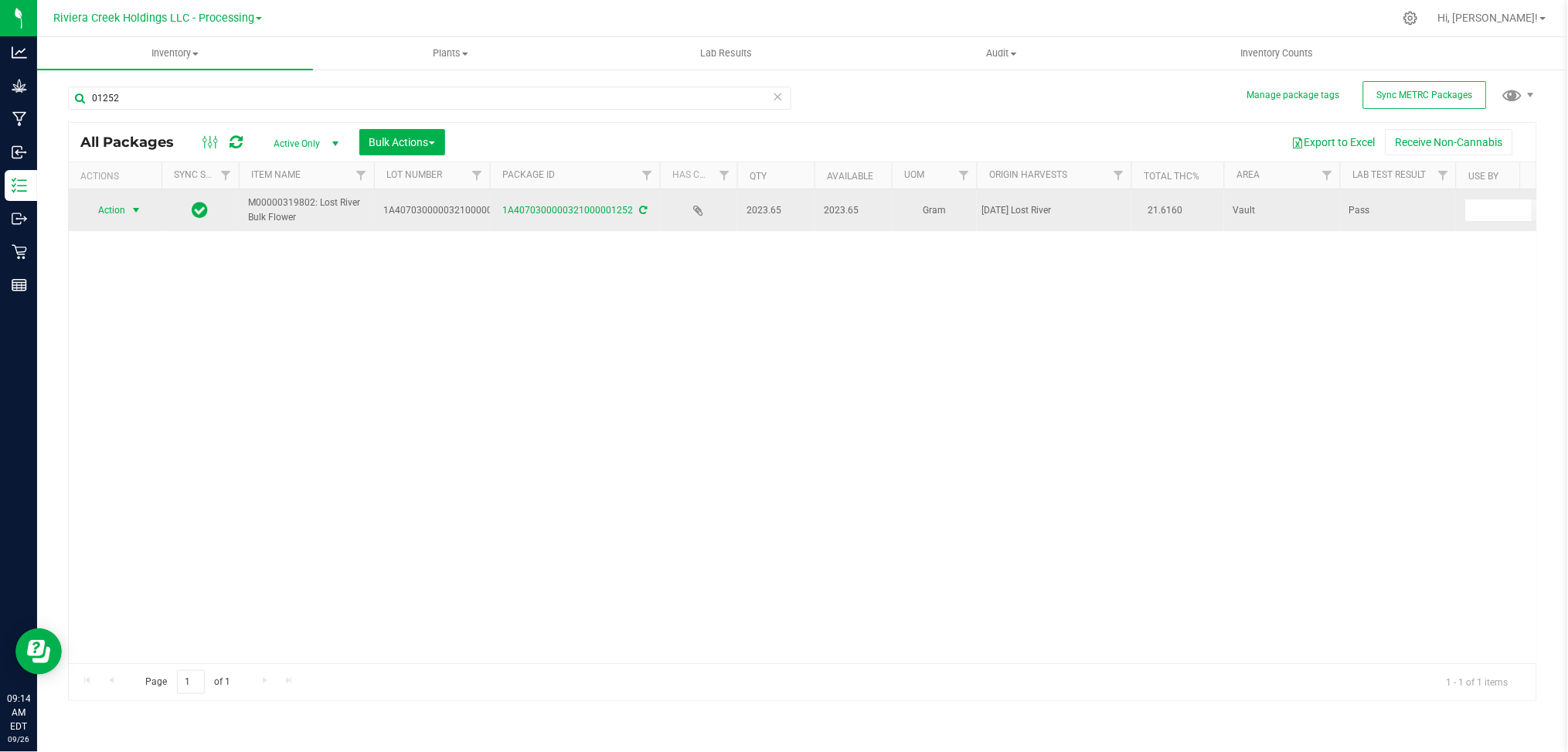
click at [135, 215] on span "select" at bounding box center [135, 210] width 13 height 13
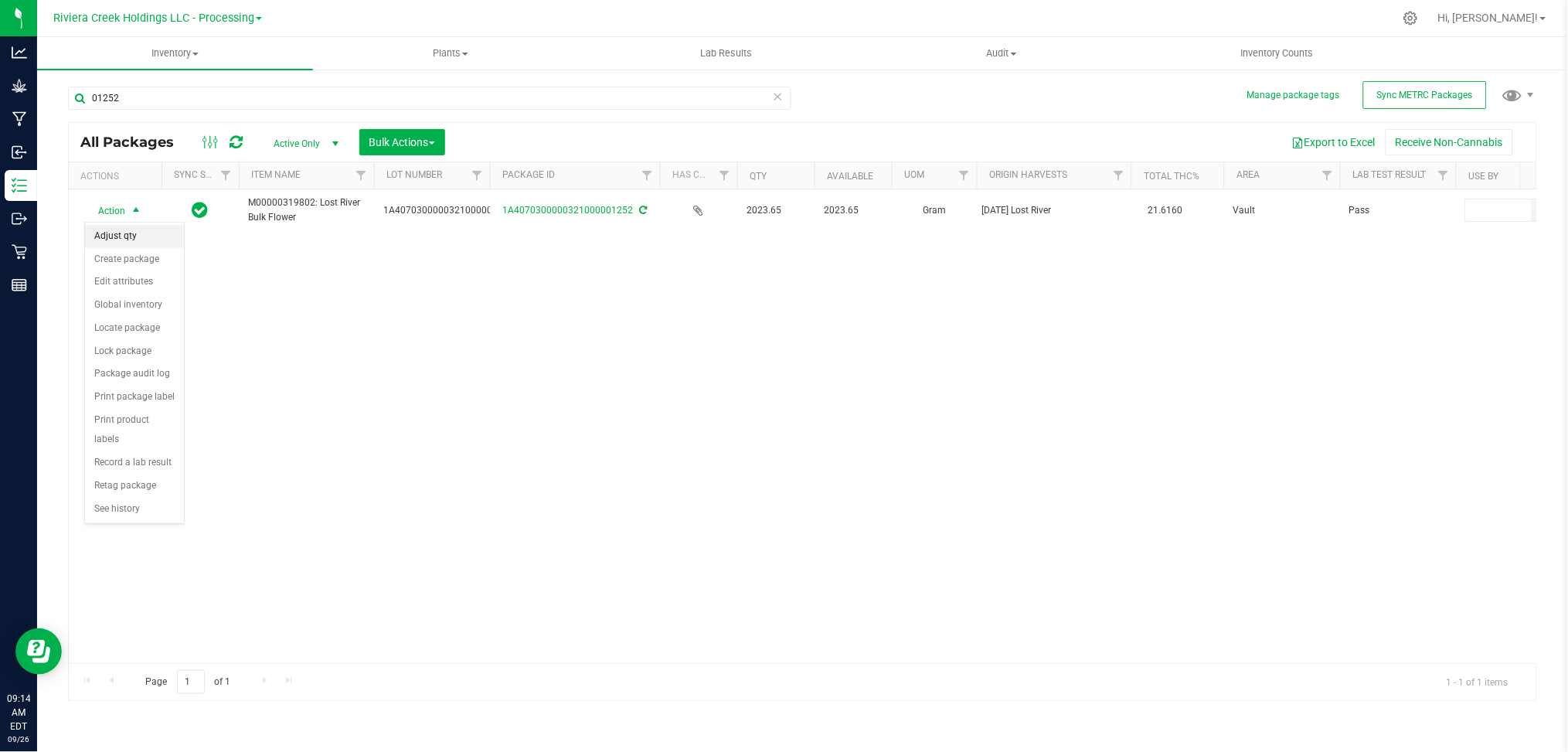
click at [126, 239] on li "Adjust qty" at bounding box center [134, 236] width 99 height 23
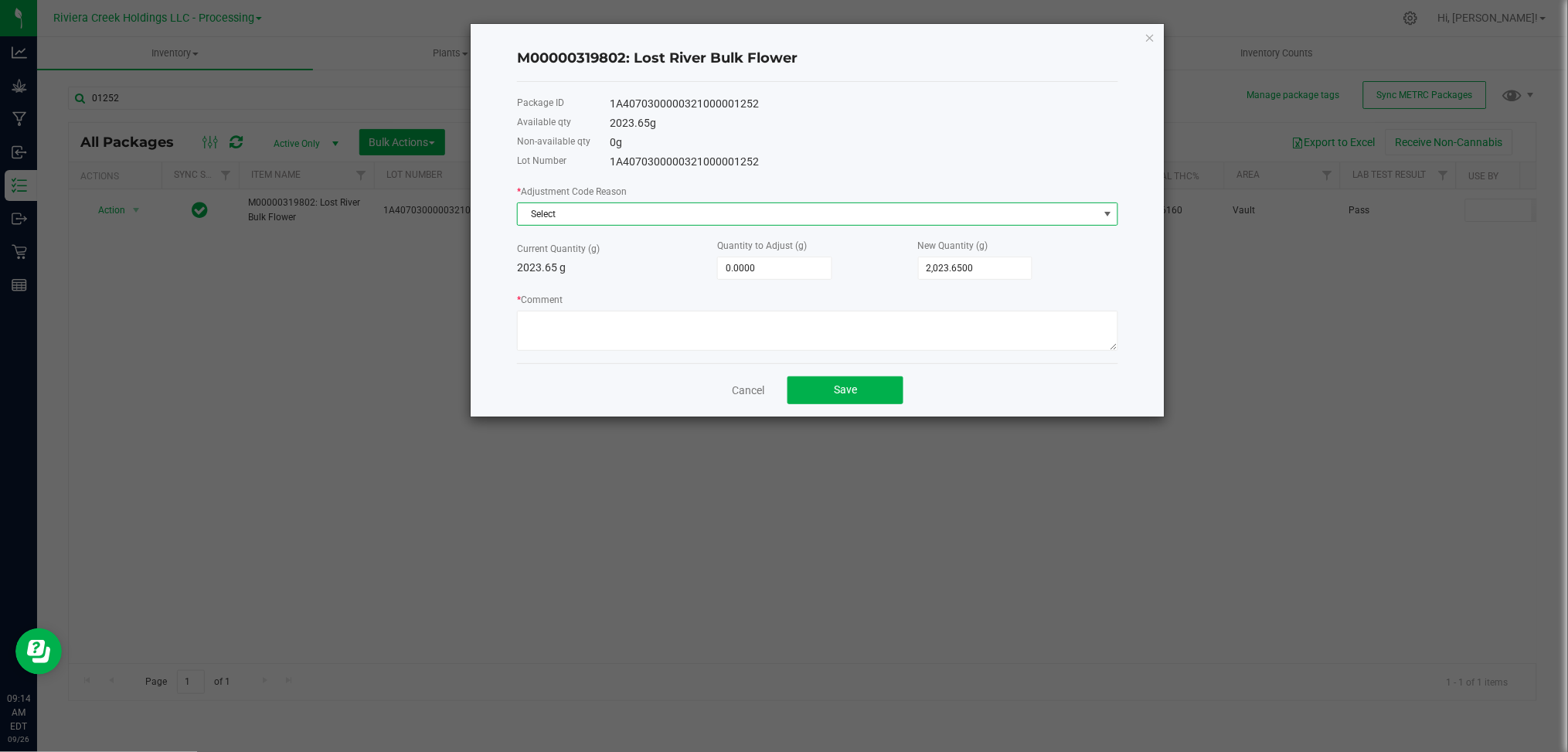
click at [1111, 217] on span at bounding box center [1108, 214] width 13 height 13
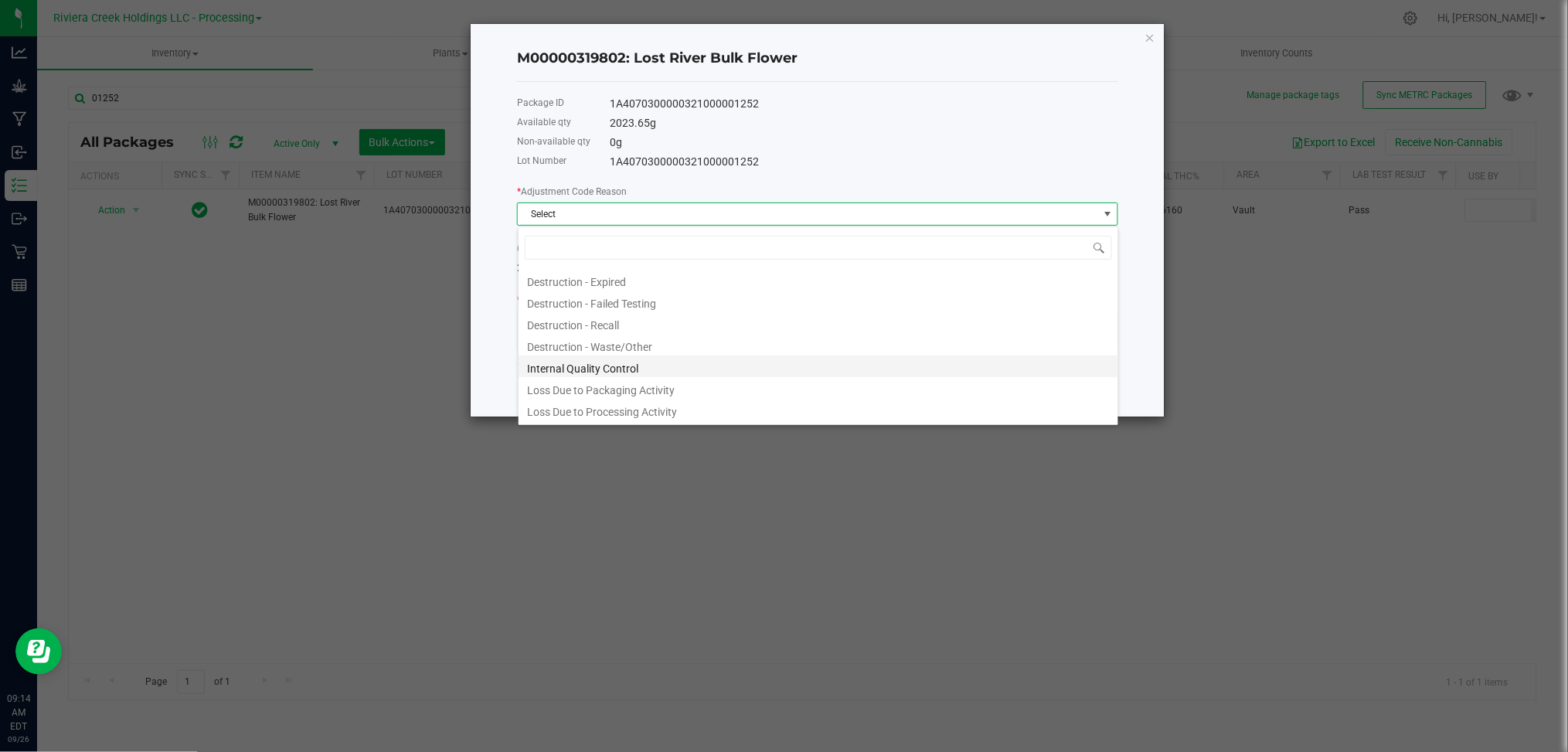
scroll to position [83, 0]
click at [702, 349] on li "Loss Due to Packaging Activity" at bounding box center [818, 347] width 600 height 22
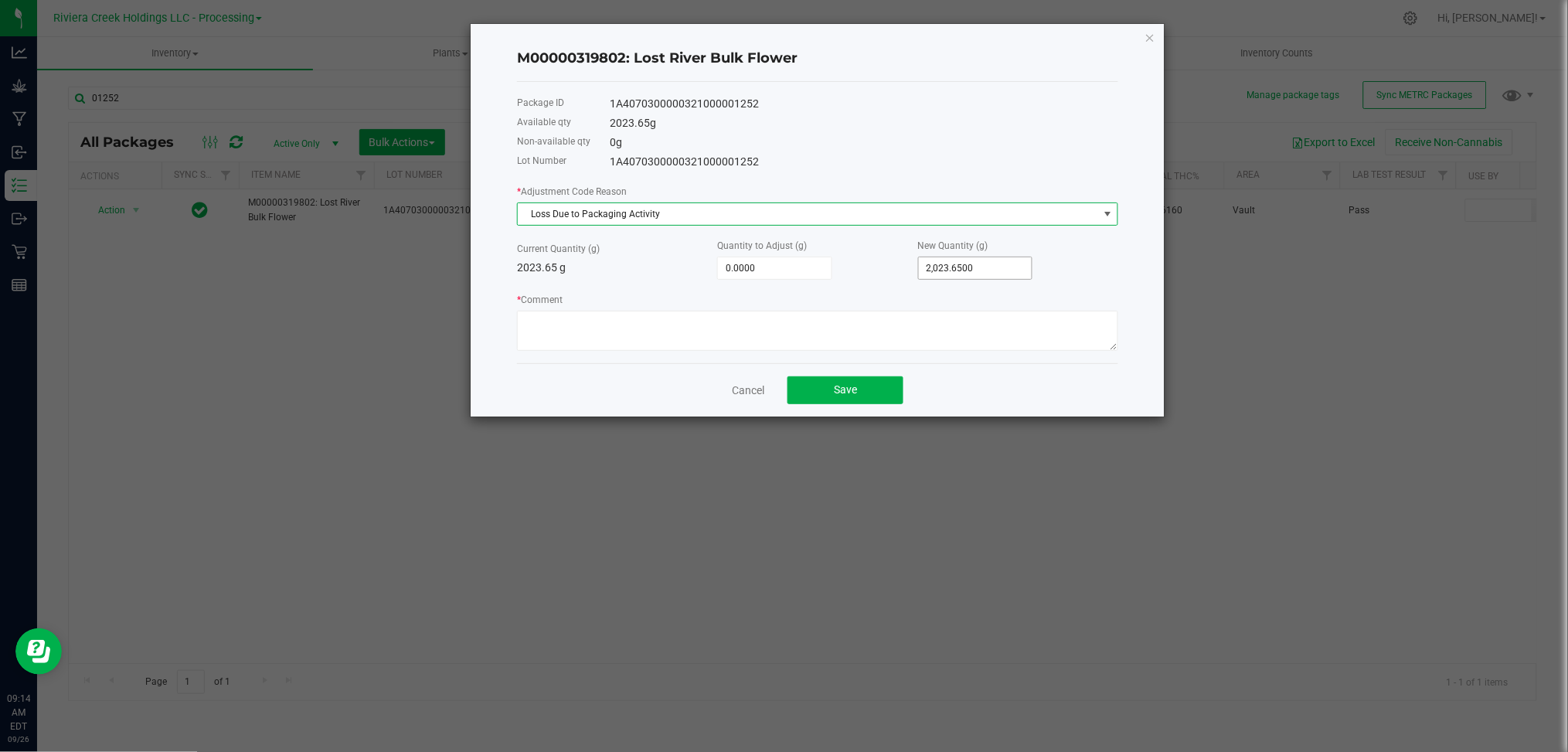
type input "2023.65"
type input "-2,022.6500"
type input "1"
type input "-2,004.6500"
type input "19"
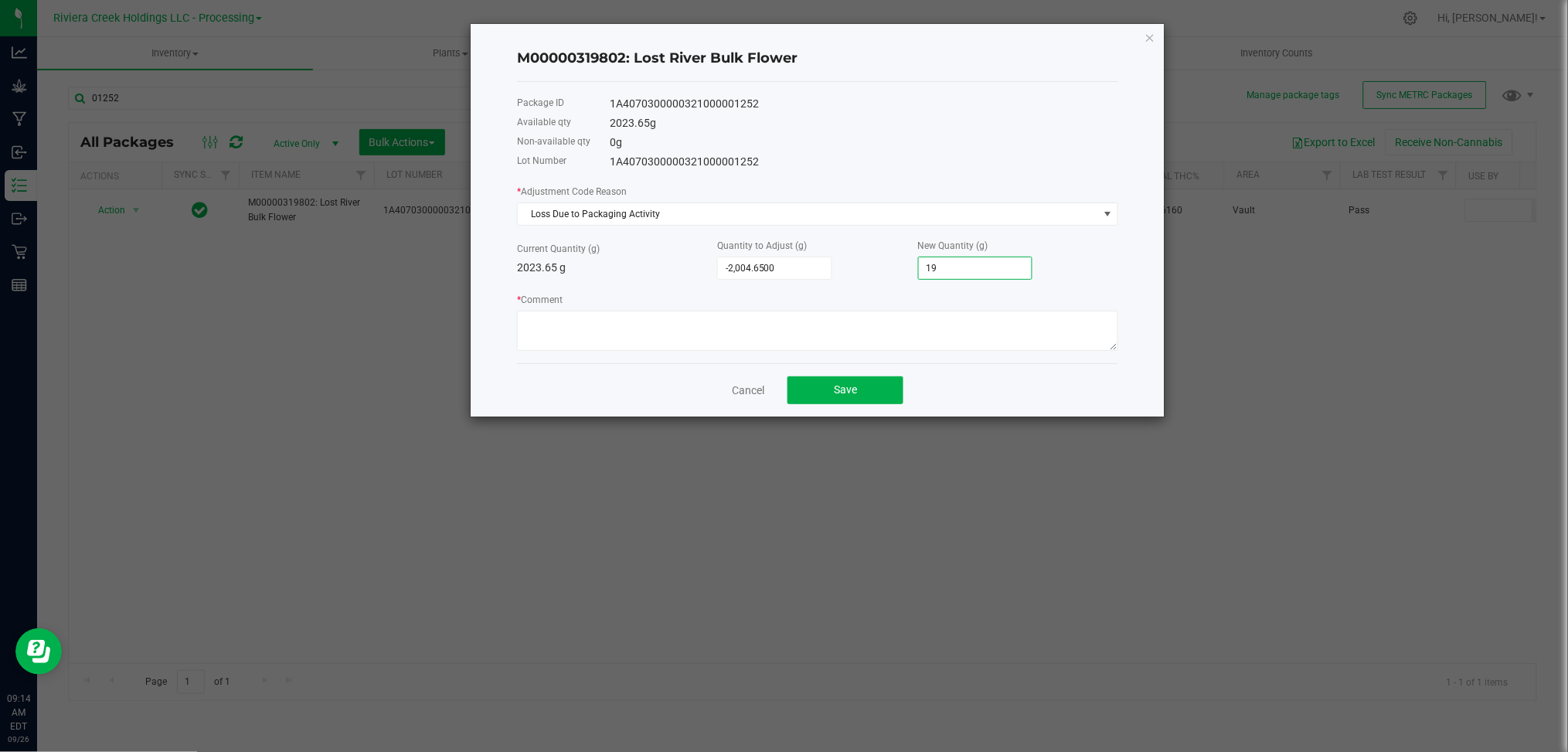
type input "-1,831.6500"
type input "192"
type input "-95.6500"
type input "1,928.0000"
click at [620, 322] on textarea "* Comment" at bounding box center [817, 330] width 602 height 40
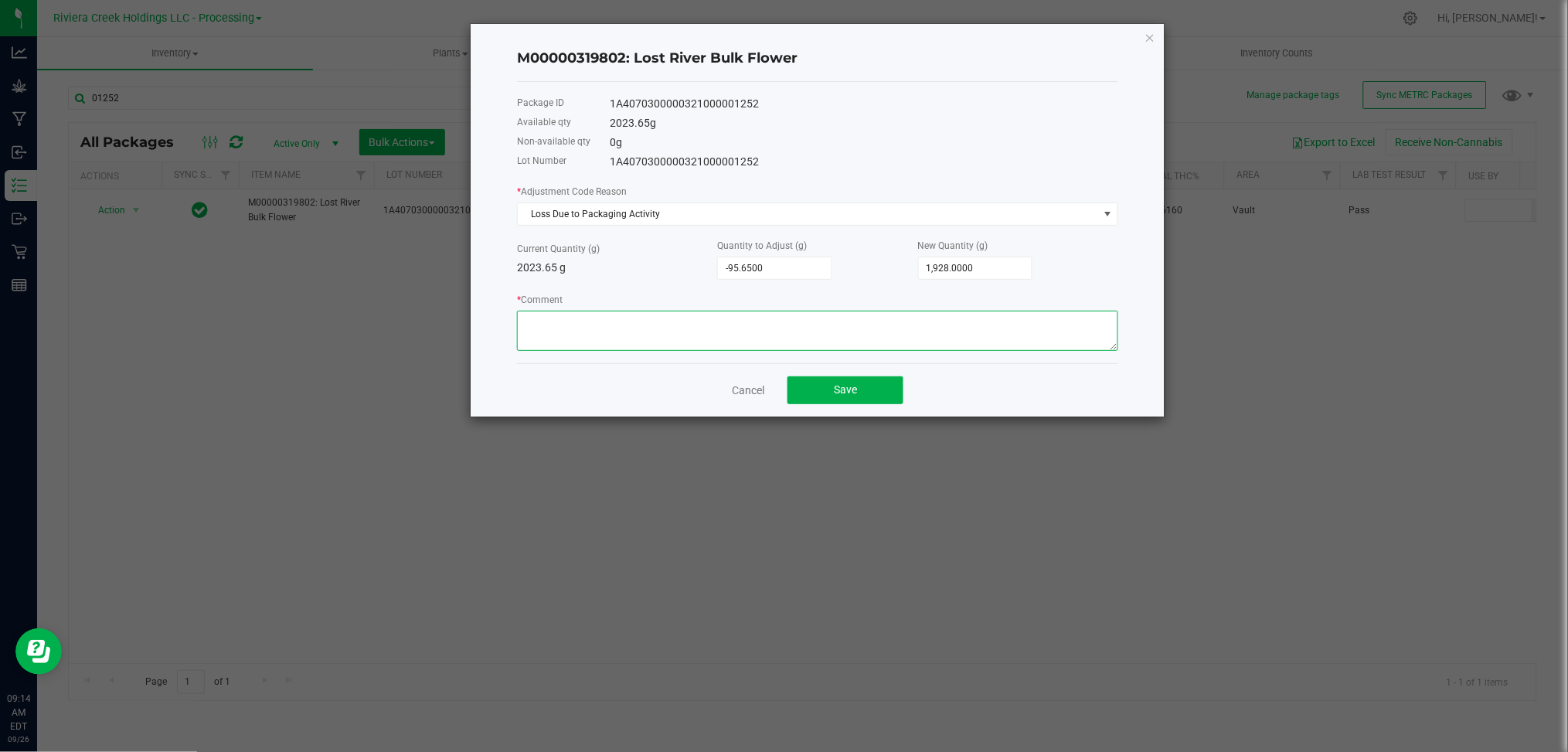
paste textarea "Loss Due to Packaging Activity"
type textarea "Loss Due to Packaging Activity"
click at [883, 399] on button "Save" at bounding box center [845, 390] width 116 height 28
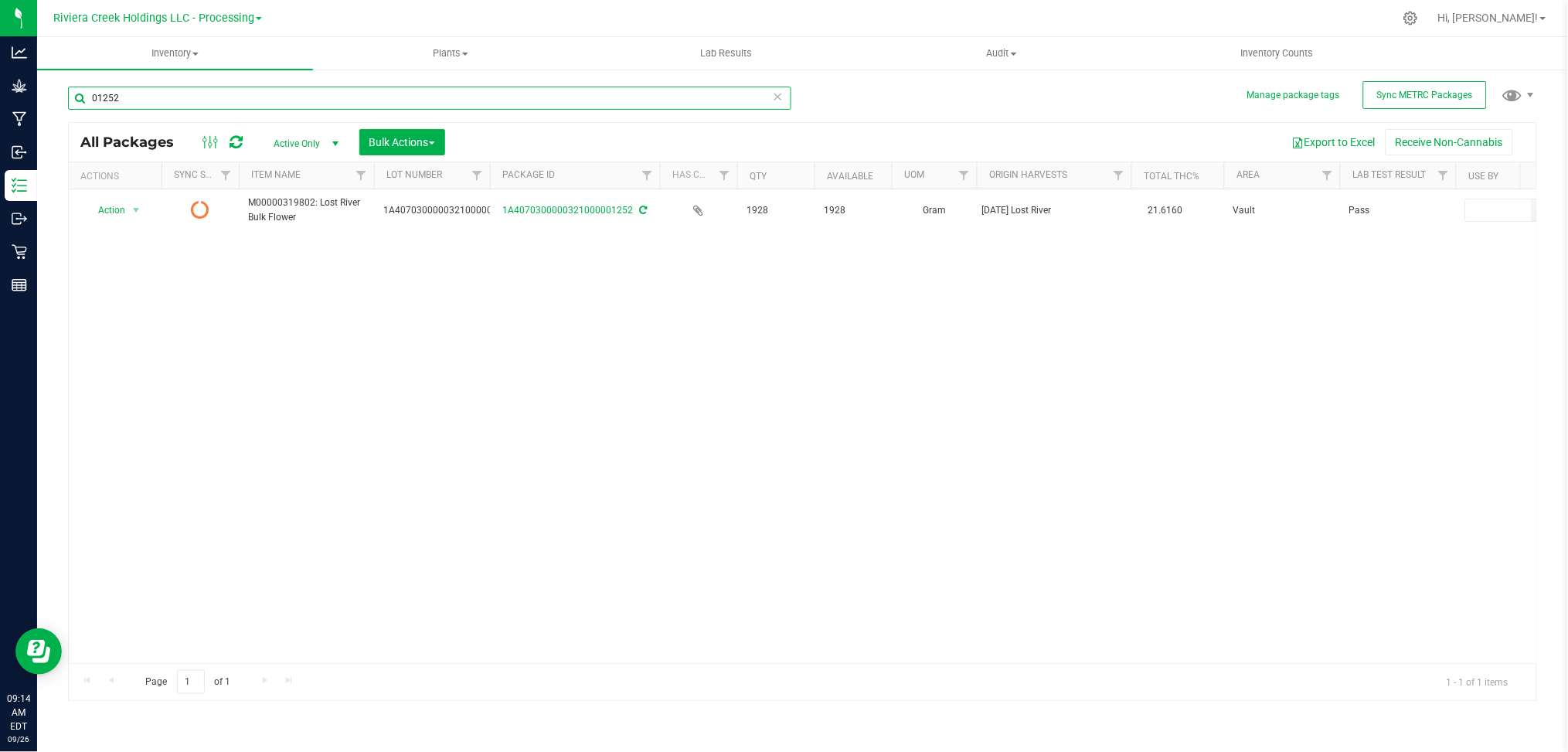
click at [138, 99] on input "01252" at bounding box center [429, 97] width 723 height 23
click at [142, 100] on input "01177" at bounding box center [429, 97] width 723 height 23
type input "01176"
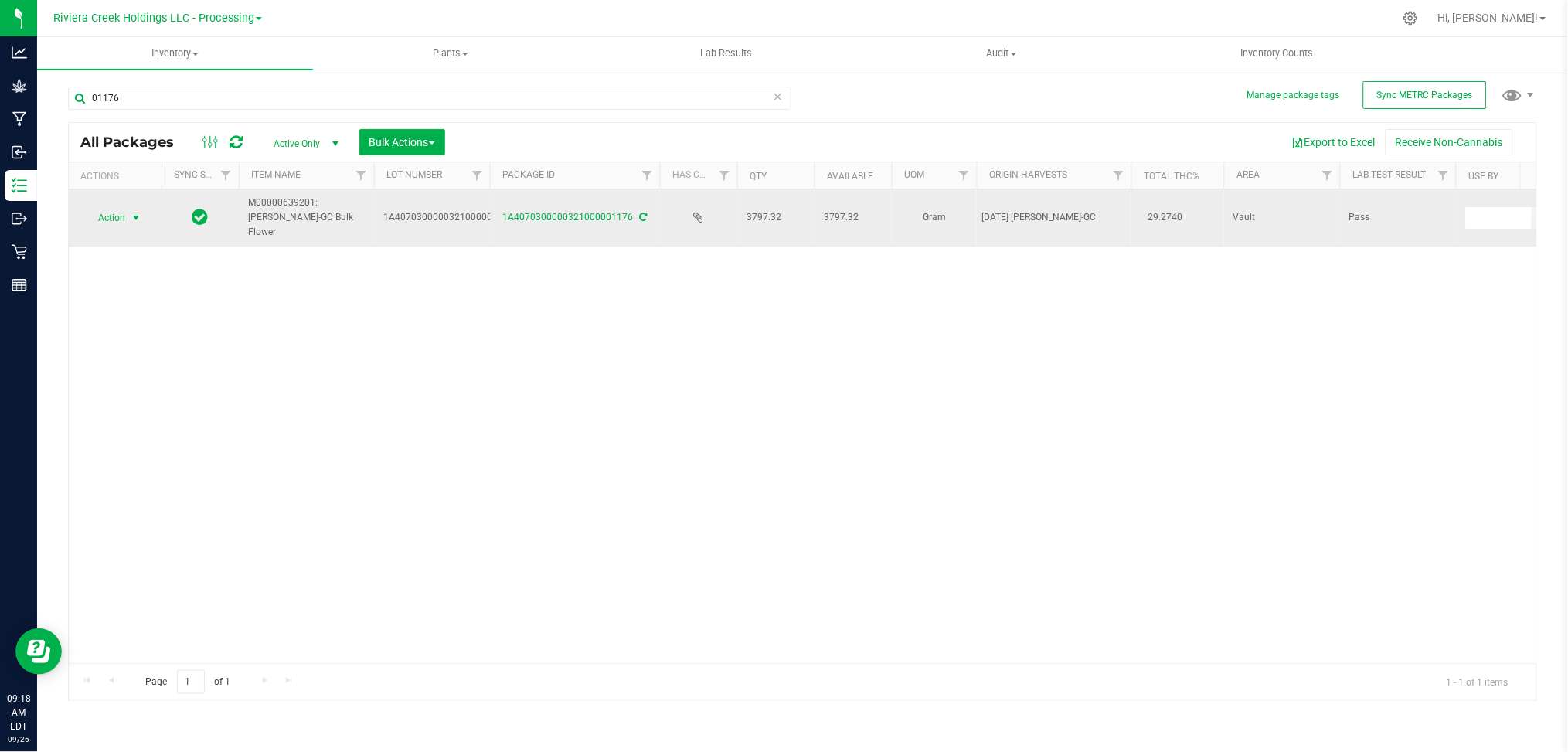
click at [133, 211] on span "select" at bounding box center [135, 217] width 13 height 13
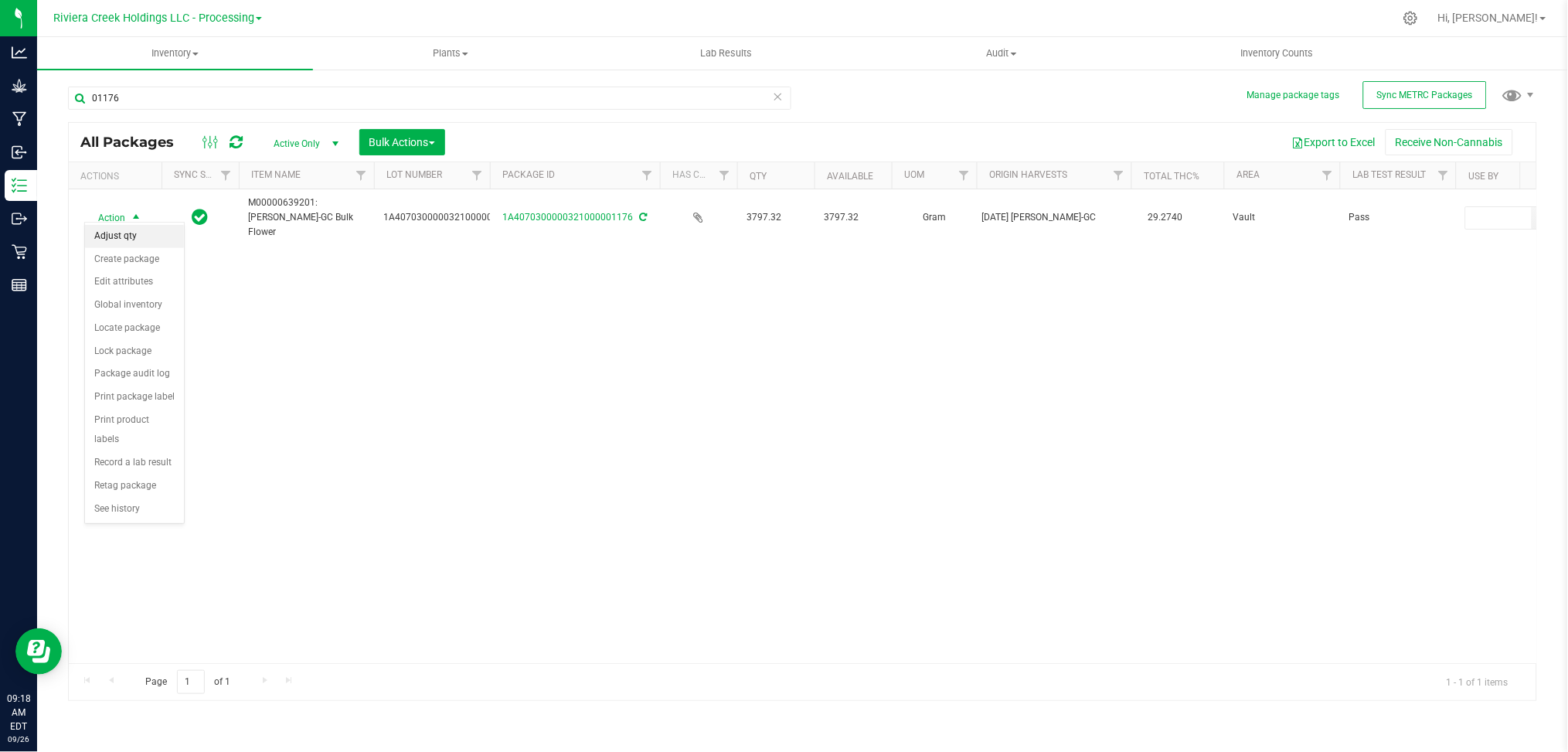
click at [125, 234] on li "Adjust qty" at bounding box center [134, 236] width 99 height 23
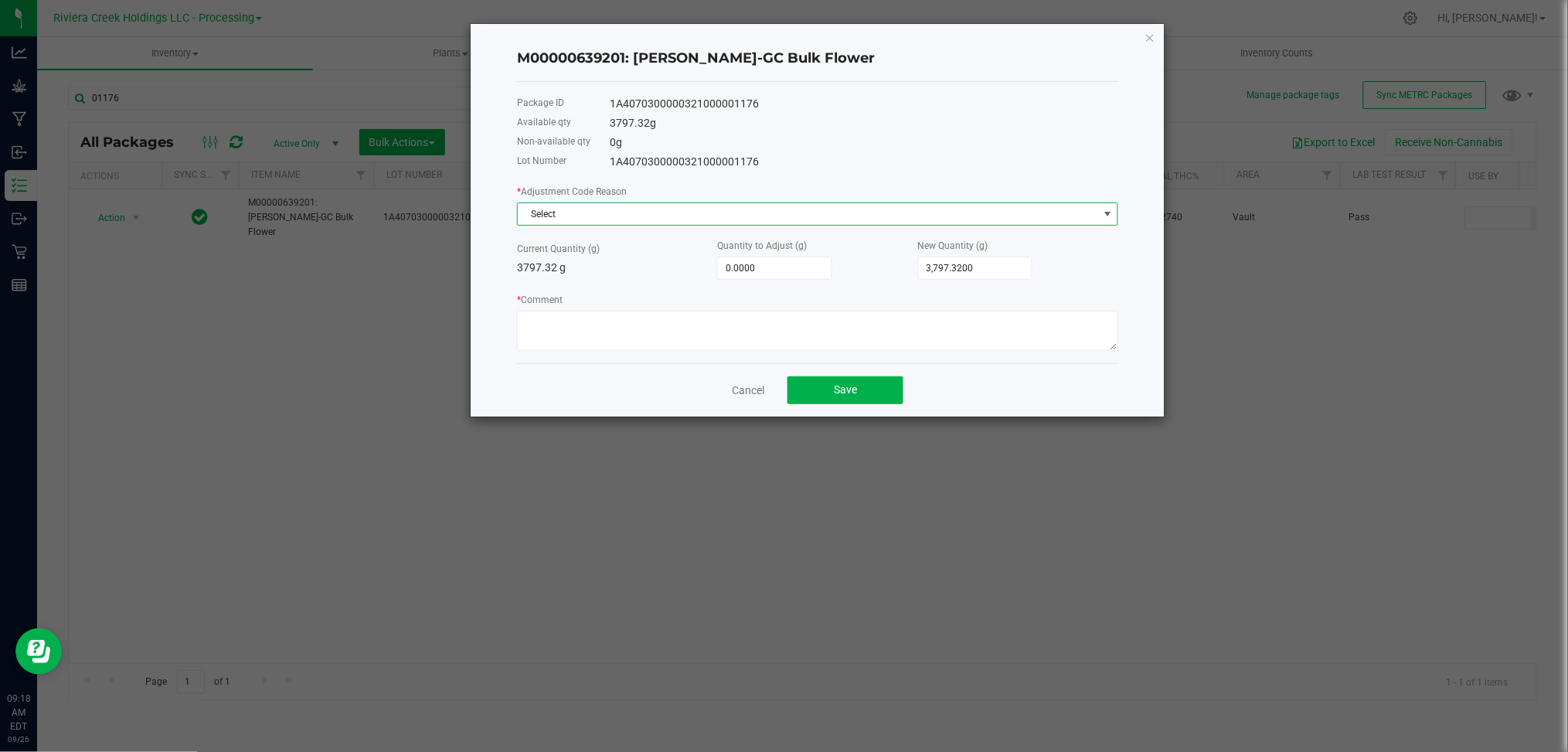
click at [1111, 214] on span at bounding box center [1108, 214] width 13 height 13
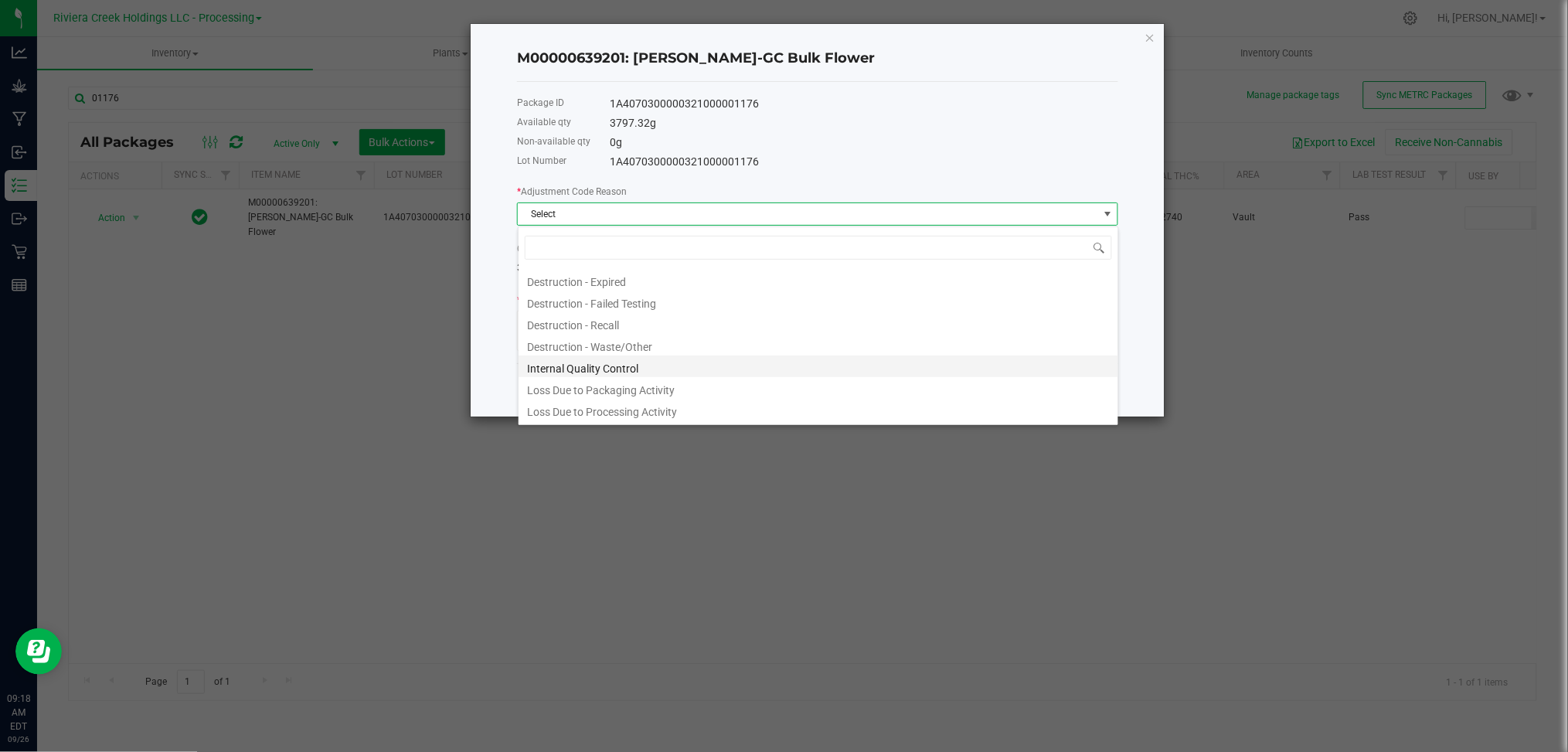
scroll to position [83, 0]
drag, startPoint x: 668, startPoint y: 348, endPoint x: 920, endPoint y: 294, distance: 257.7
click at [669, 347] on li "Loss Due to Packaging Activity" at bounding box center [818, 347] width 600 height 22
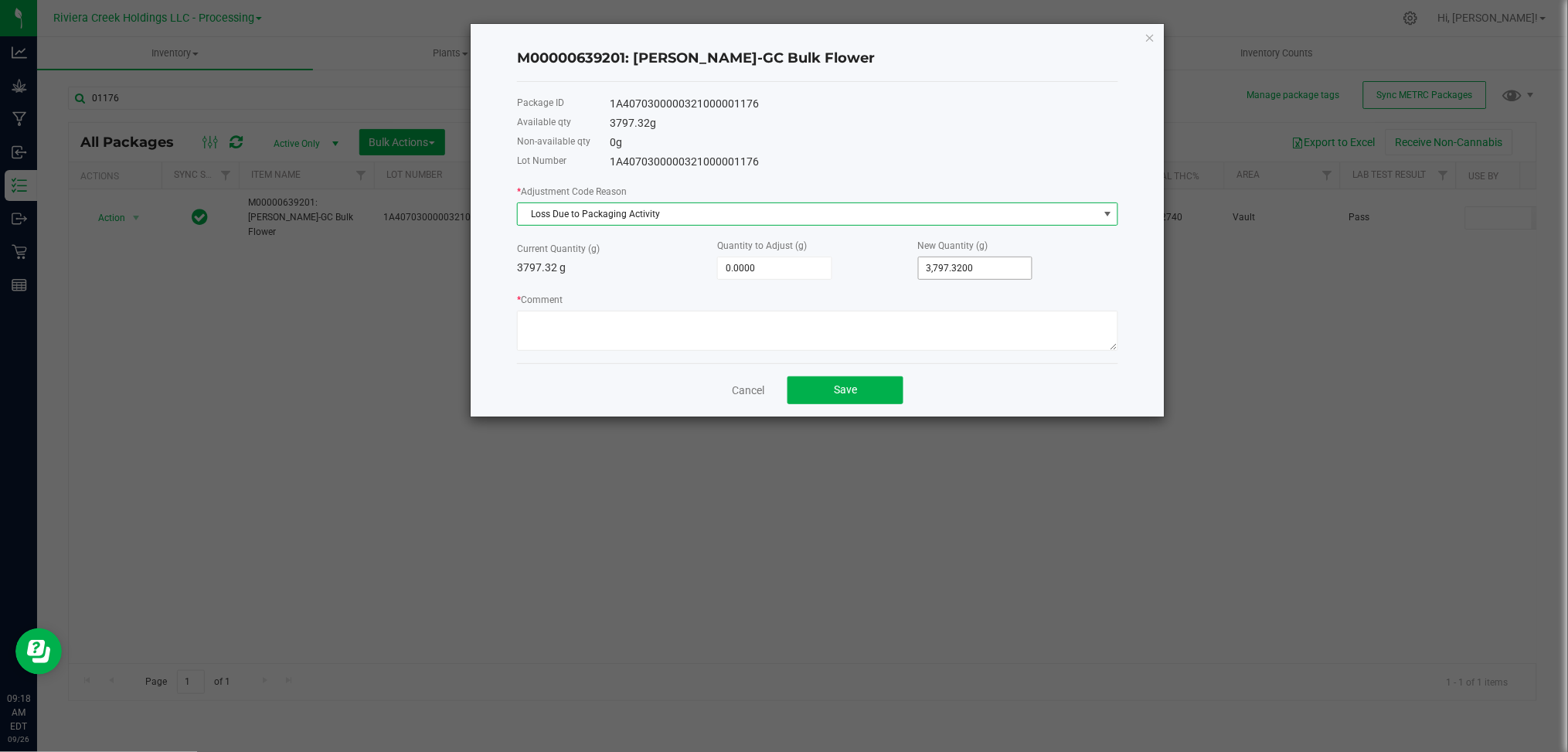
type input "3797.32"
type input "-3,794.3200"
type input "3"
type input "-3,761.3200"
type input "36"
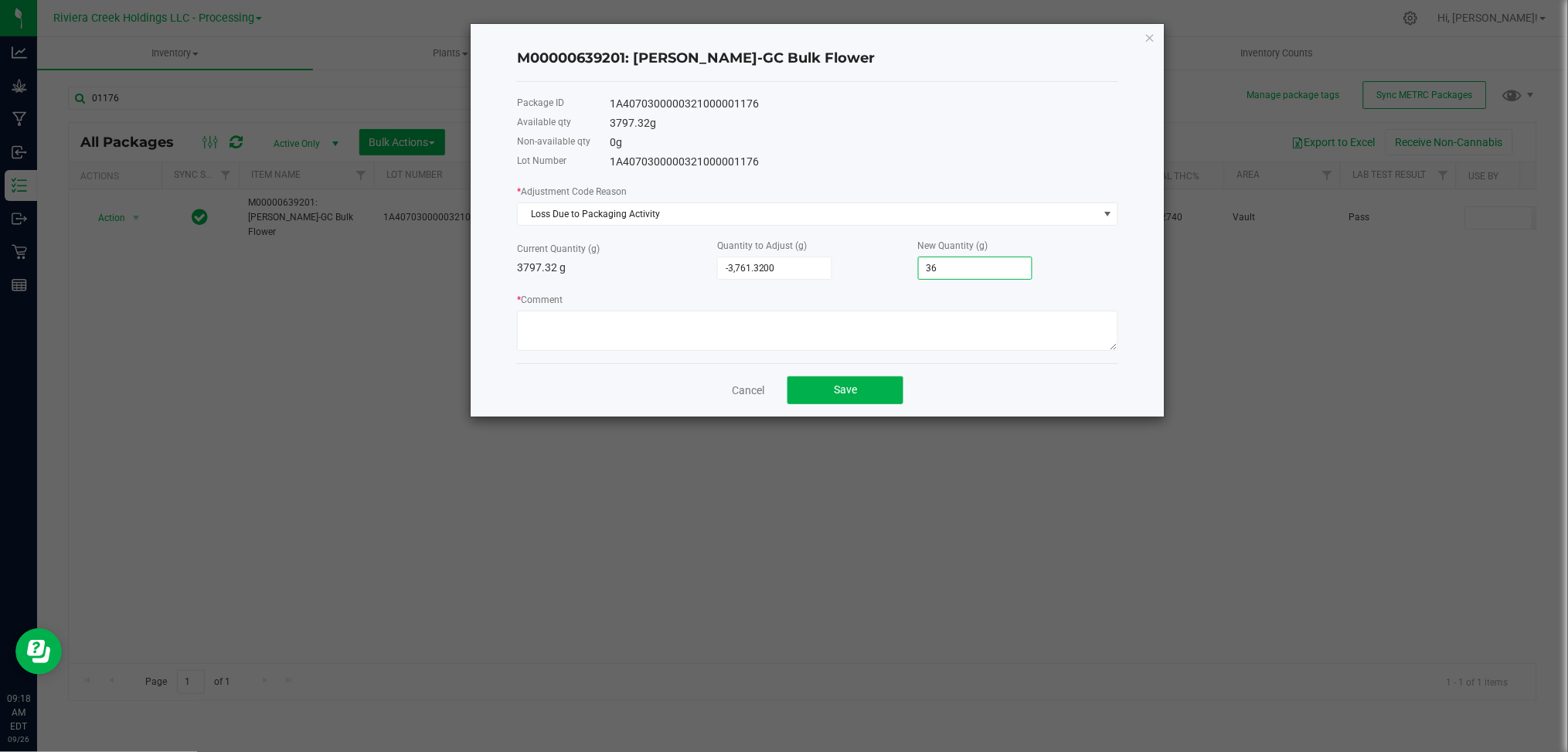
type input "-3,433.3200"
type input "364"
type input "-157.3200"
type input "3,640.0000"
drag, startPoint x: 660, startPoint y: 210, endPoint x: 511, endPoint y: 211, distance: 149.0
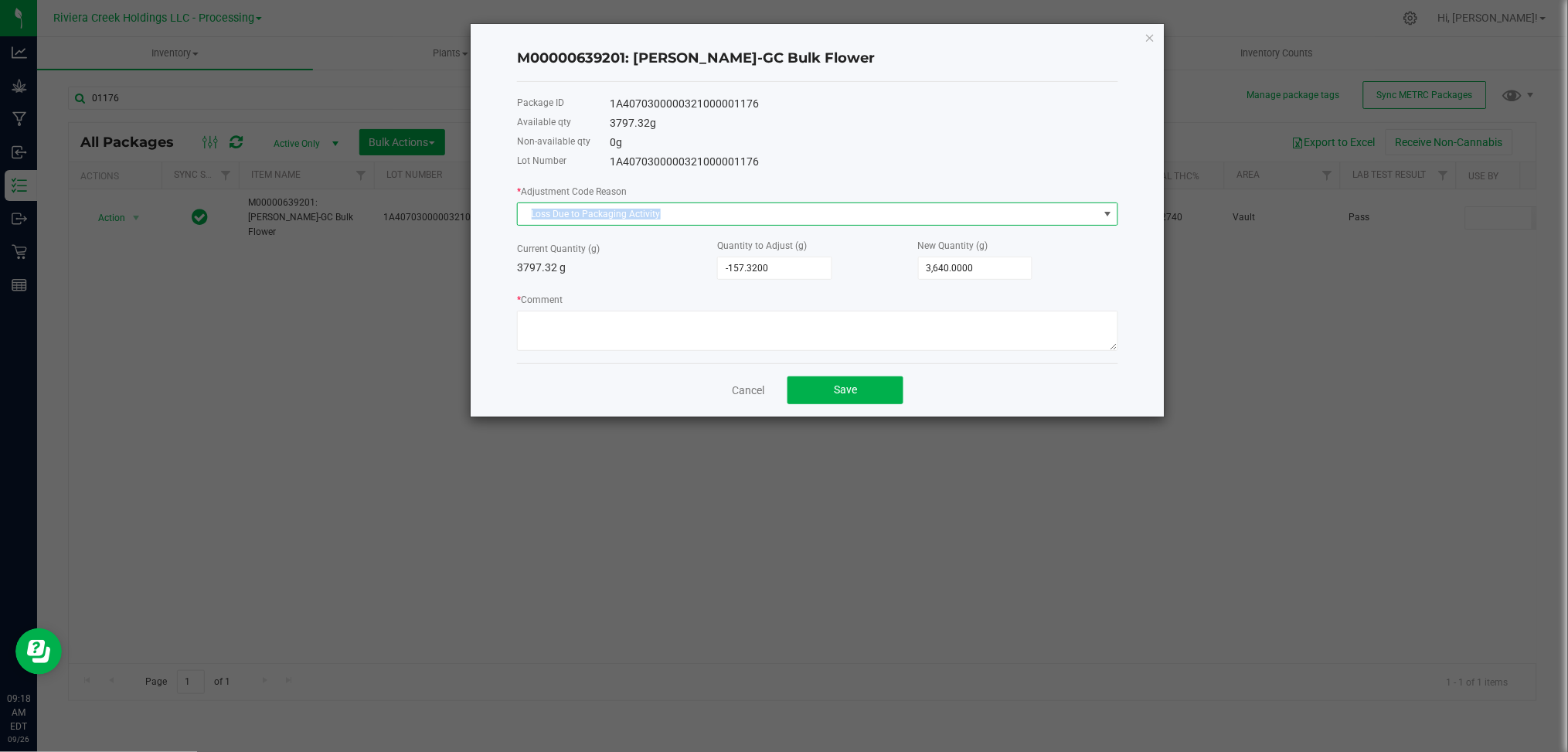
click at [511, 211] on div "M00000639201: [PERSON_NAME]-GC Bulk Flower Package ID 1A4070300000321000001176 …" at bounding box center [817, 220] width 694 height 392
copy span "Loss Due to Packaging Activity"
click at [547, 323] on textarea "* Comment" at bounding box center [817, 330] width 602 height 40
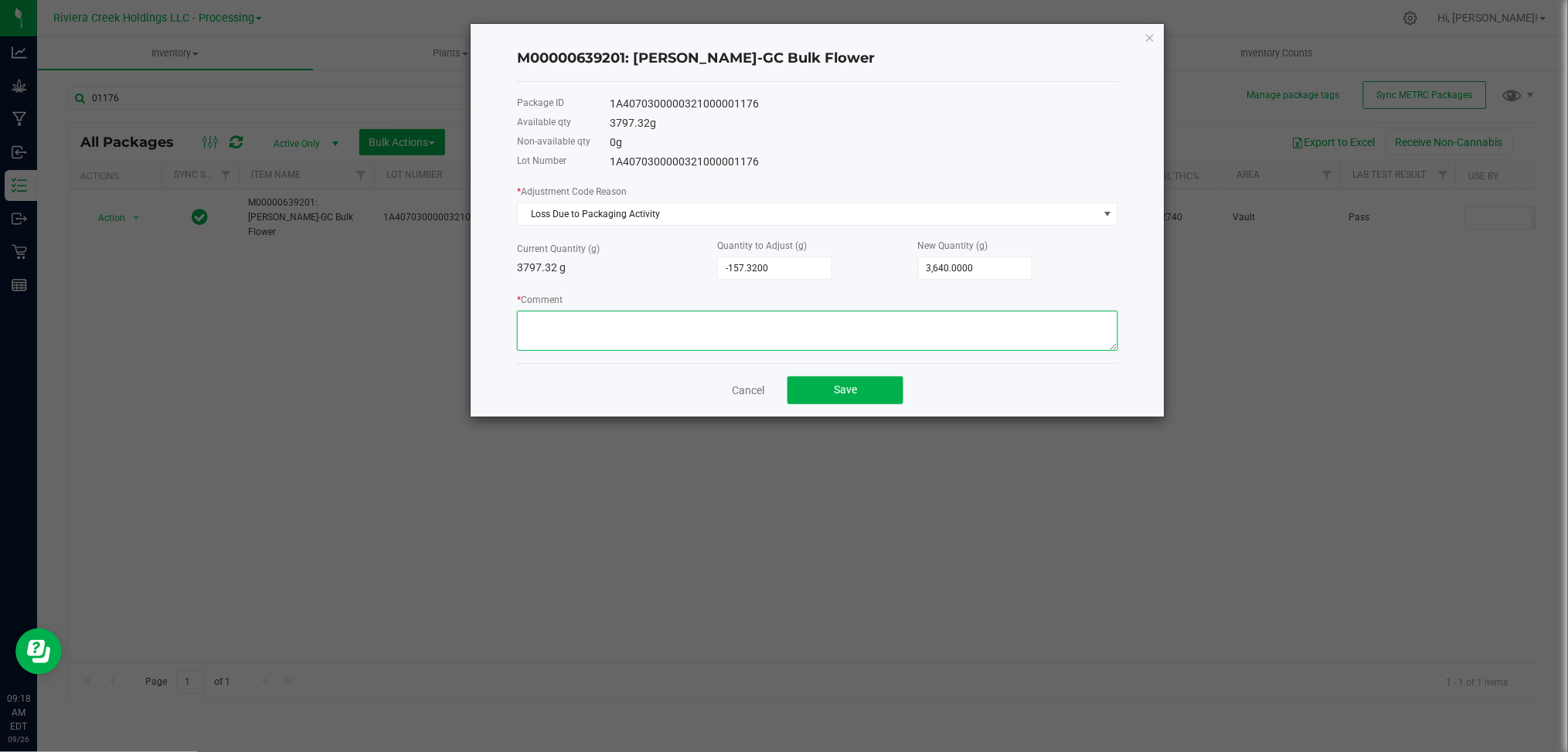
paste textarea "Loss Due to Packaging Activity"
type textarea "Loss Due to Packaging Activity"
click at [861, 398] on button "Save" at bounding box center [845, 390] width 116 height 28
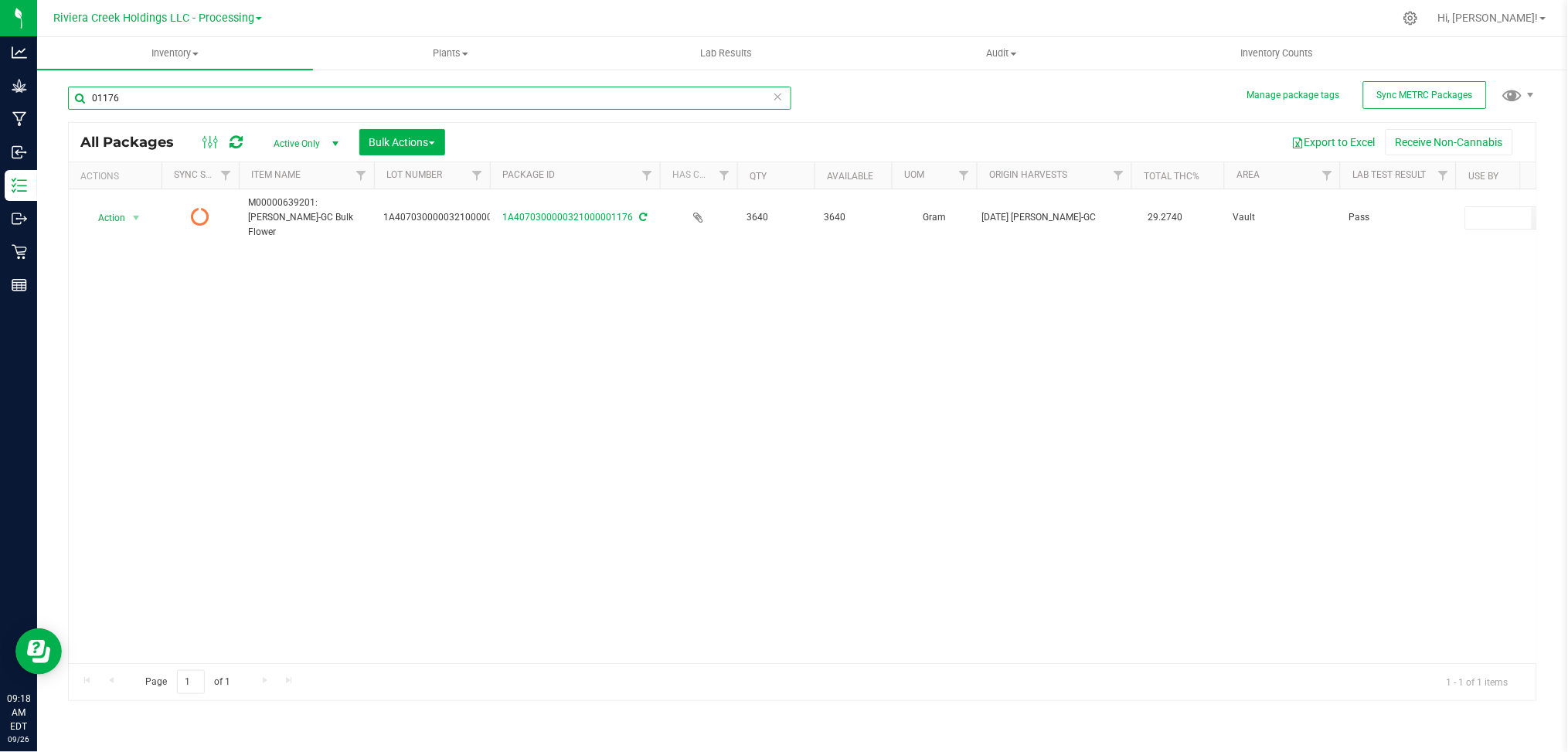
click at [191, 102] on input "01176" at bounding box center [429, 97] width 723 height 23
click at [152, 110] on div "000603" at bounding box center [429, 104] width 723 height 36
click at [148, 100] on input "000603" at bounding box center [429, 97] width 723 height 23
type input "00001016"
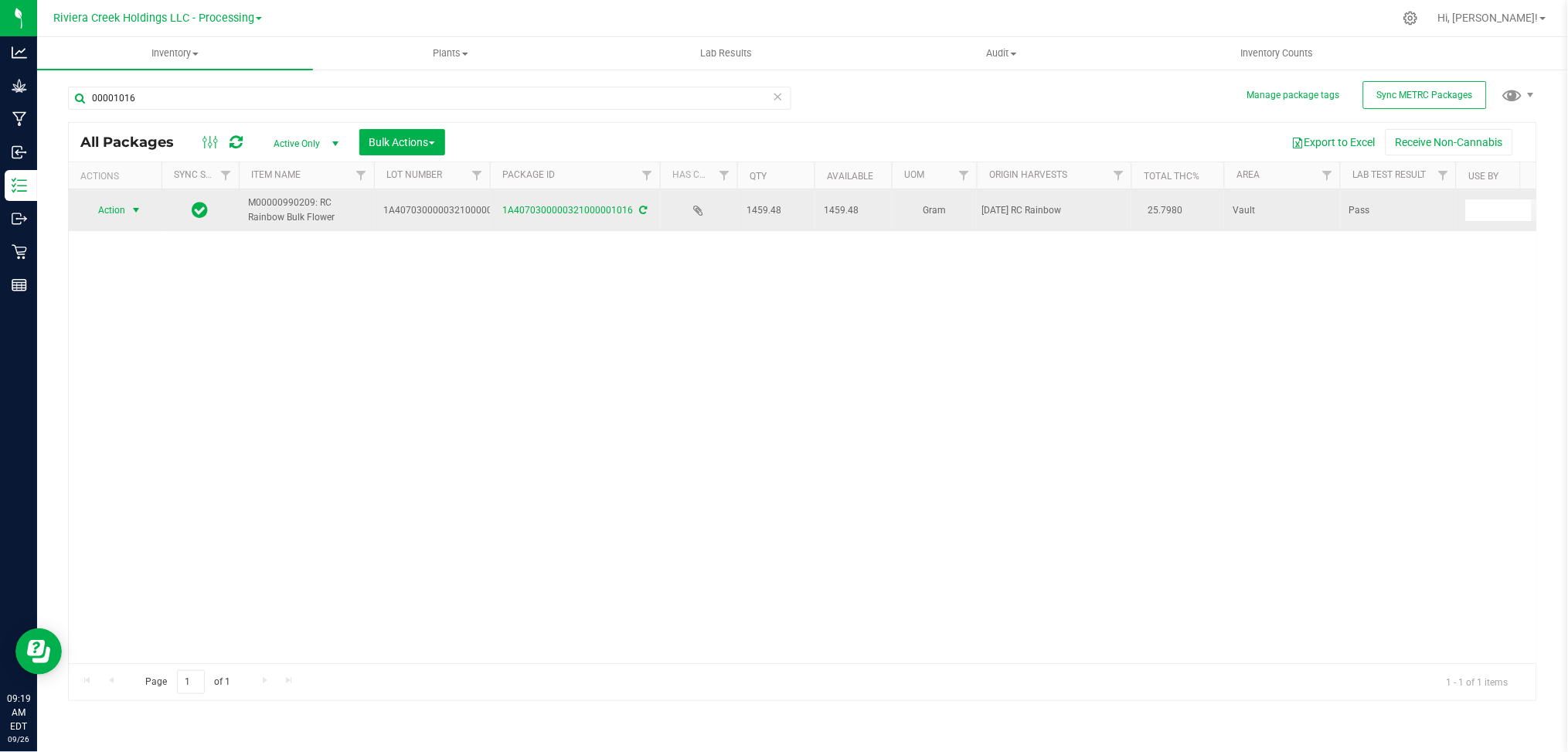
click at [127, 211] on span "select" at bounding box center [136, 211] width 19 height 22
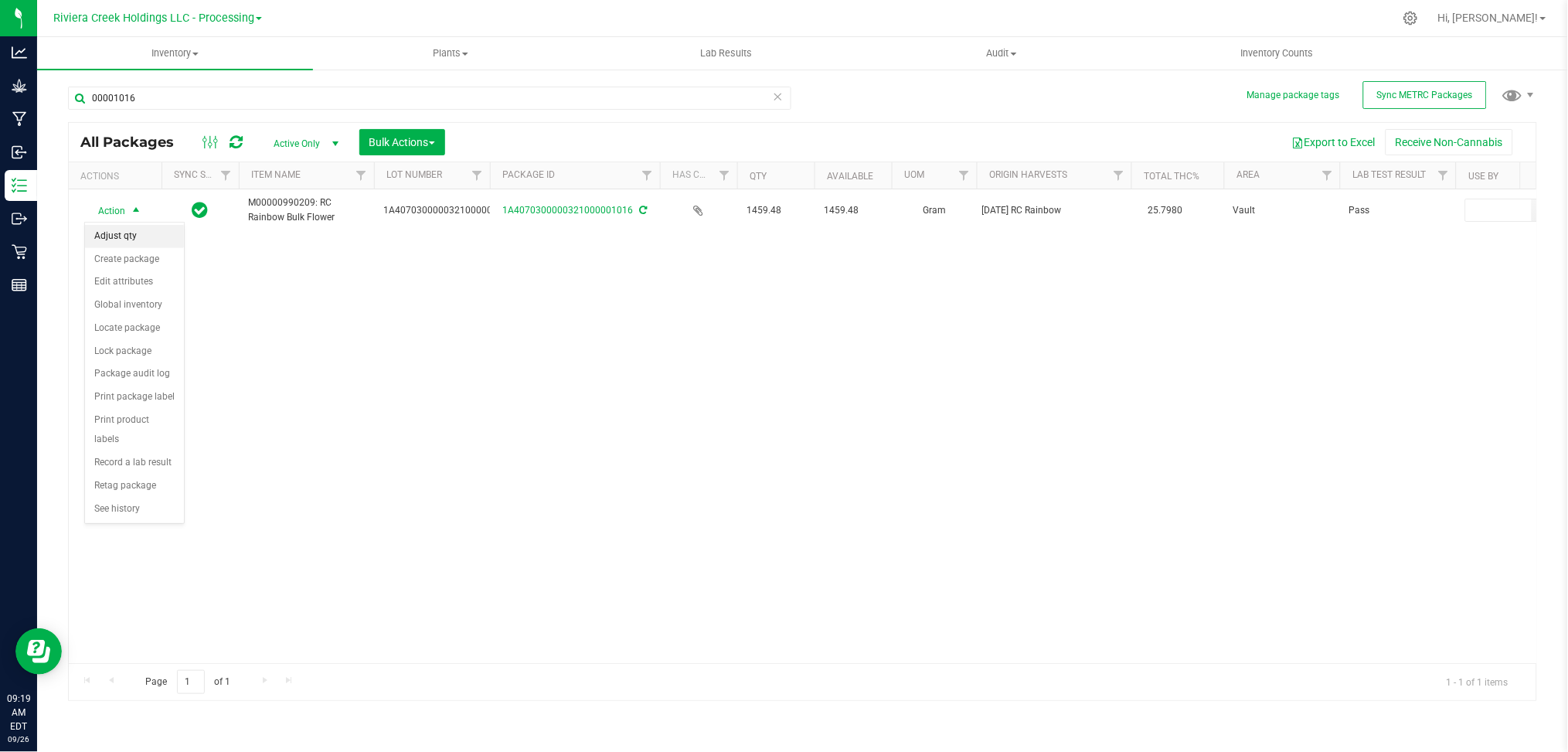
click at [119, 233] on li "Adjust qty" at bounding box center [134, 236] width 99 height 23
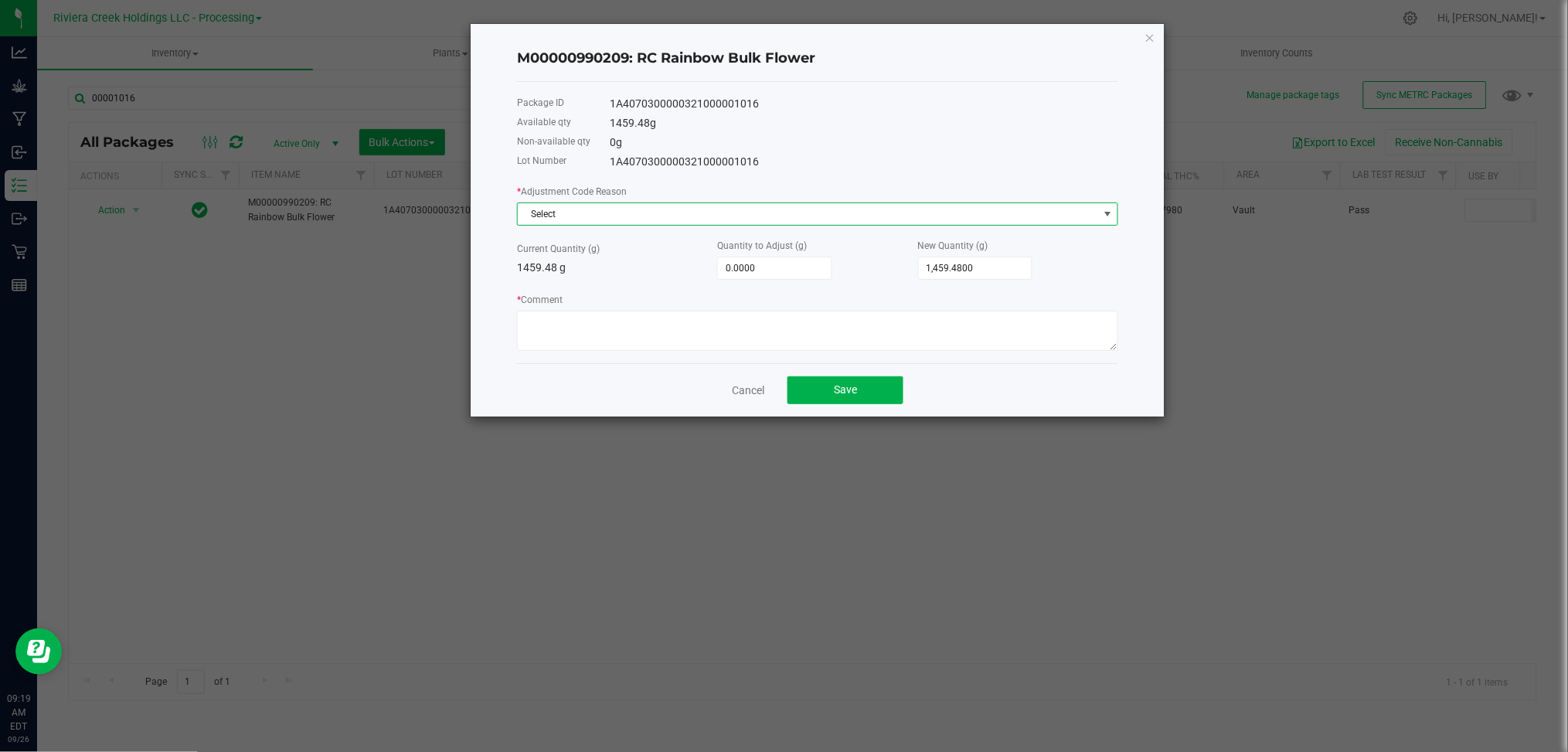
click at [1103, 217] on span at bounding box center [1108, 214] width 13 height 13
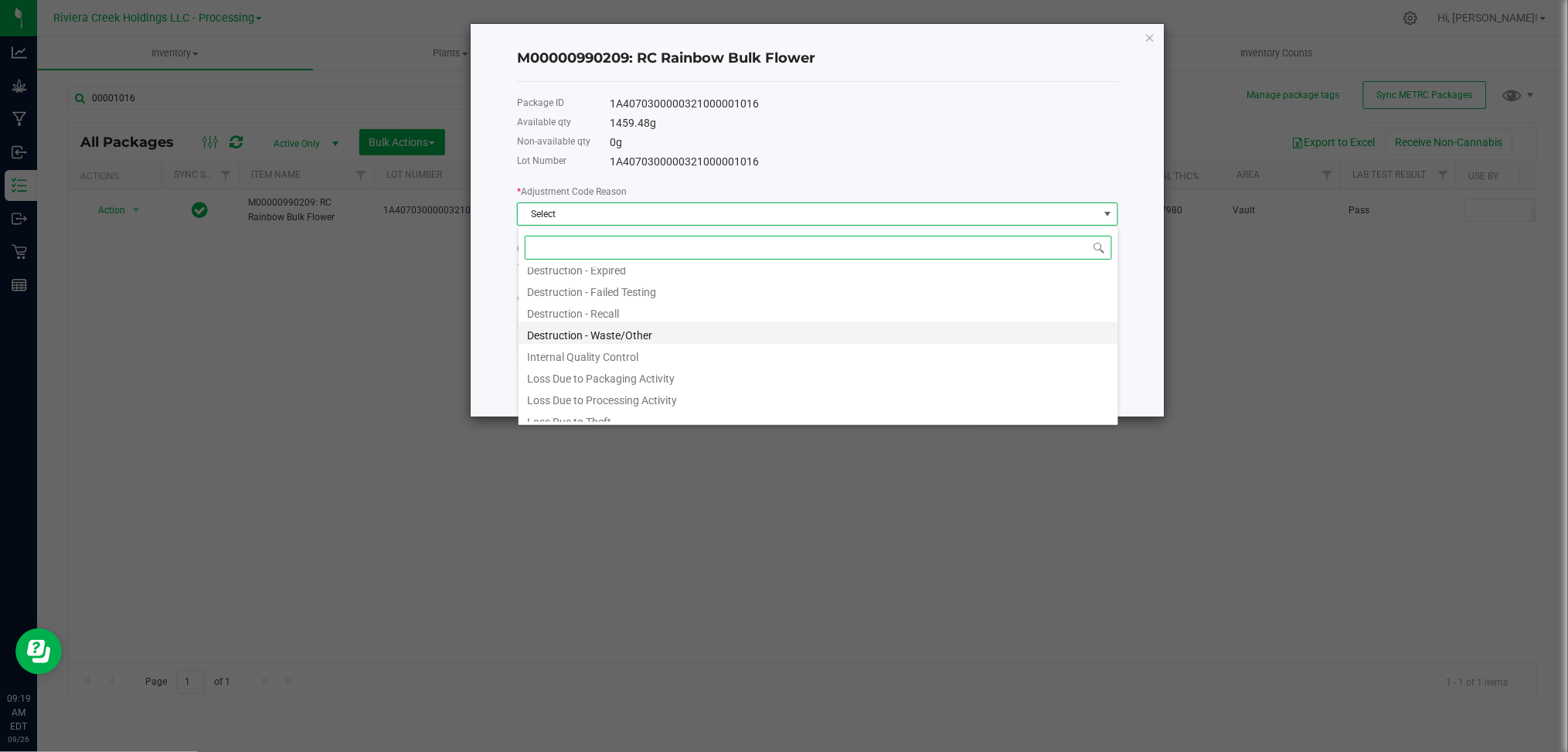
scroll to position [83, 0]
click at [644, 348] on li "Loss Due to Packaging Activity" at bounding box center [818, 347] width 600 height 22
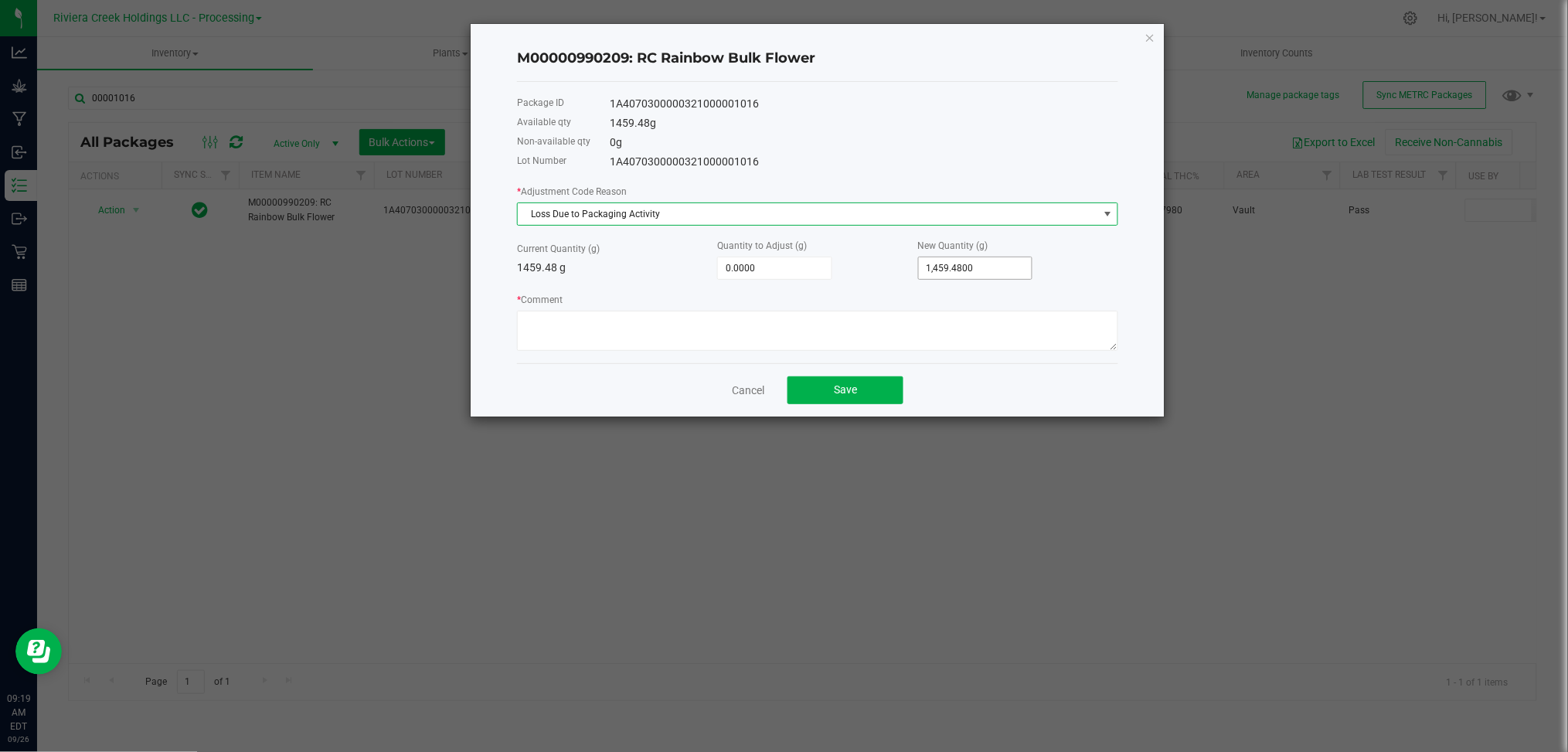
type input "1459.48"
type input "-1,458.4800"
type input "1"
type input "-1,446.4800"
type input "13"
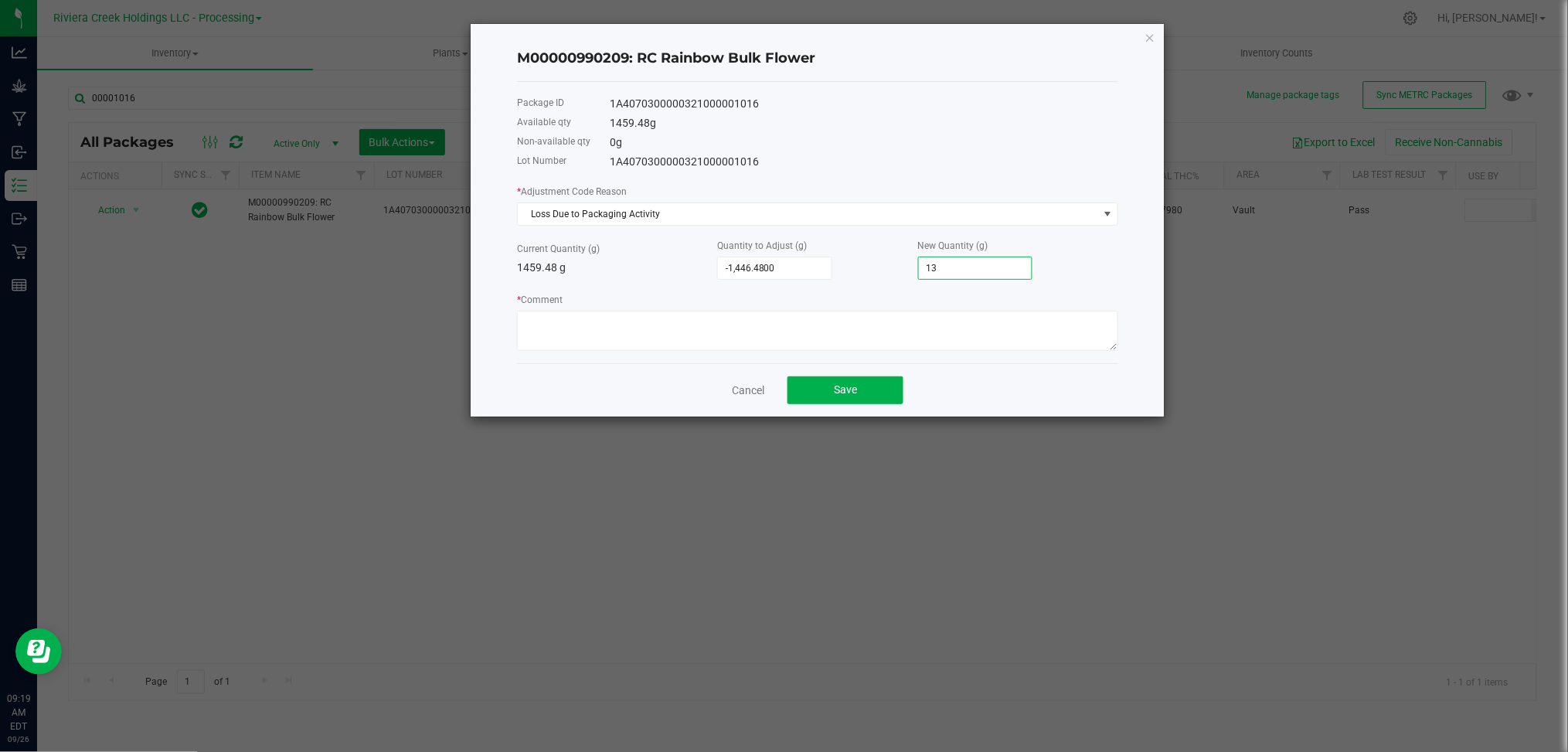
type input "-1,320.4800"
type input "139"
type input "-65.4800"
type input "1,394.0000"
click at [528, 327] on textarea "* Comment" at bounding box center [817, 330] width 602 height 40
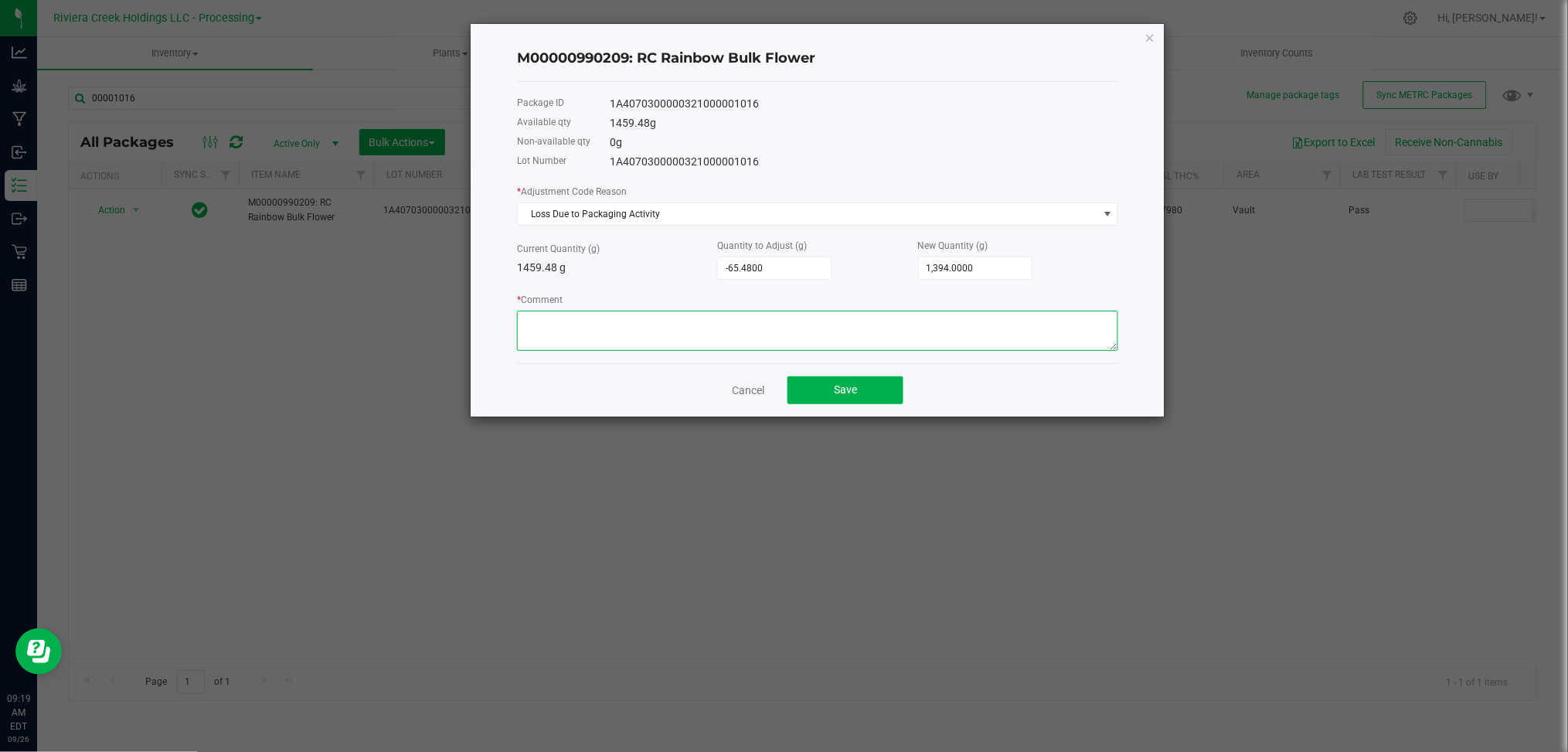
paste textarea "Loss Due to Packaging Activity"
type textarea "Loss Due to Packaging Activity"
click at [882, 388] on button "Save" at bounding box center [845, 390] width 116 height 28
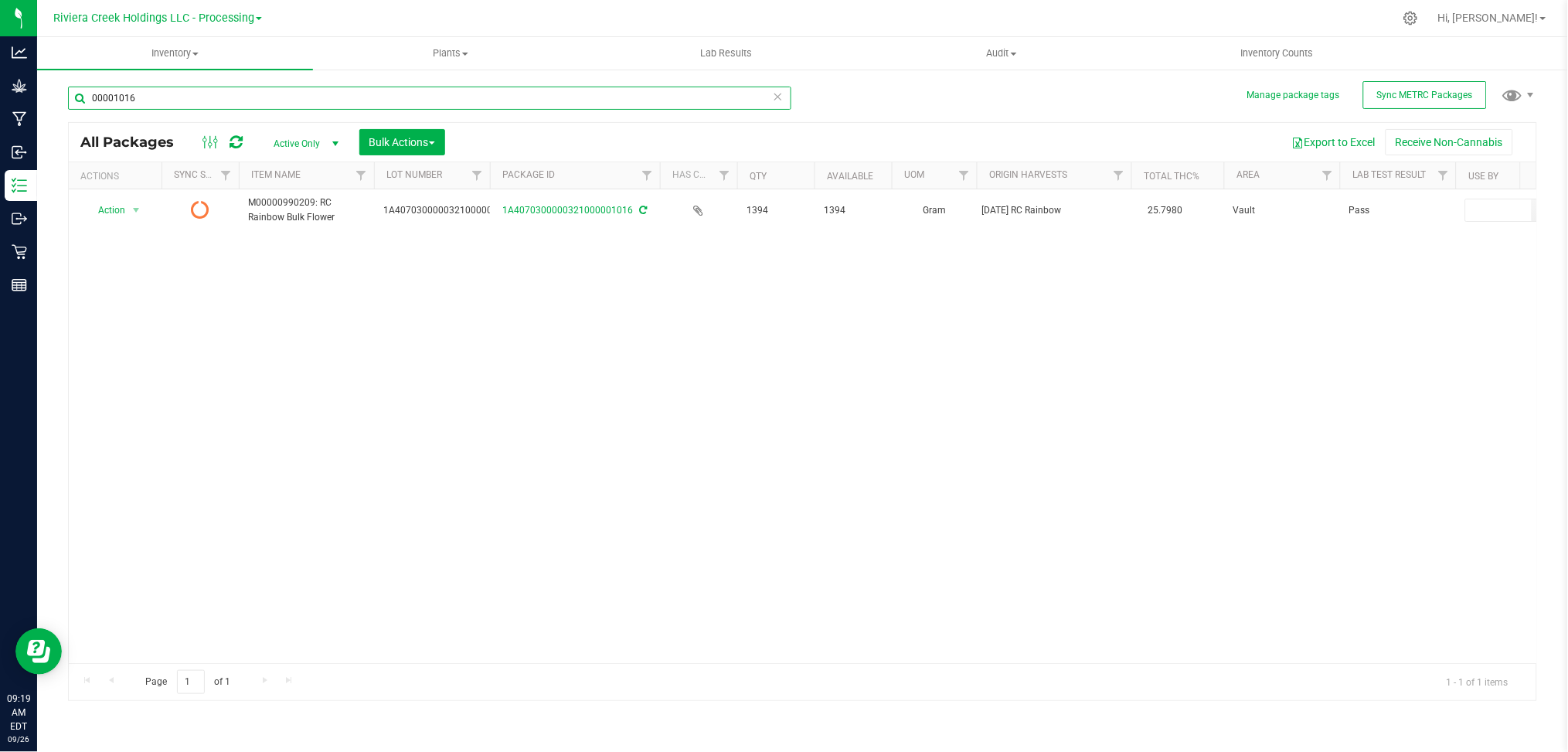
click at [173, 102] on input "00001016" at bounding box center [429, 97] width 723 height 23
click at [185, 102] on input "00000689" at bounding box center [429, 97] width 723 height 23
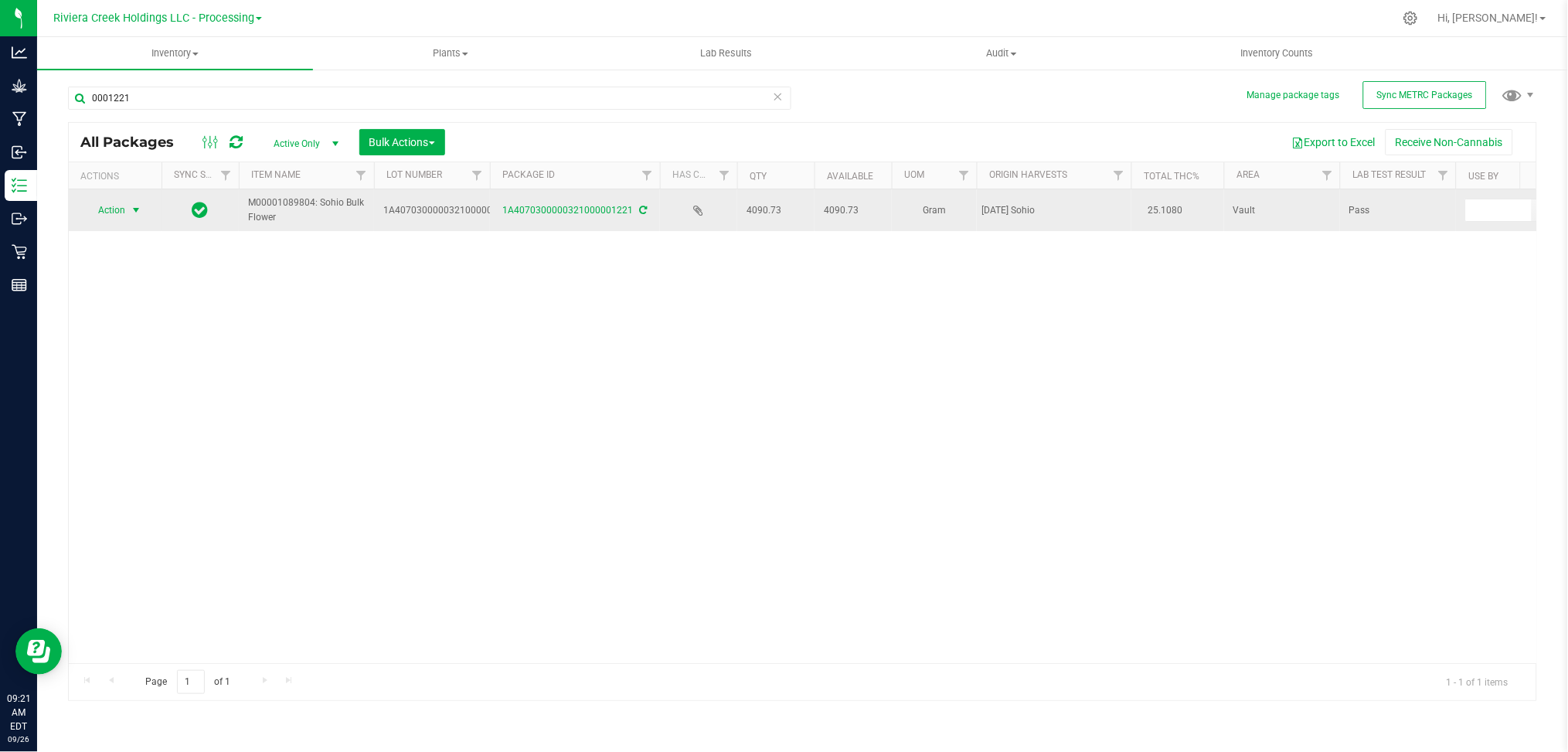
click at [133, 211] on span "select" at bounding box center [135, 210] width 13 height 13
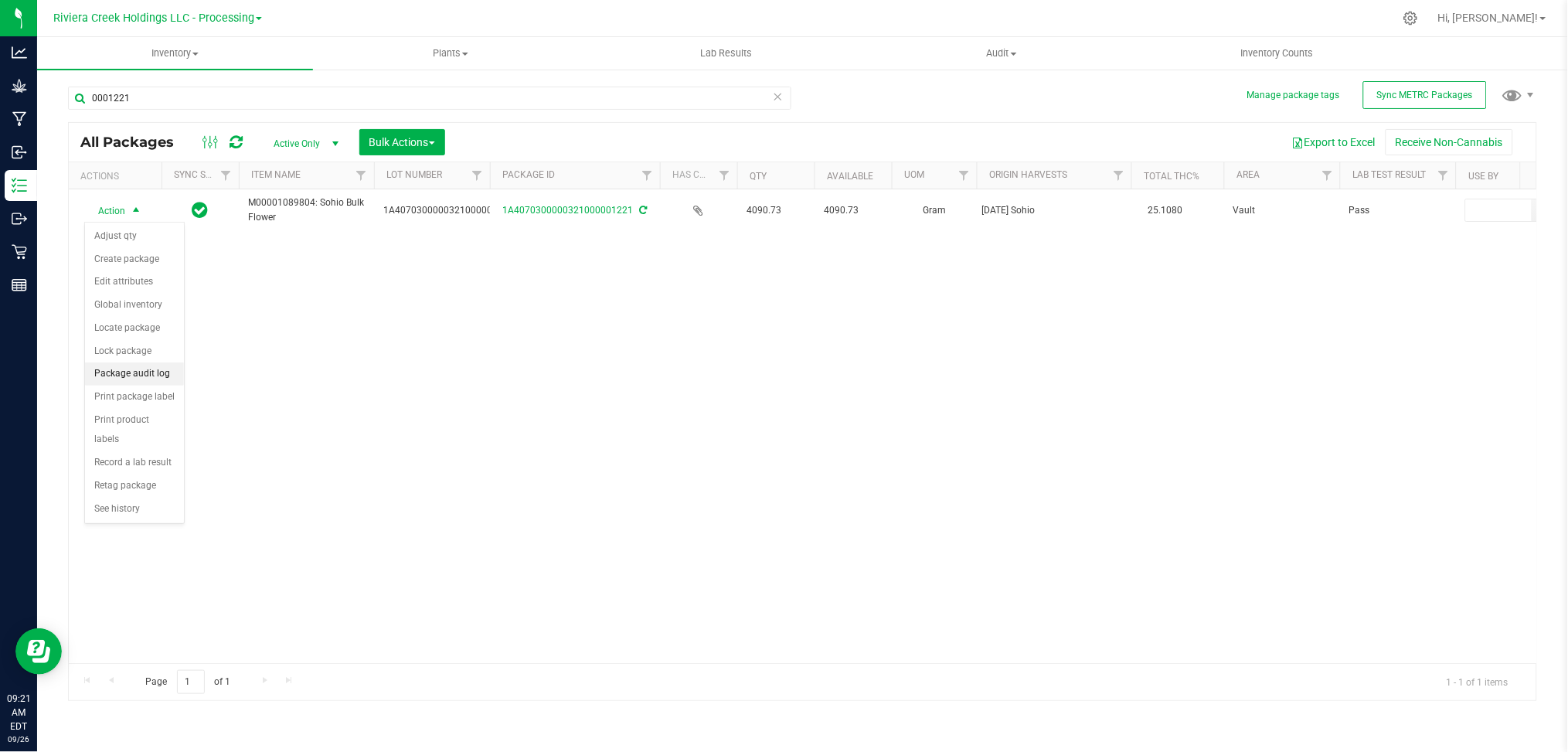
click at [131, 374] on li "Package audit log" at bounding box center [134, 373] width 99 height 23
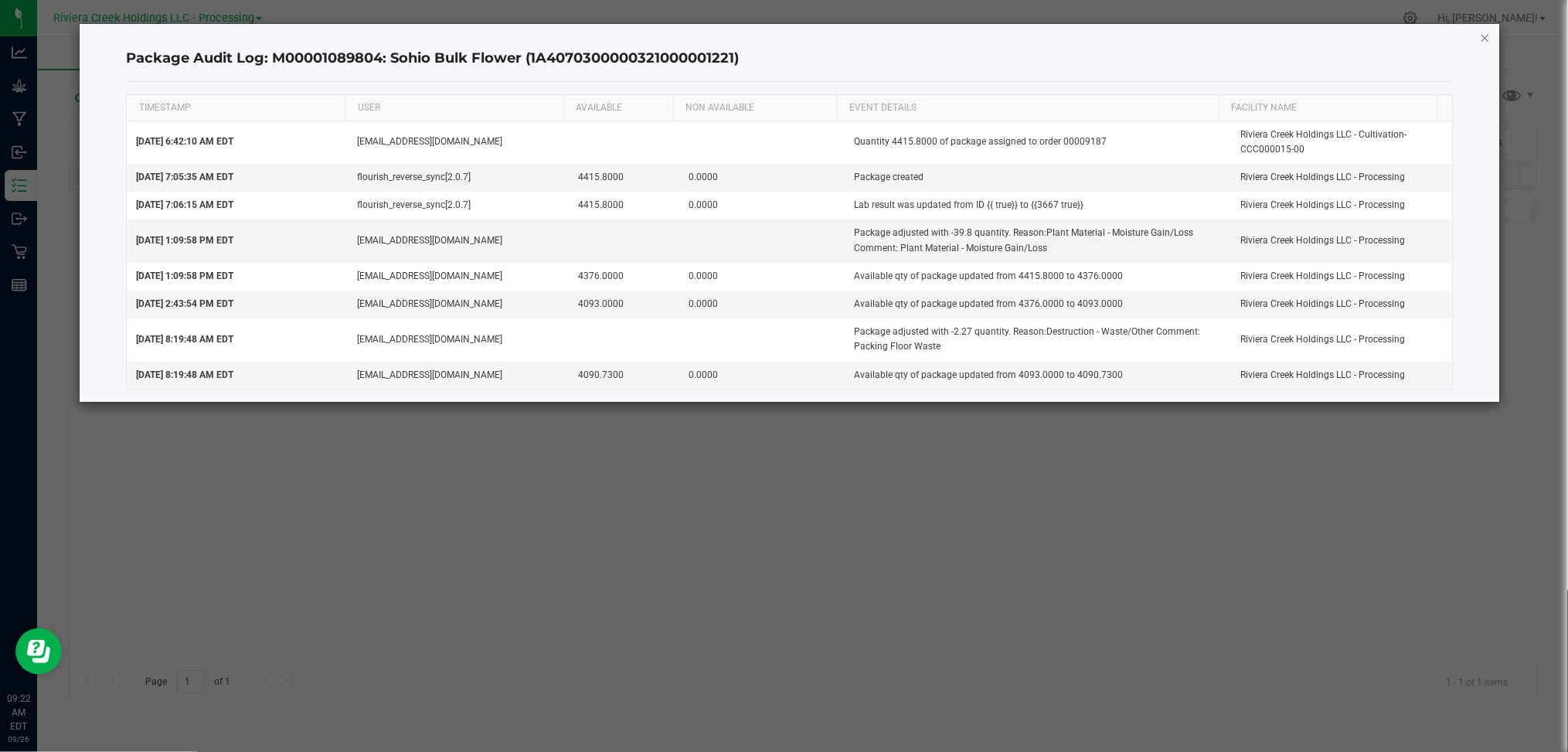
click at [1489, 36] on icon "button" at bounding box center [1485, 37] width 11 height 19
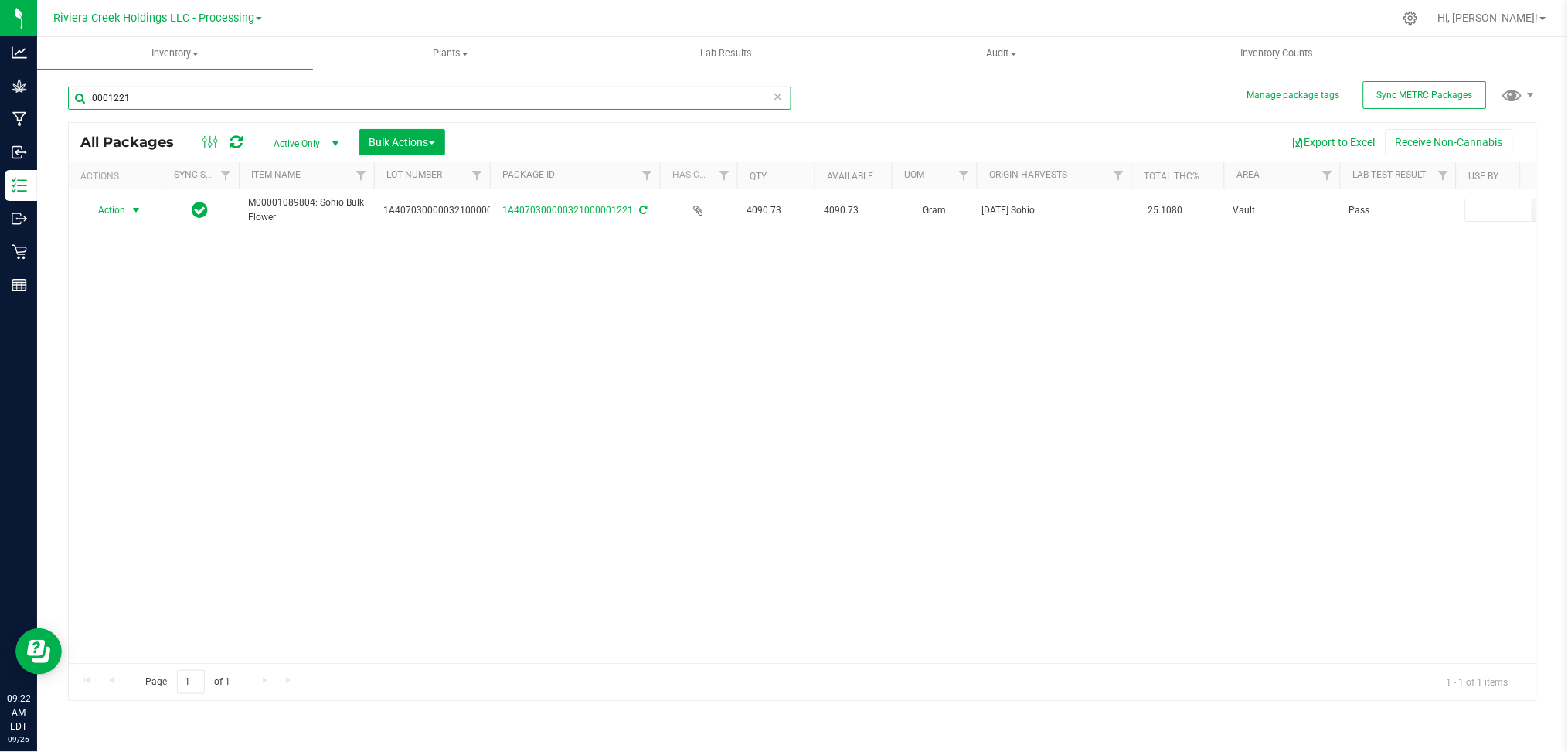
click at [179, 94] on input "0001221" at bounding box center [429, 97] width 723 height 23
click at [170, 101] on input "0001272" at bounding box center [429, 97] width 723 height 23
click at [155, 98] on input "0001221" at bounding box center [429, 97] width 723 height 23
click at [166, 101] on input "0001322" at bounding box center [429, 97] width 723 height 23
click at [174, 96] on input "001273" at bounding box center [429, 97] width 723 height 23
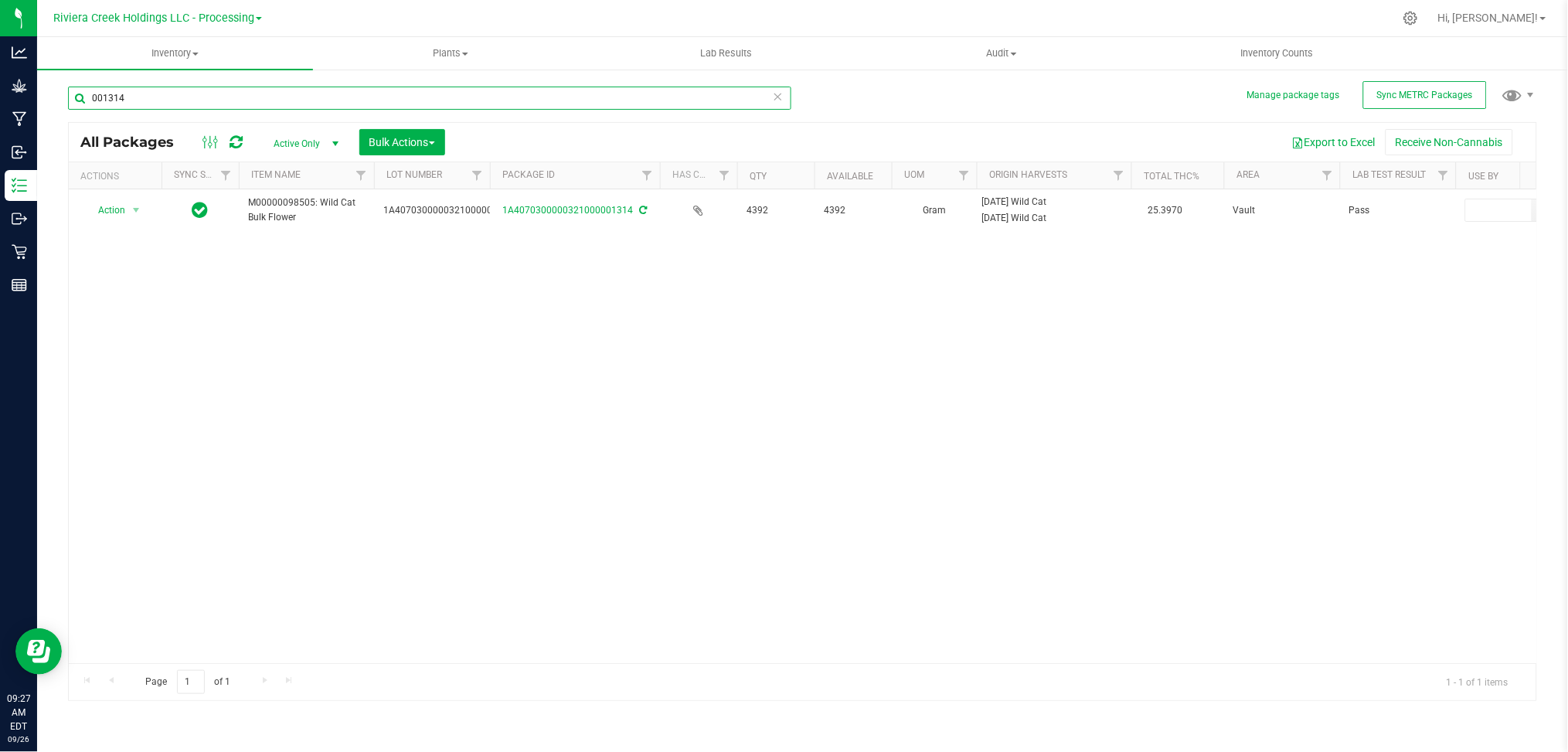
click at [139, 100] on input "001314" at bounding box center [429, 97] width 723 height 23
type input "001078"
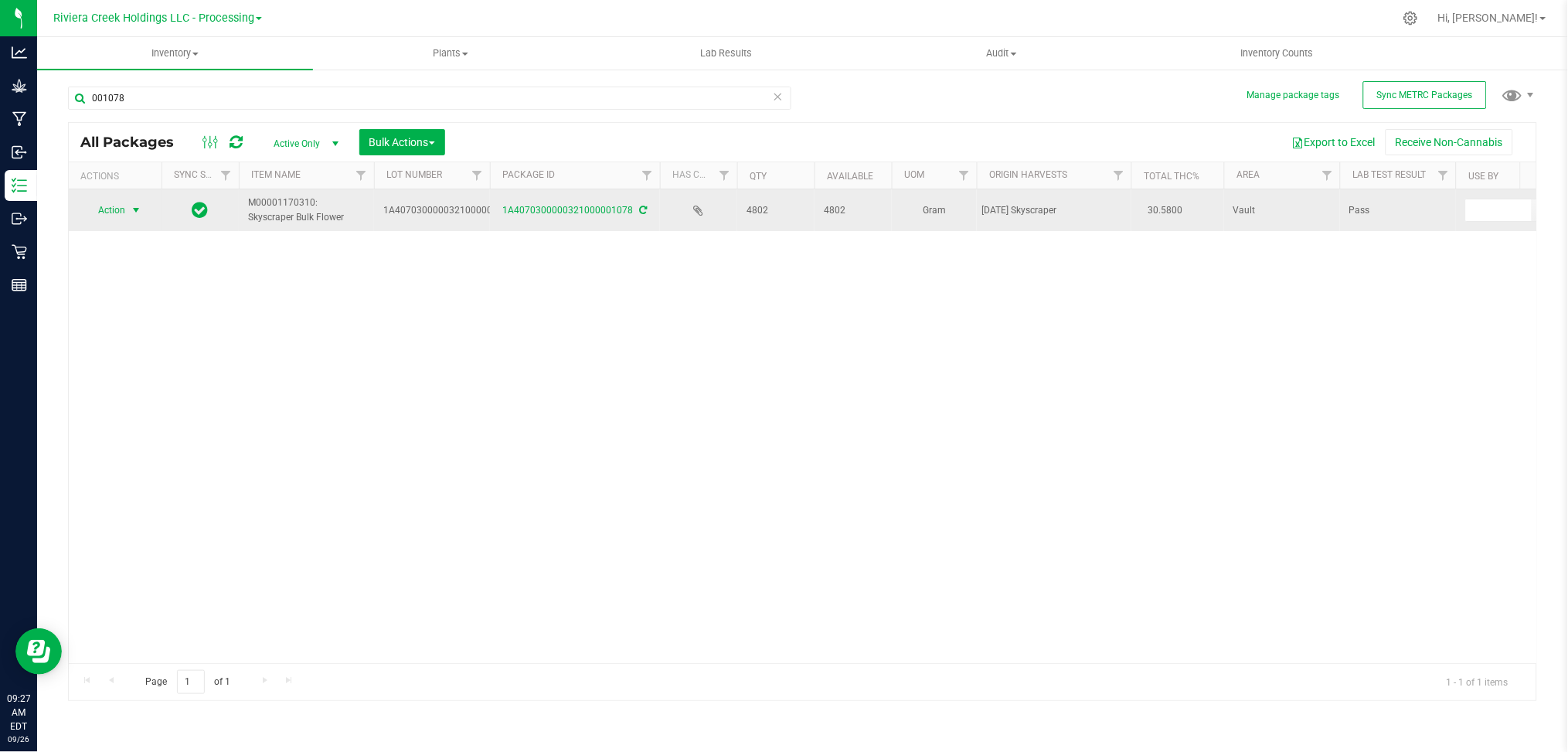
click at [140, 207] on span "select" at bounding box center [135, 210] width 13 height 13
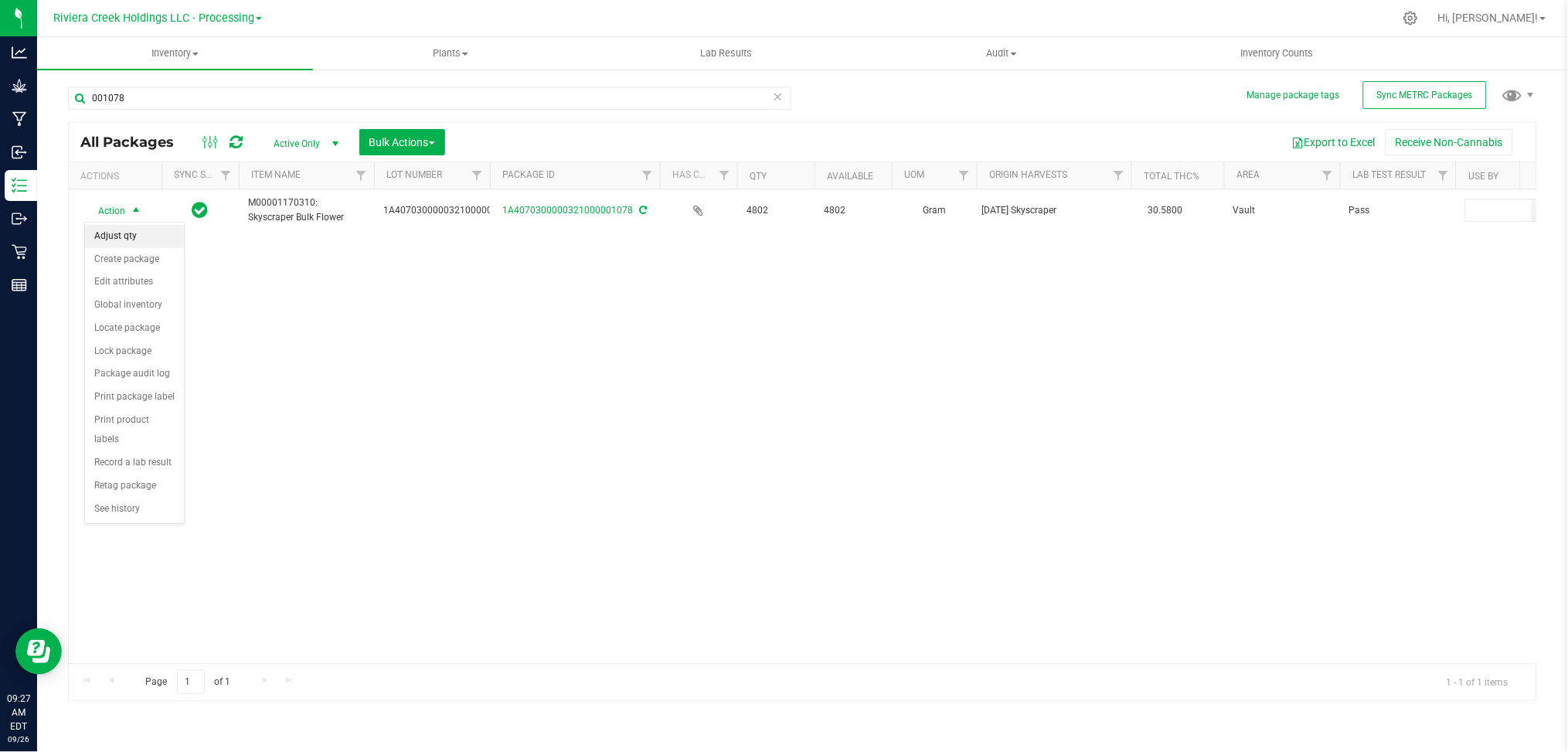
click at [119, 241] on li "Adjust qty" at bounding box center [134, 236] width 99 height 23
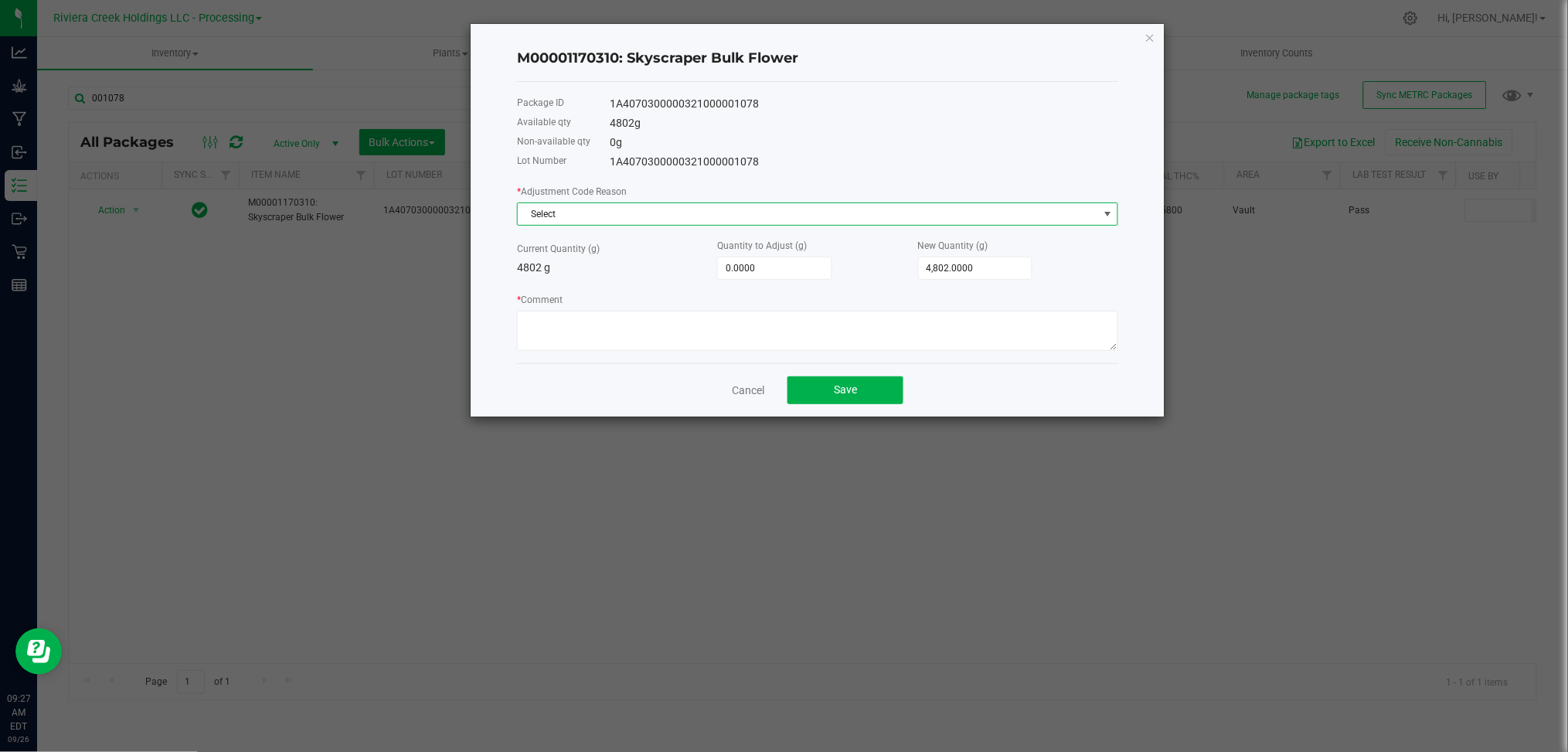
click at [1111, 219] on span at bounding box center [1108, 214] width 13 height 13
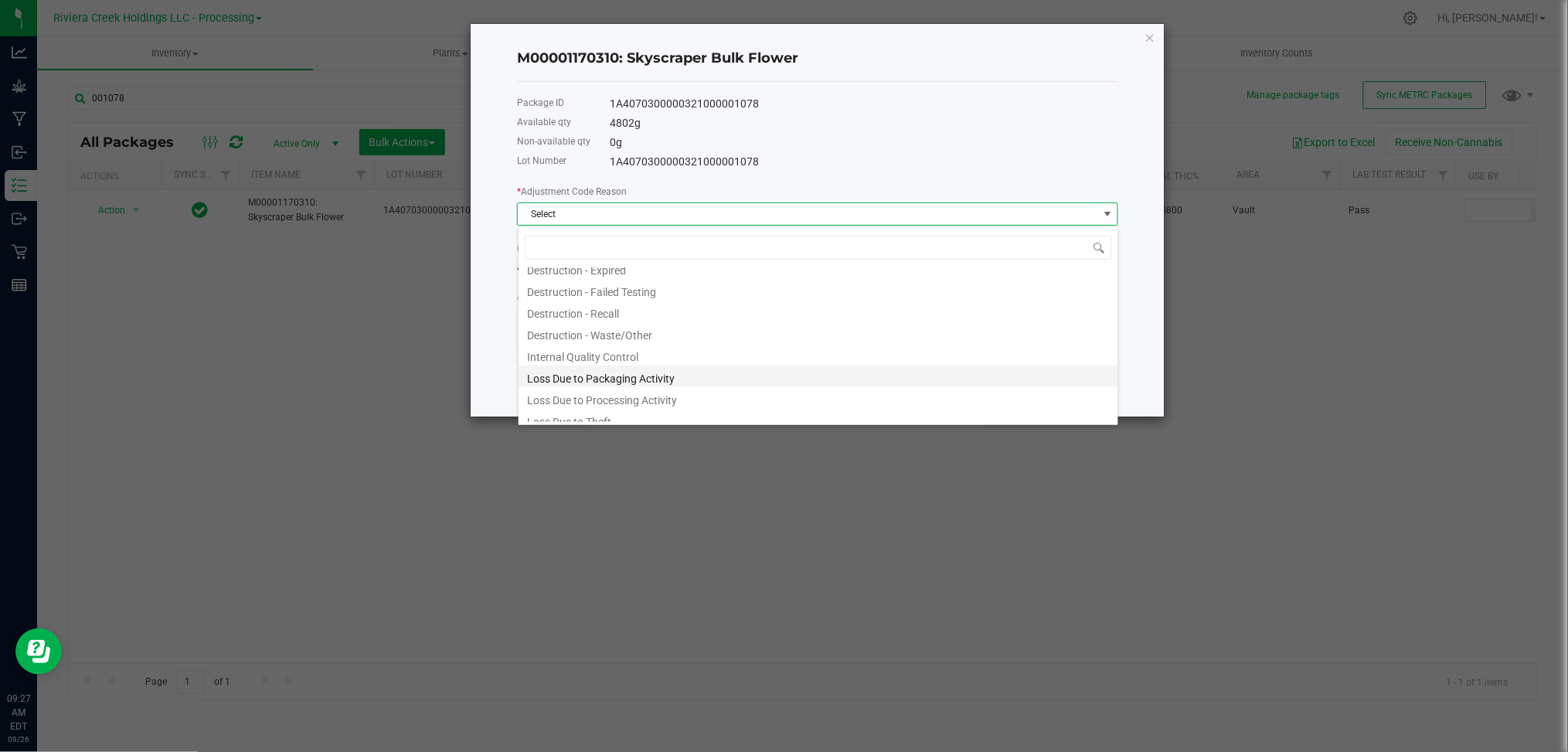
scroll to position [83, 0]
click at [676, 414] on li "Plant Material - Moisture Gain/Loss" at bounding box center [818, 412] width 600 height 22
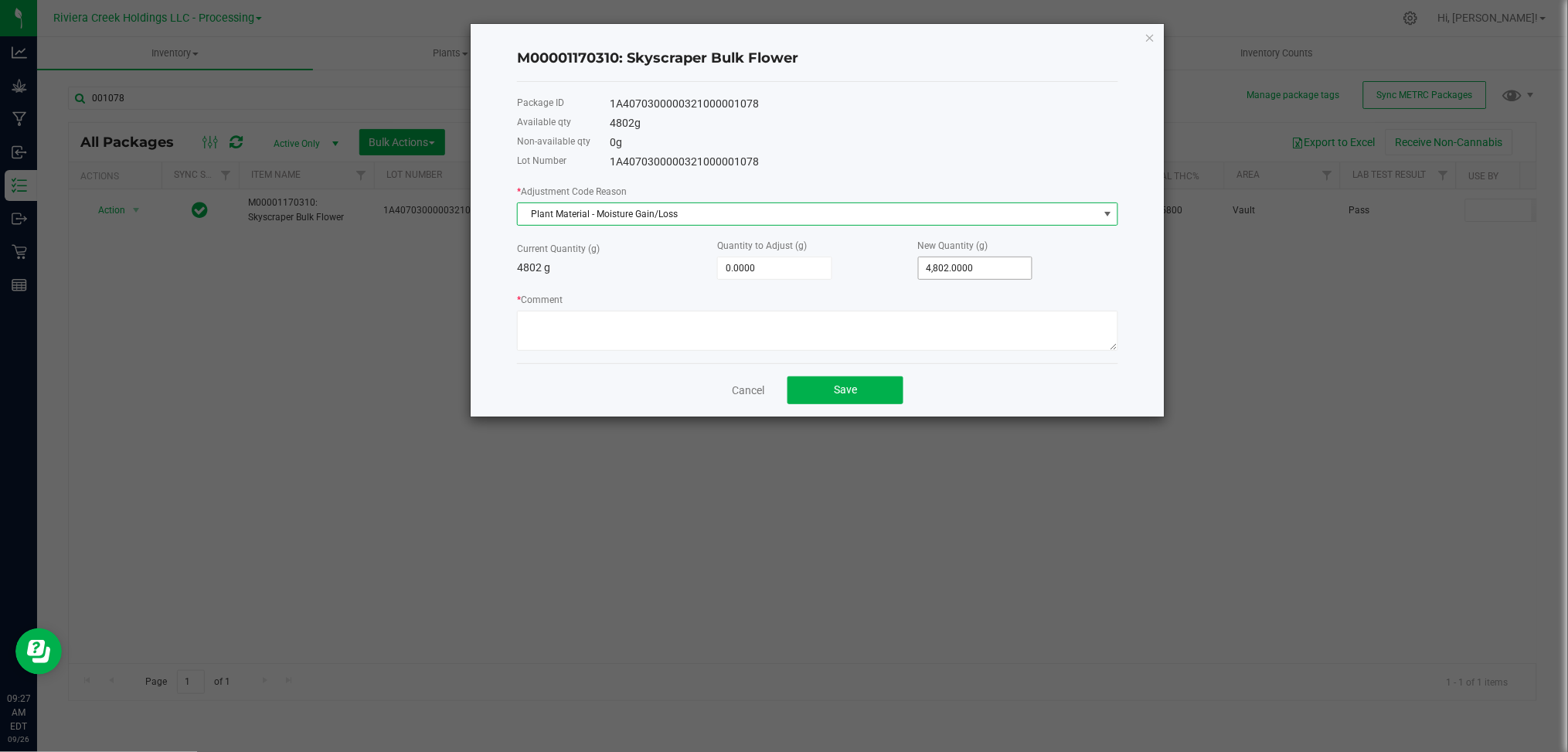
type input "4802"
type input "-4,798.0000"
type input "4"
type input "-4,755.0000"
type input "47"
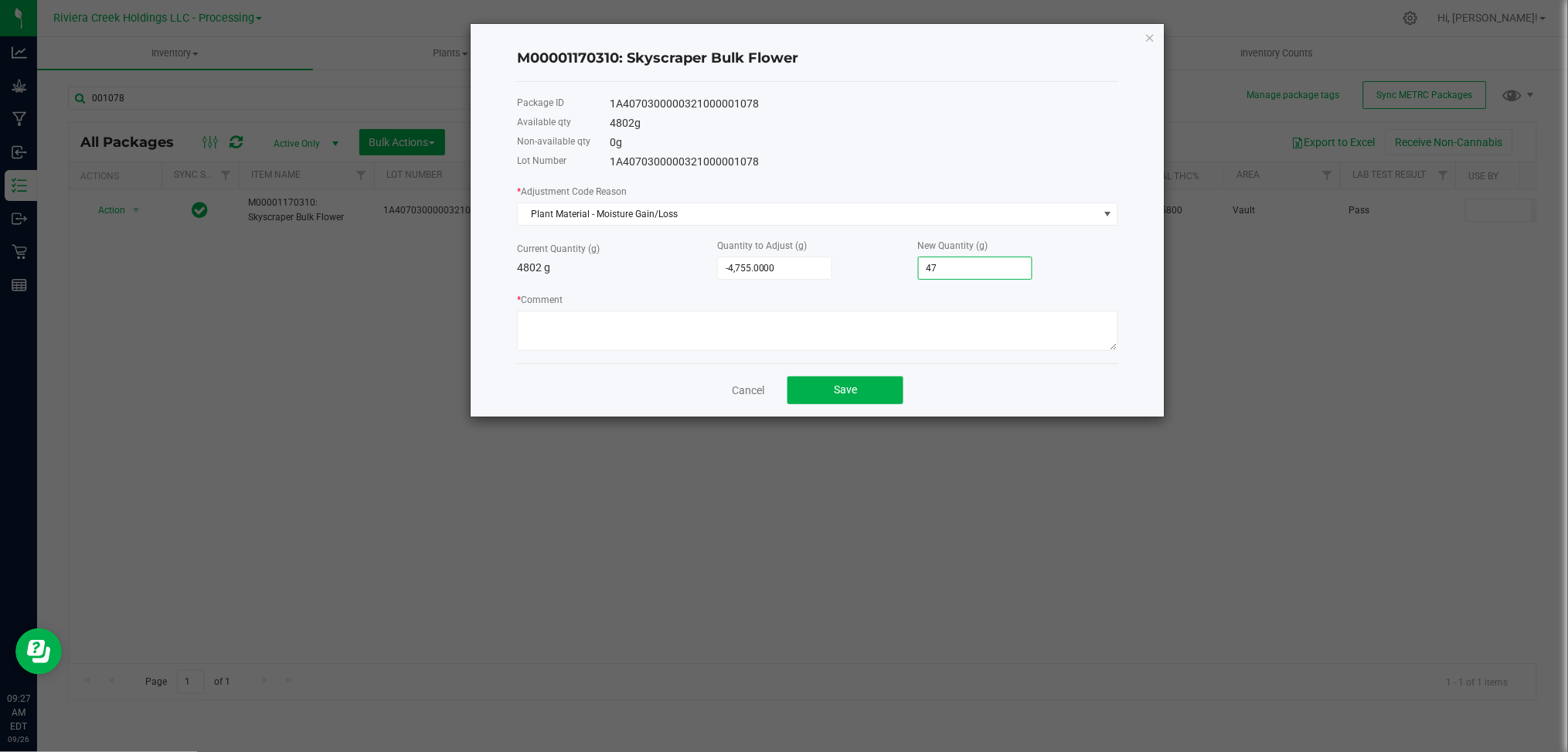
type input "-4,325.0000"
type input "477"
type input "-29.0000"
type input "4,773.0000"
click at [552, 319] on textarea "* Comment" at bounding box center [817, 330] width 602 height 40
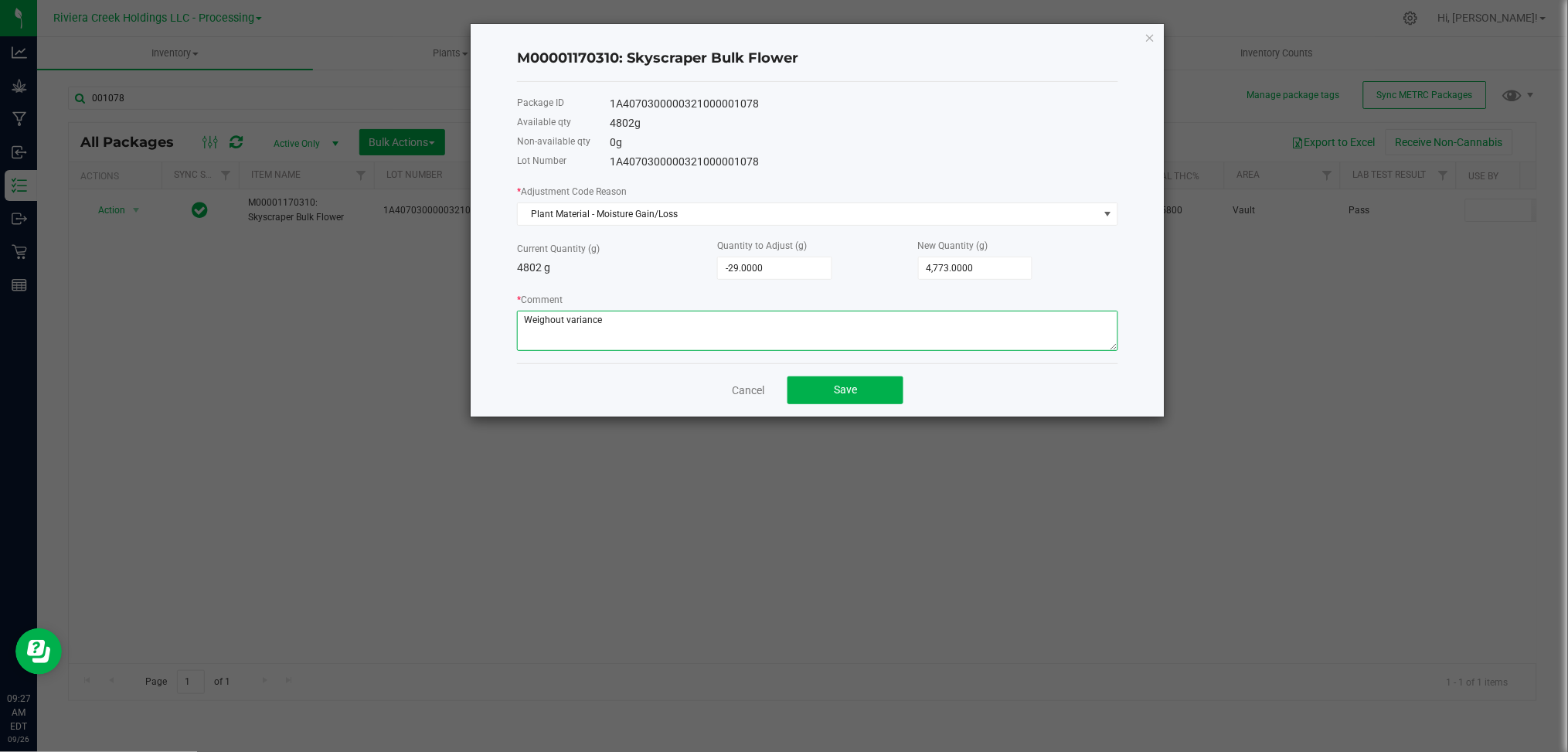
click at [548, 323] on textarea "* Comment" at bounding box center [817, 330] width 602 height 40
type textarea "Weigh out variance"
click at [808, 384] on button "Save" at bounding box center [845, 390] width 116 height 28
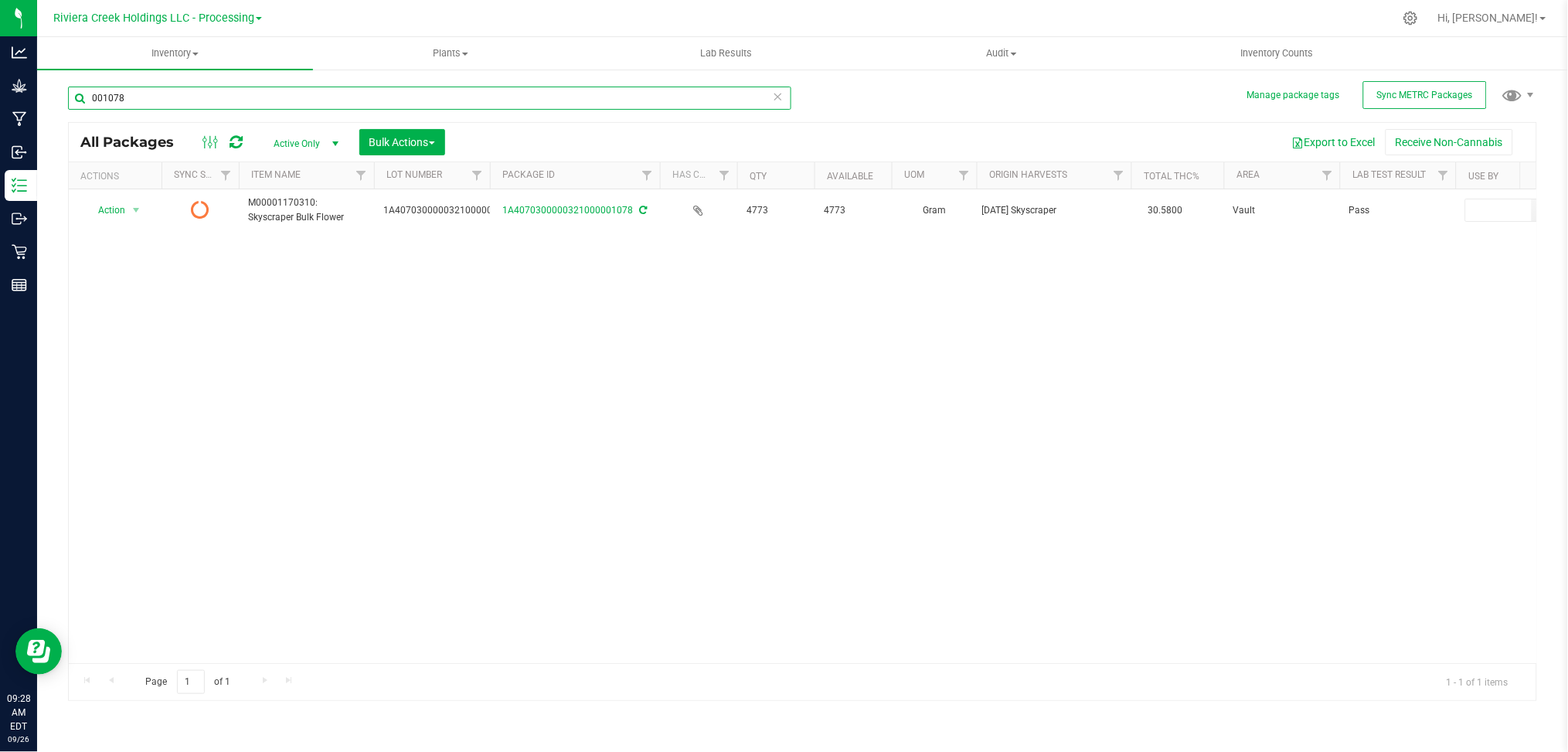
click at [163, 97] on input "001078" at bounding box center [429, 97] width 723 height 23
type input "001343"
click at [971, 494] on div "Action Action Adjust qty Create package Edit attributes Global inventory Locate…" at bounding box center [802, 426] width 1468 height 474
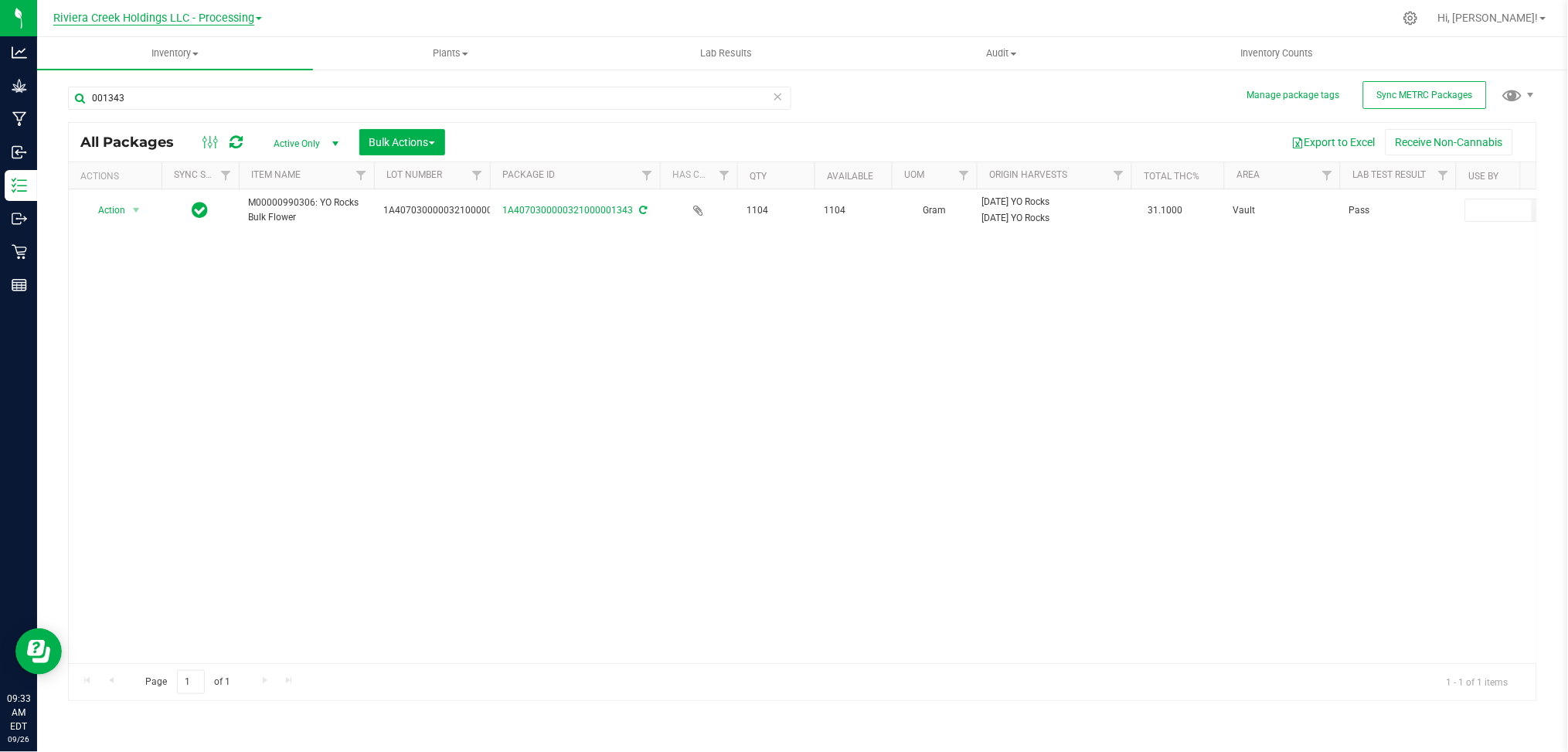
click at [243, 16] on span "Riviera Creek Holdings LLC - Processing" at bounding box center [153, 19] width 201 height 14
click at [211, 52] on link "Riviera Creek Holdings LLC - Cultivation" at bounding box center [157, 54] width 226 height 21
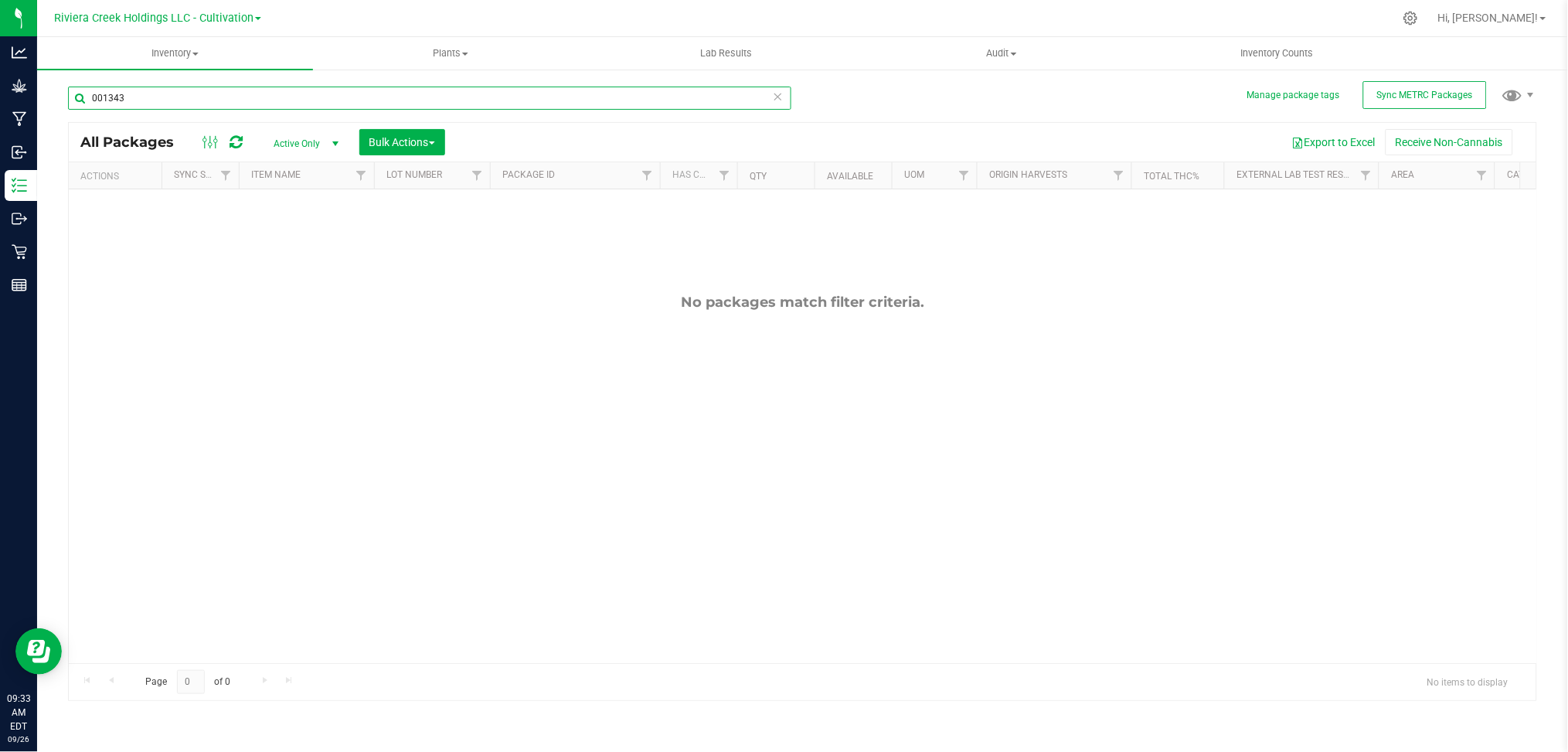
click at [130, 101] on input "001343" at bounding box center [429, 97] width 723 height 23
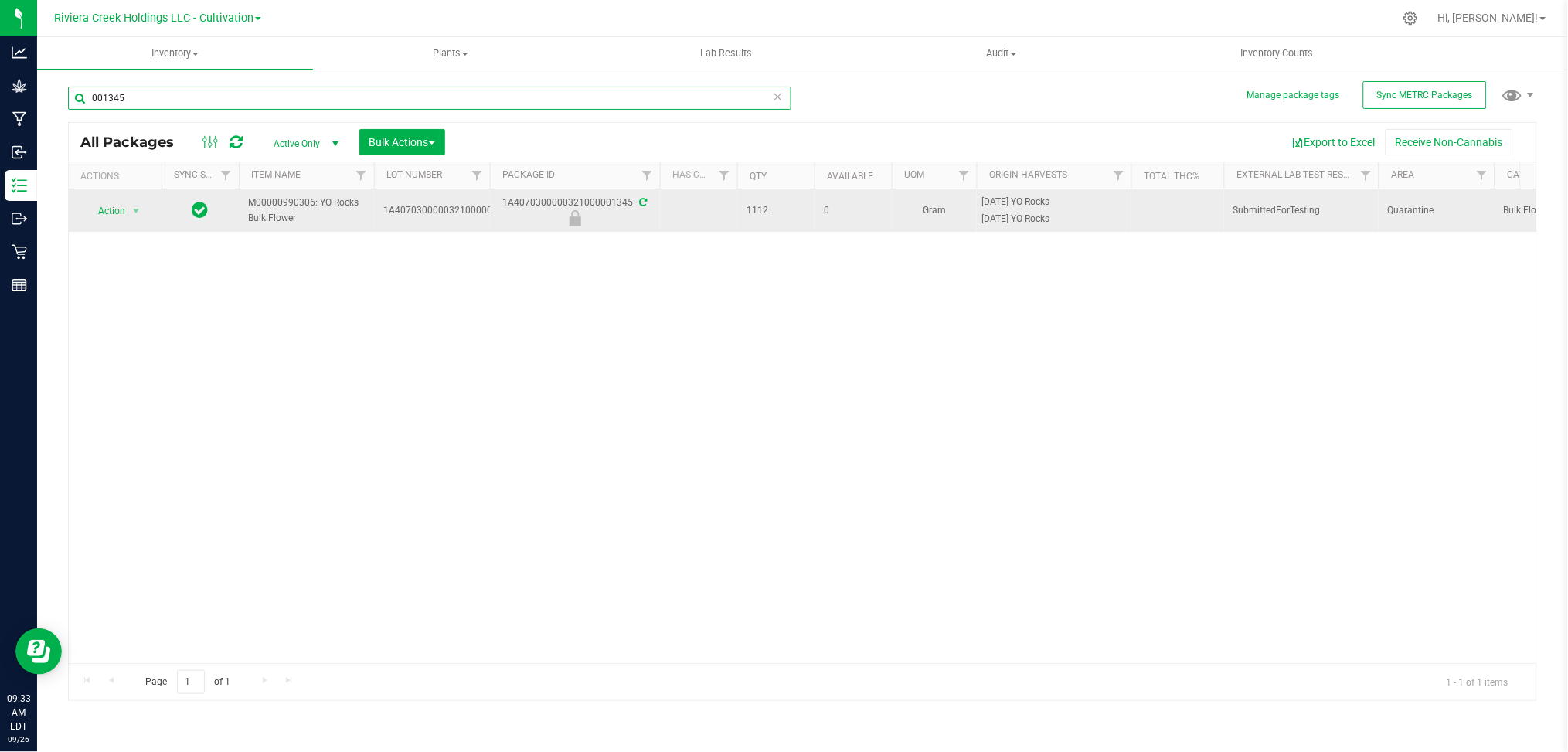
type input "001345"
click at [640, 200] on icon at bounding box center [643, 202] width 8 height 9
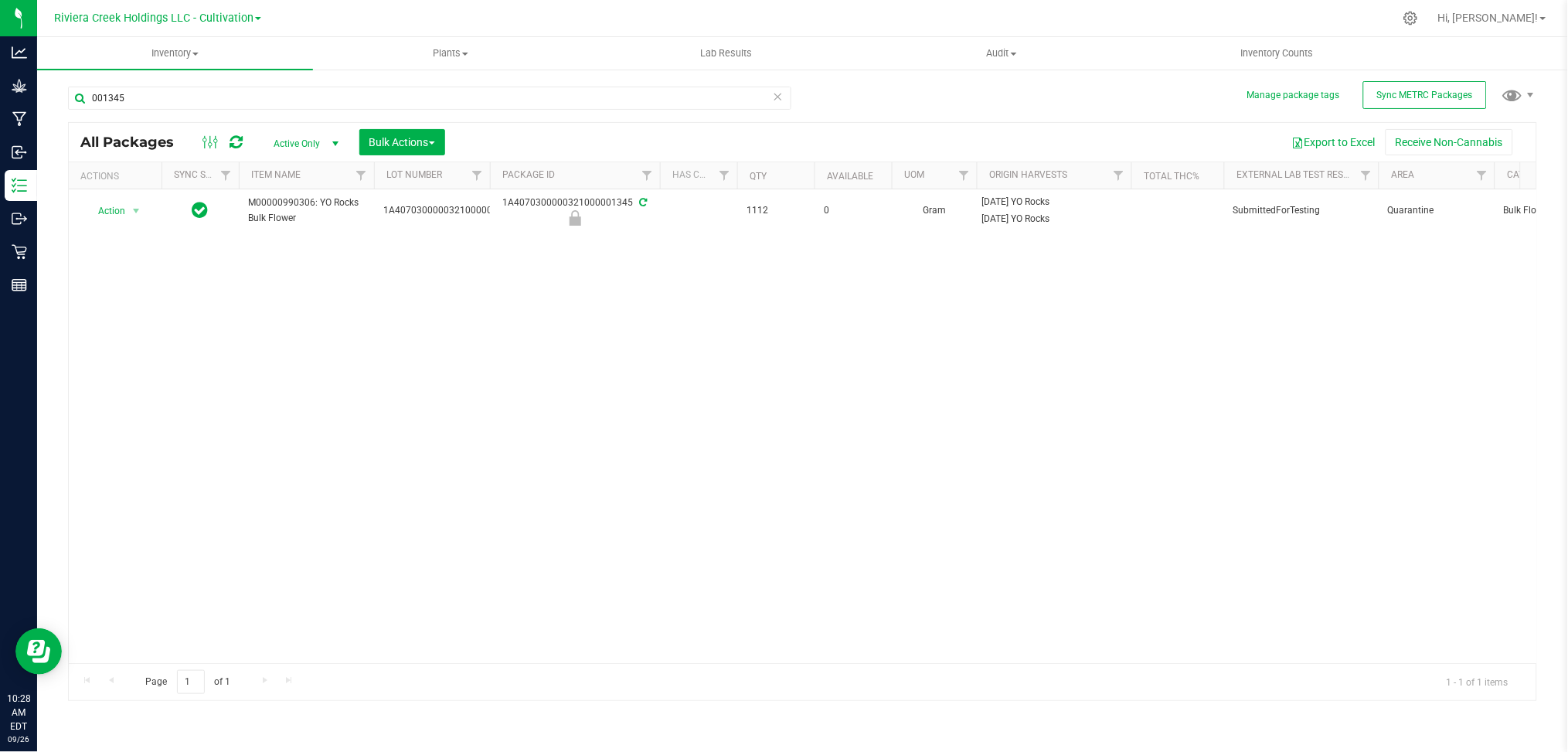
click at [700, 420] on div "Action Action Edit attributes Global inventory Locate package Package audit log…" at bounding box center [802, 426] width 1468 height 474
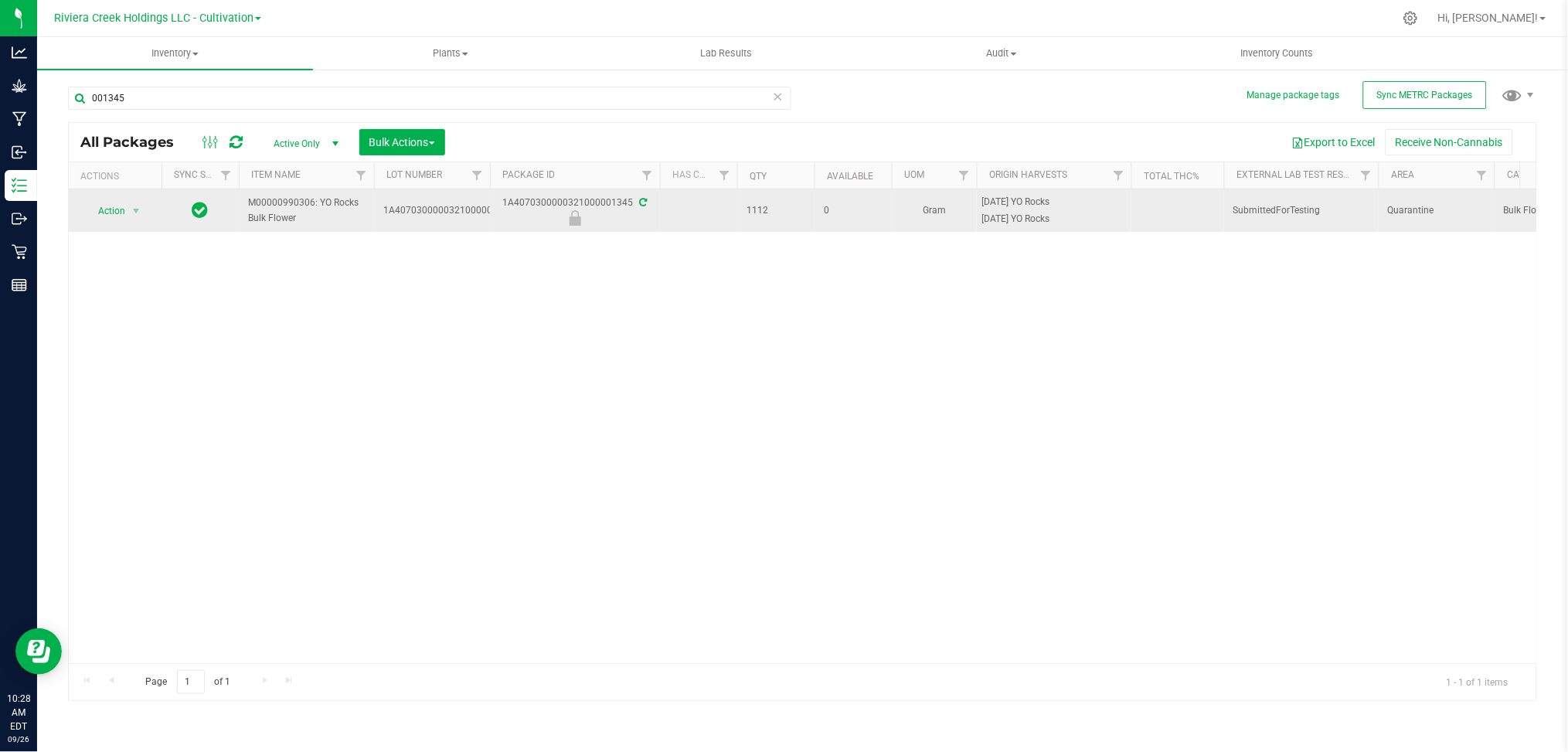
click at [640, 202] on icon at bounding box center [643, 202] width 8 height 9
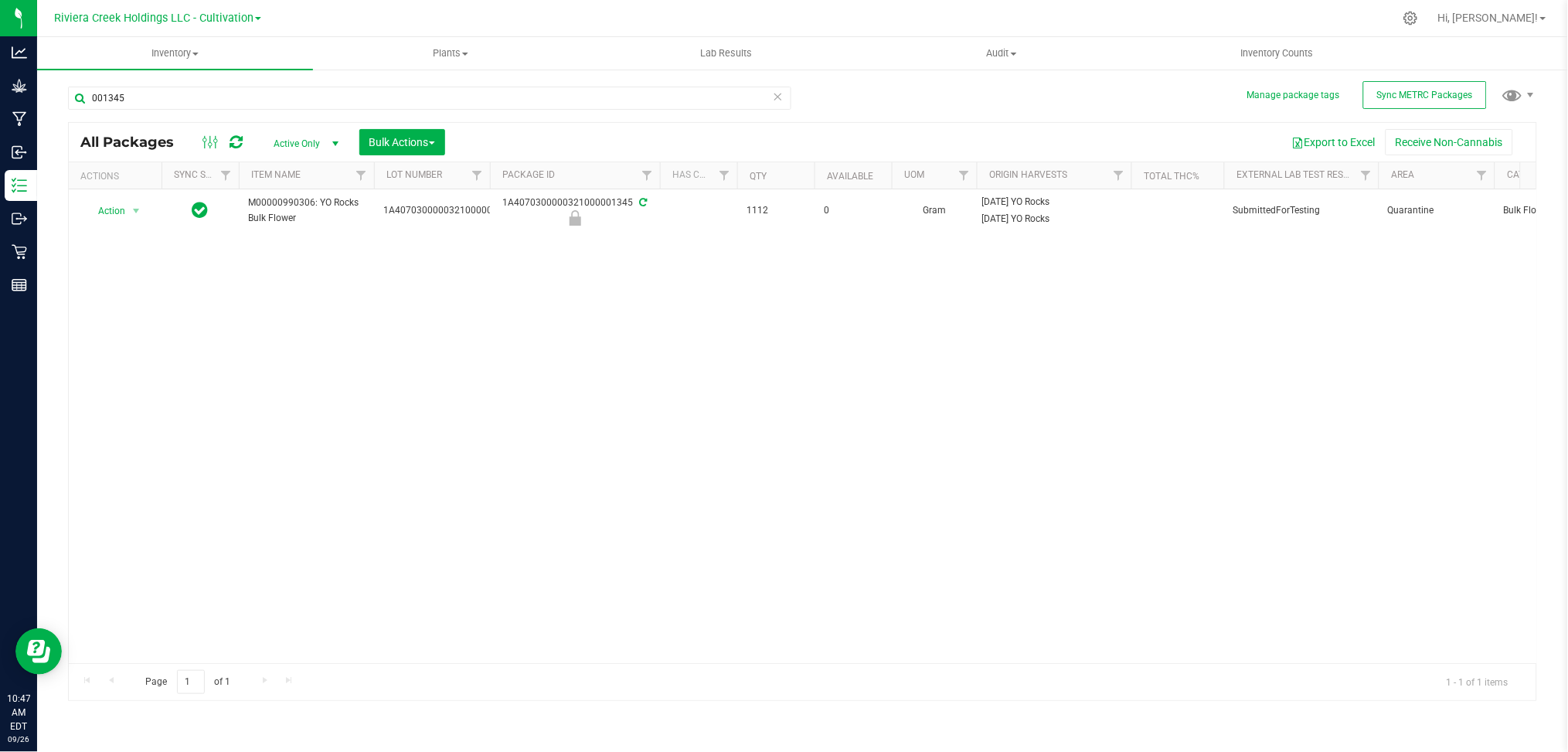
click at [609, 480] on div "Action Action Edit attributes Global inventory Locate package Package audit log…" at bounding box center [802, 426] width 1468 height 474
